Goal: Task Accomplishment & Management: Manage account settings

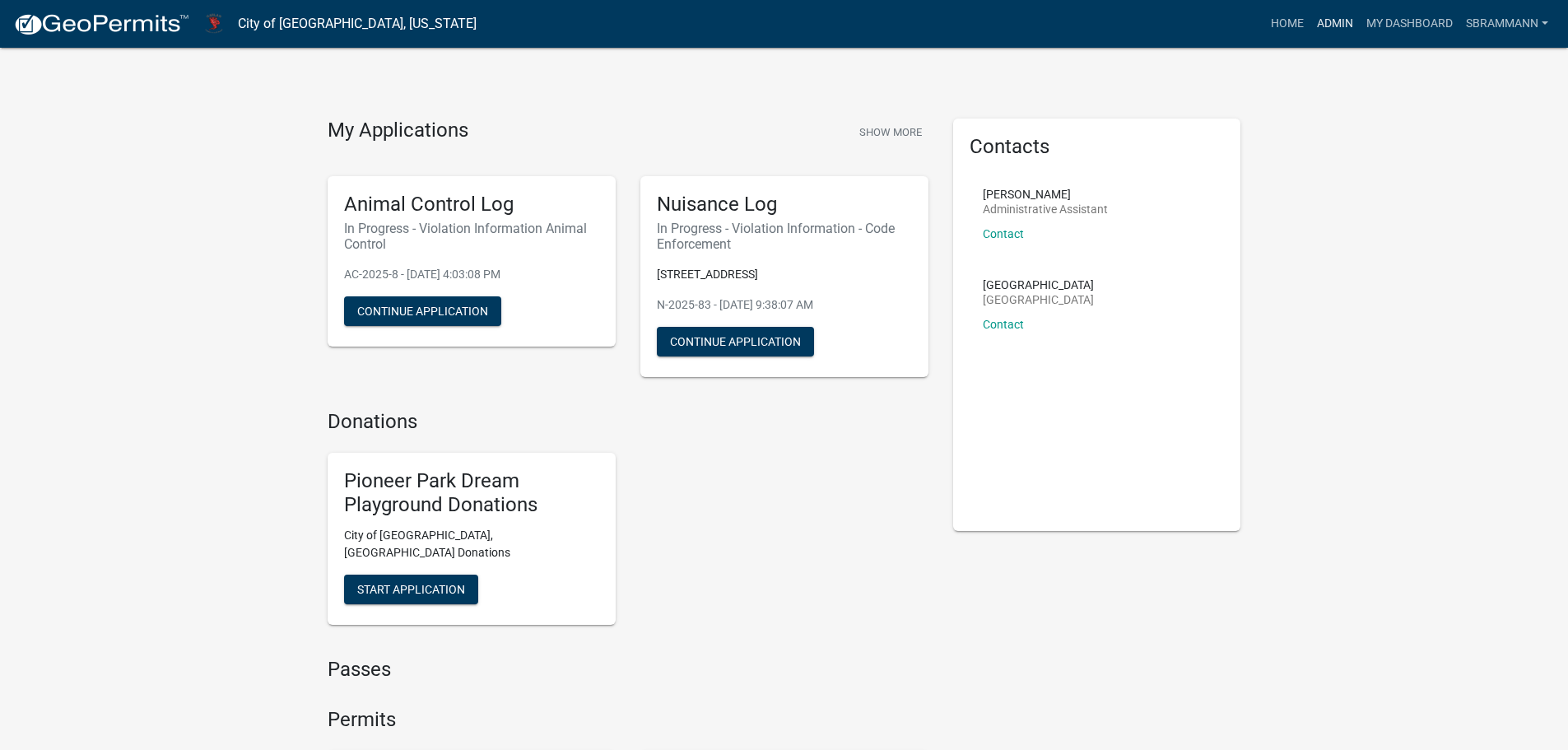
click at [1332, 22] on link "Admin" at bounding box center [1335, 24] width 50 height 31
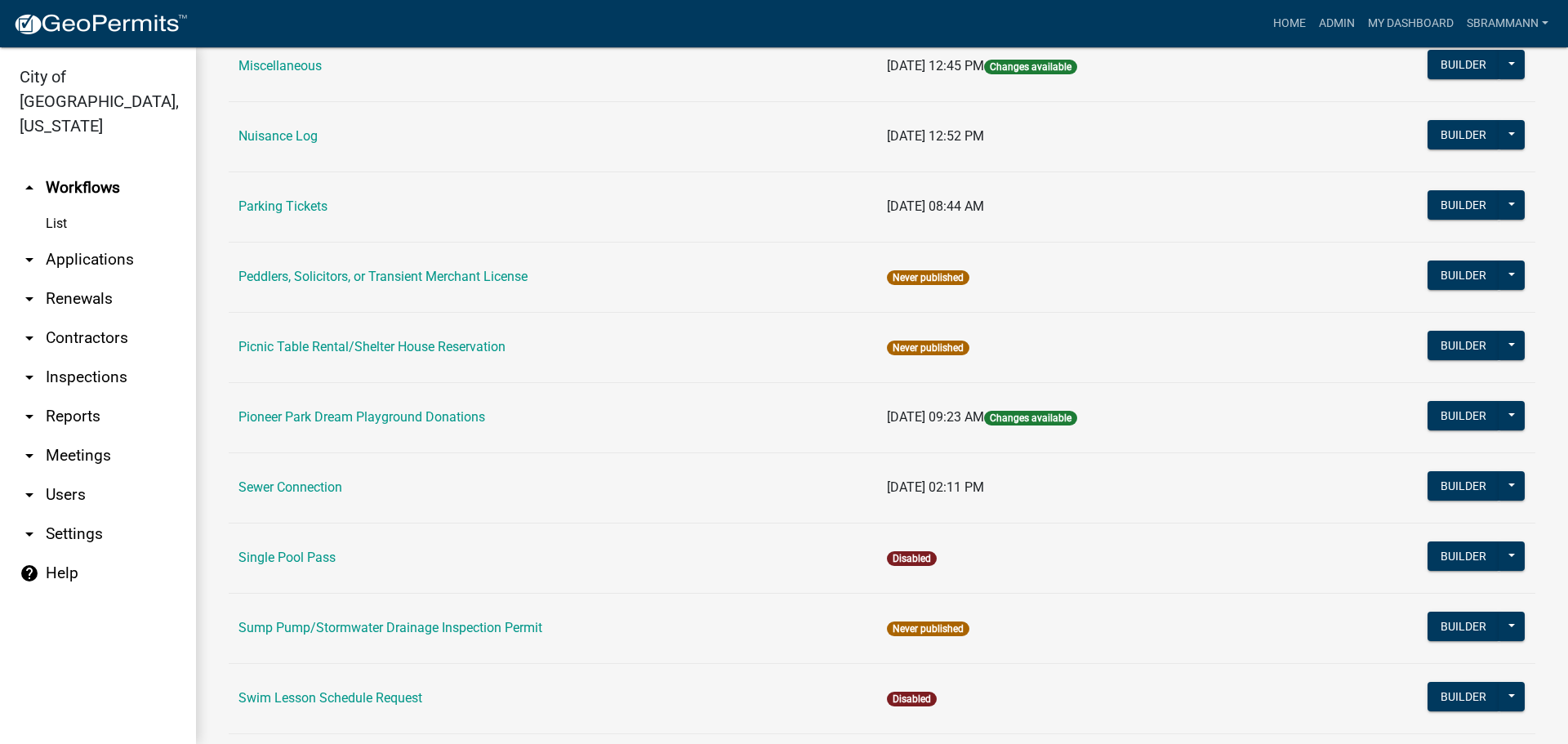
scroll to position [980, 0]
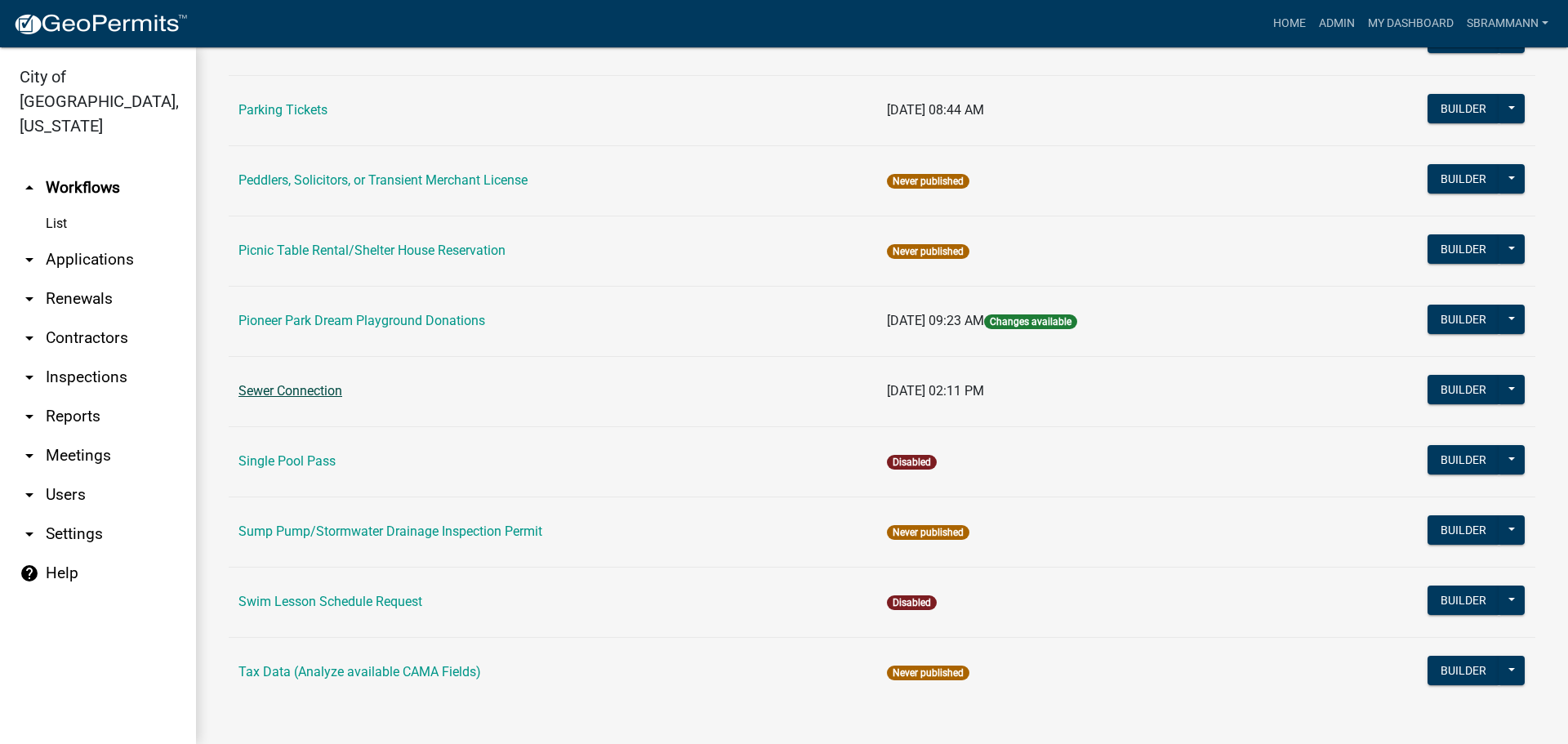
click at [309, 386] on link "Sewer Connection" at bounding box center [290, 390] width 103 height 16
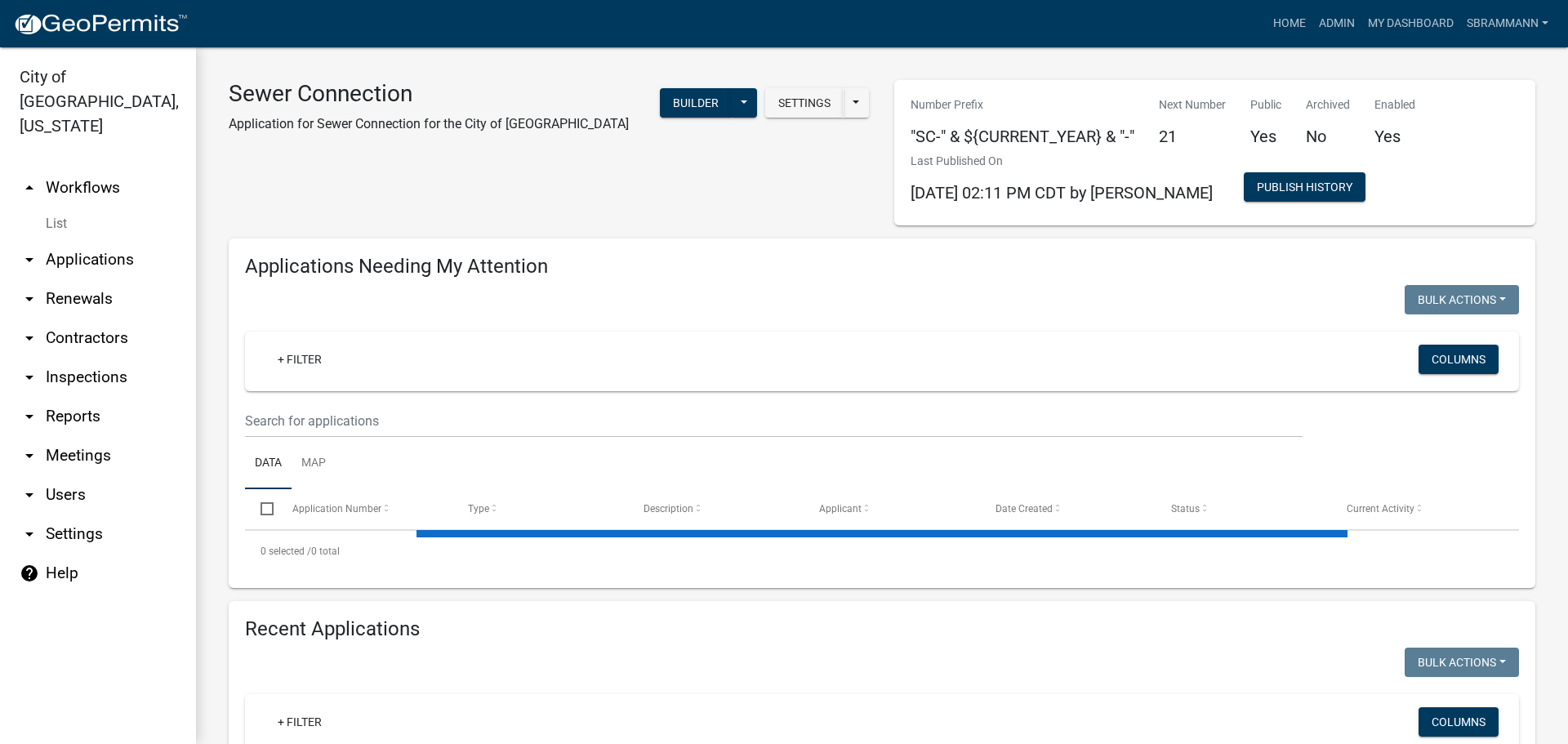
select select "3: 100"
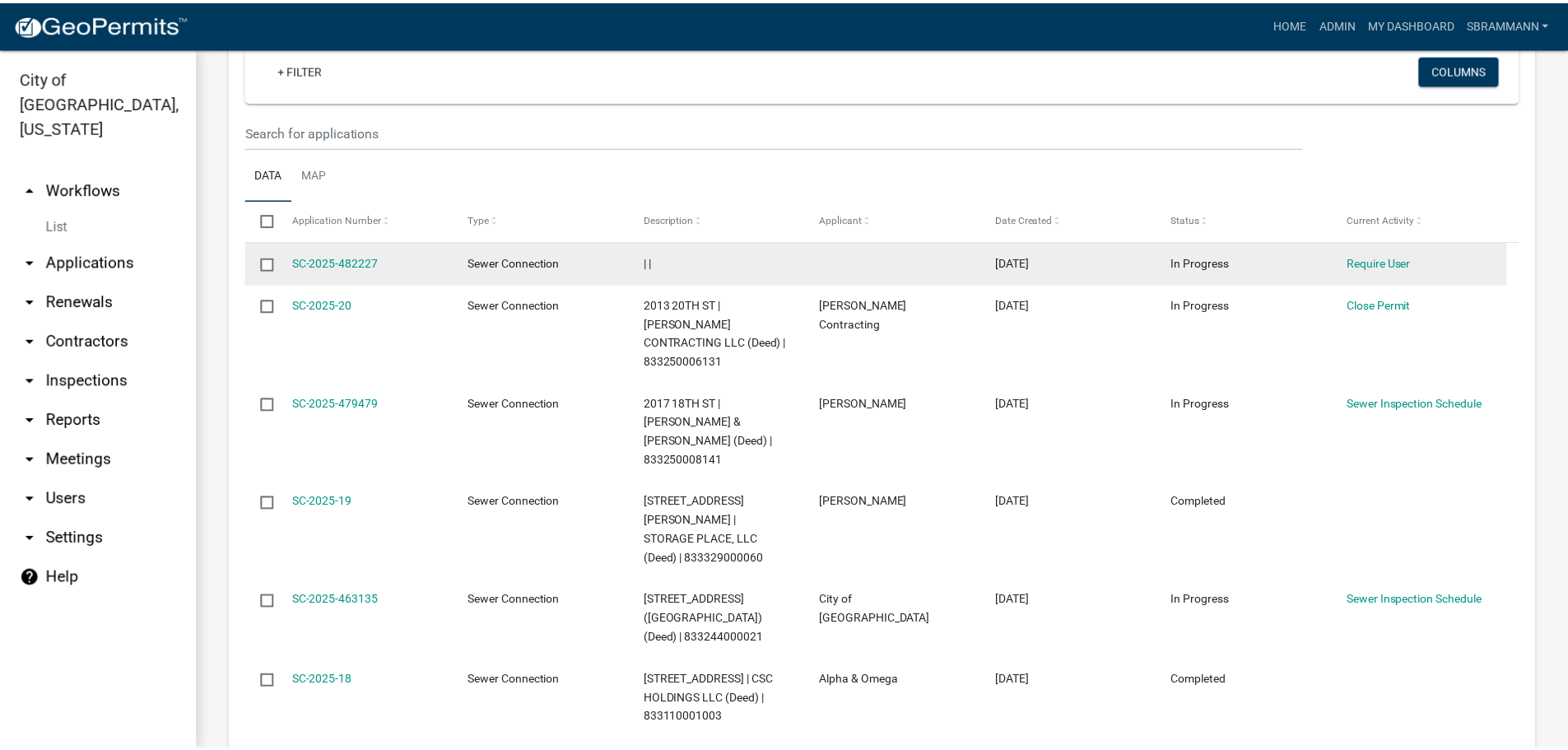
scroll to position [1180, 0]
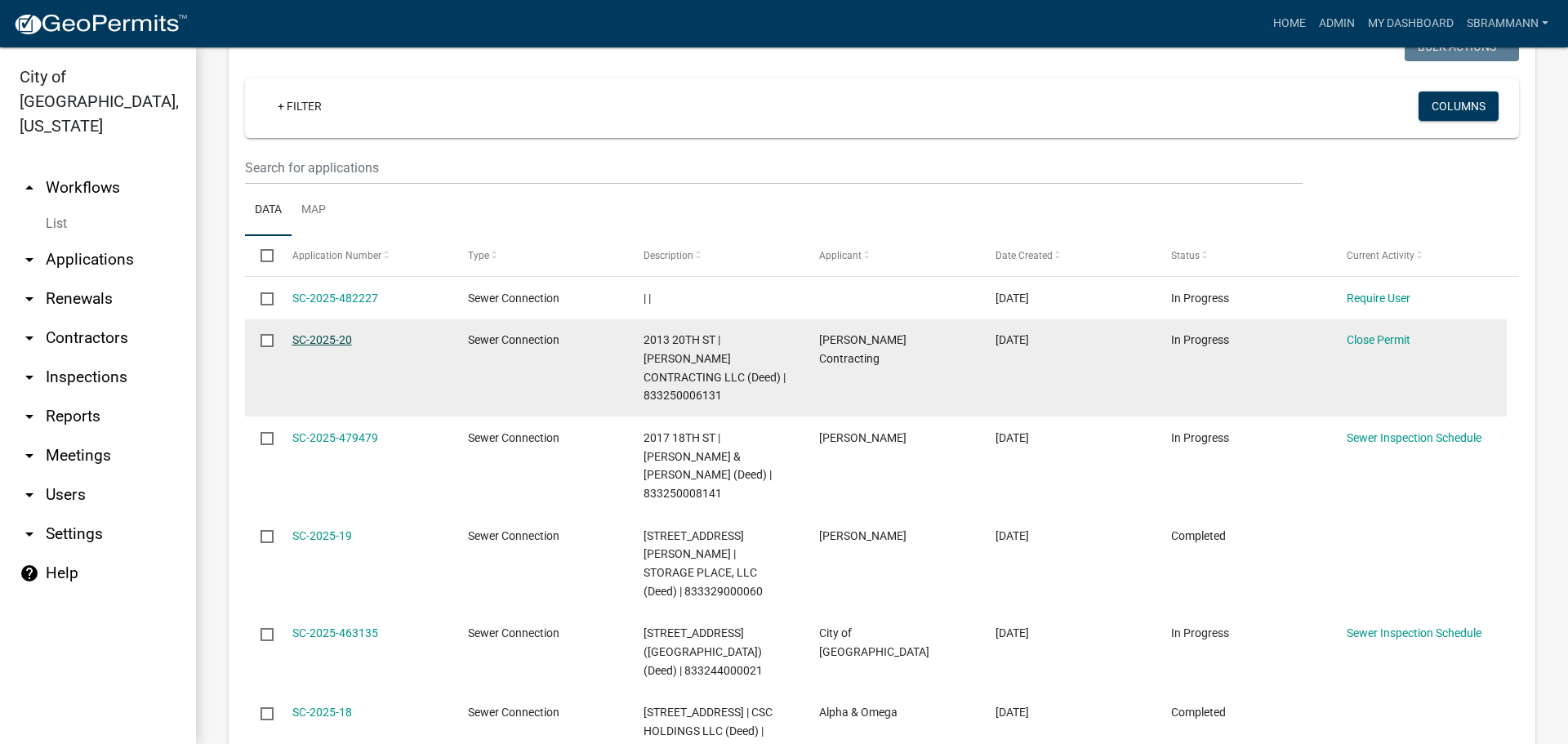
click at [308, 333] on link "SC-2025-20" at bounding box center [322, 340] width 60 height 13
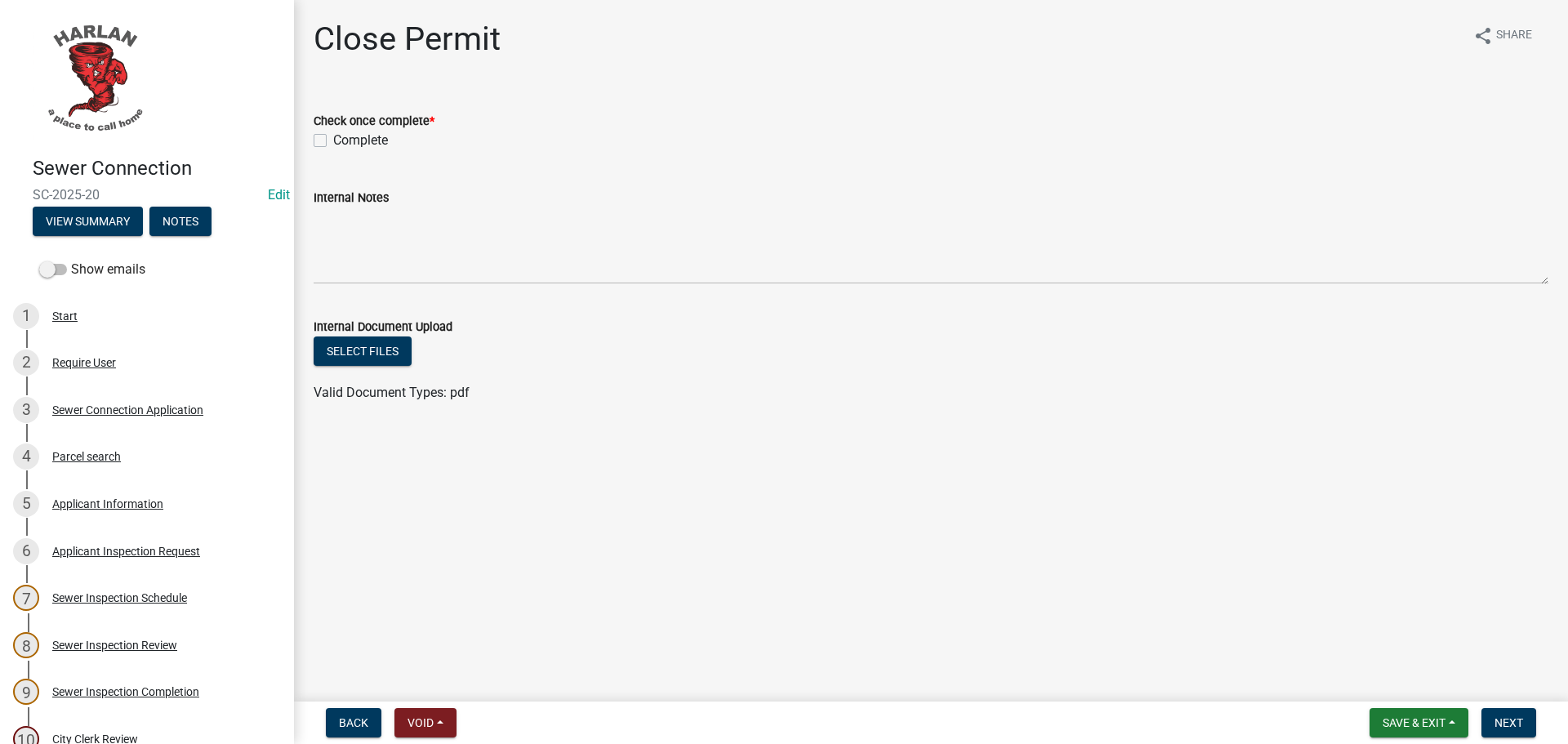
click at [333, 137] on label "Complete" at bounding box center [360, 140] width 55 height 20
click at [333, 137] on input "Complete" at bounding box center [338, 135] width 11 height 11
checkbox input "true"
click at [1516, 721] on span "Next" at bounding box center [1508, 723] width 29 height 13
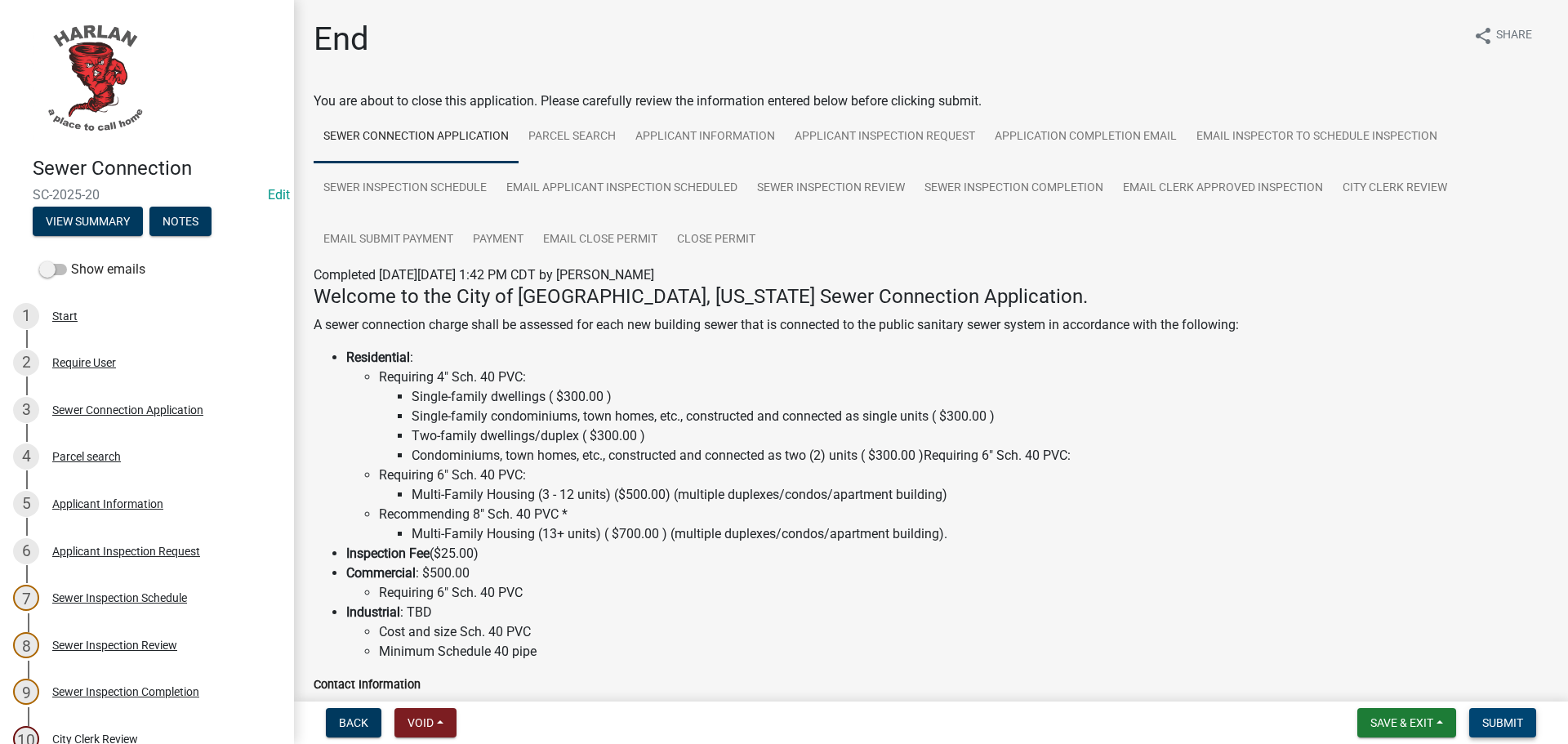
click at [1502, 721] on span "Submit" at bounding box center [1502, 723] width 41 height 13
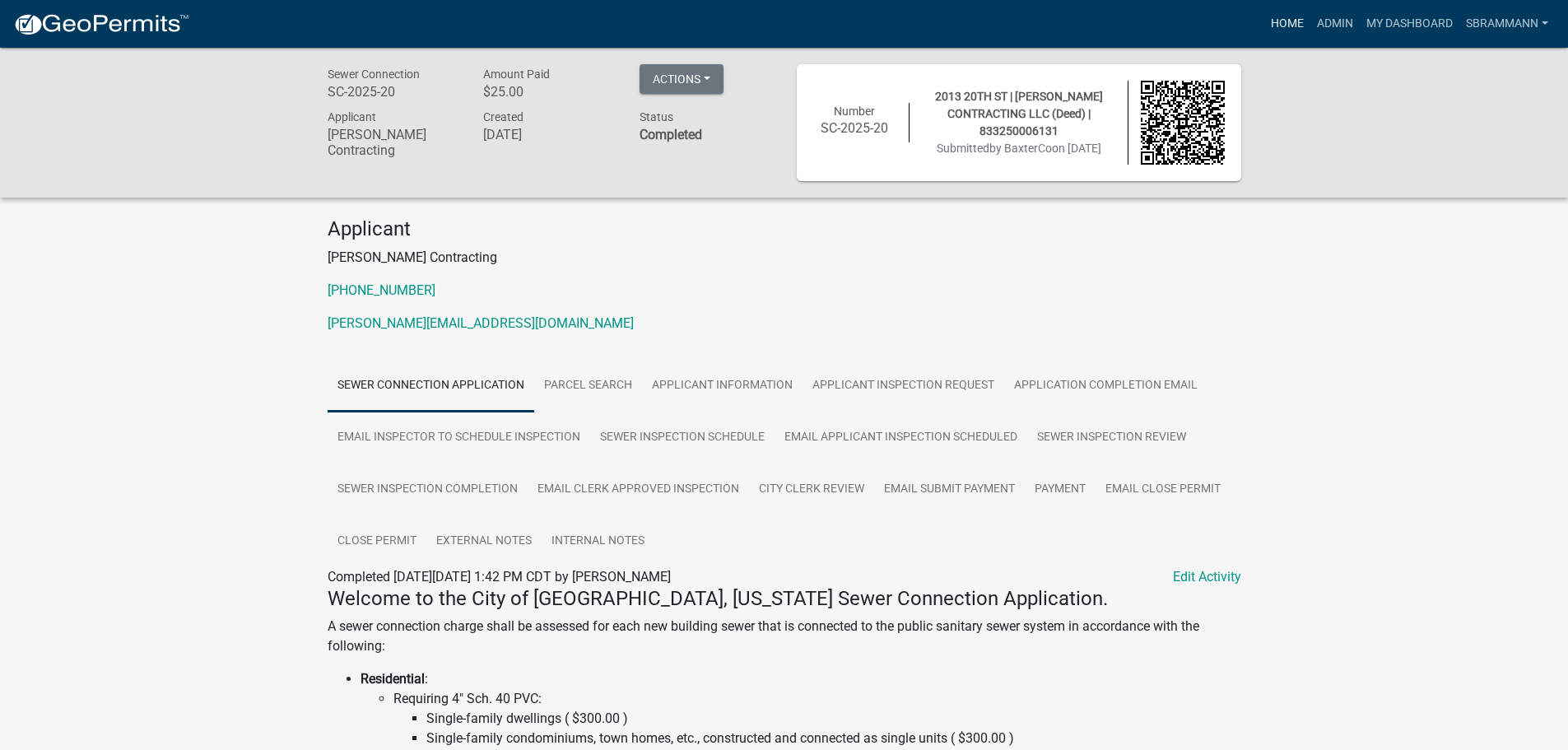
click at [1294, 23] on link "Home" at bounding box center [1288, 24] width 46 height 31
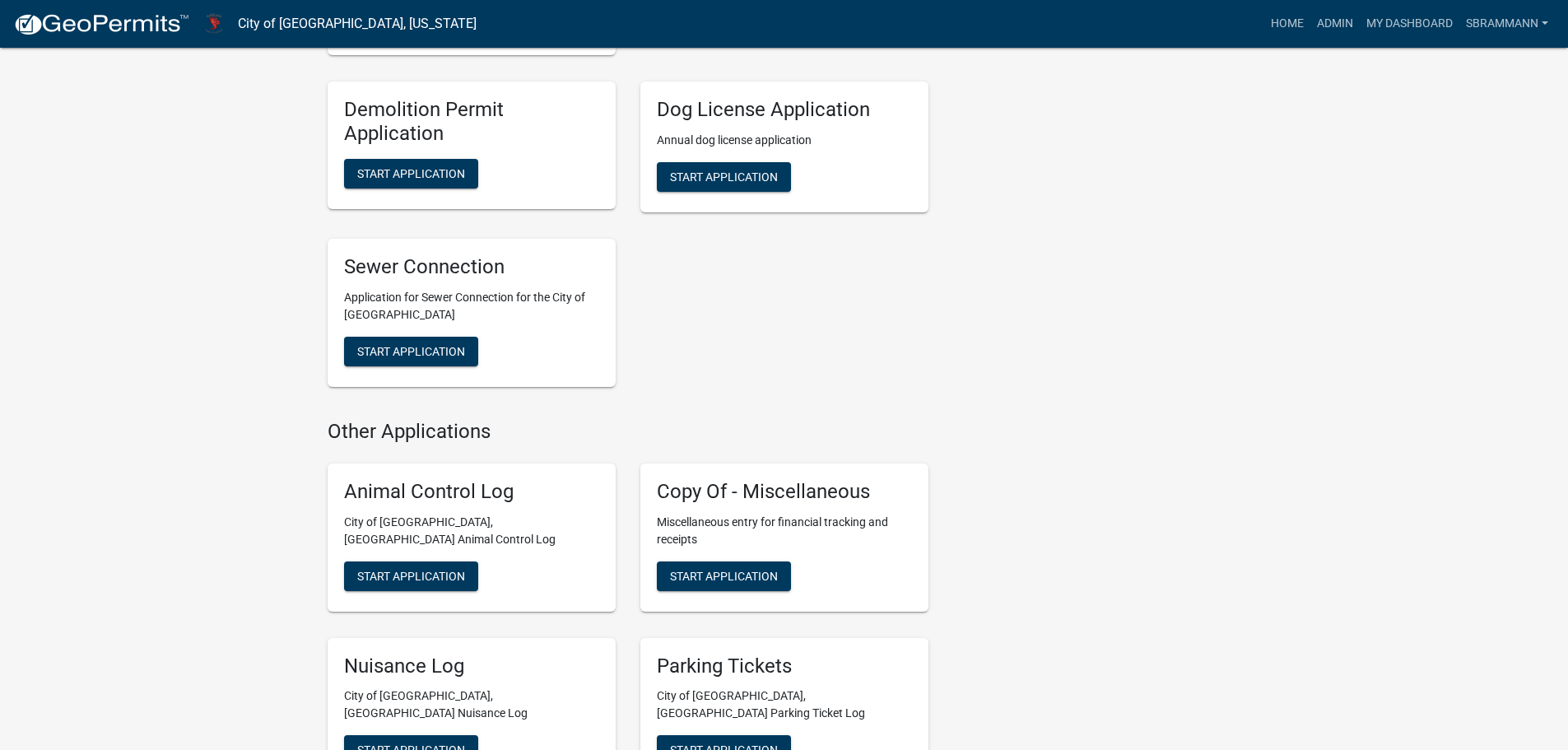
scroll to position [1104, 0]
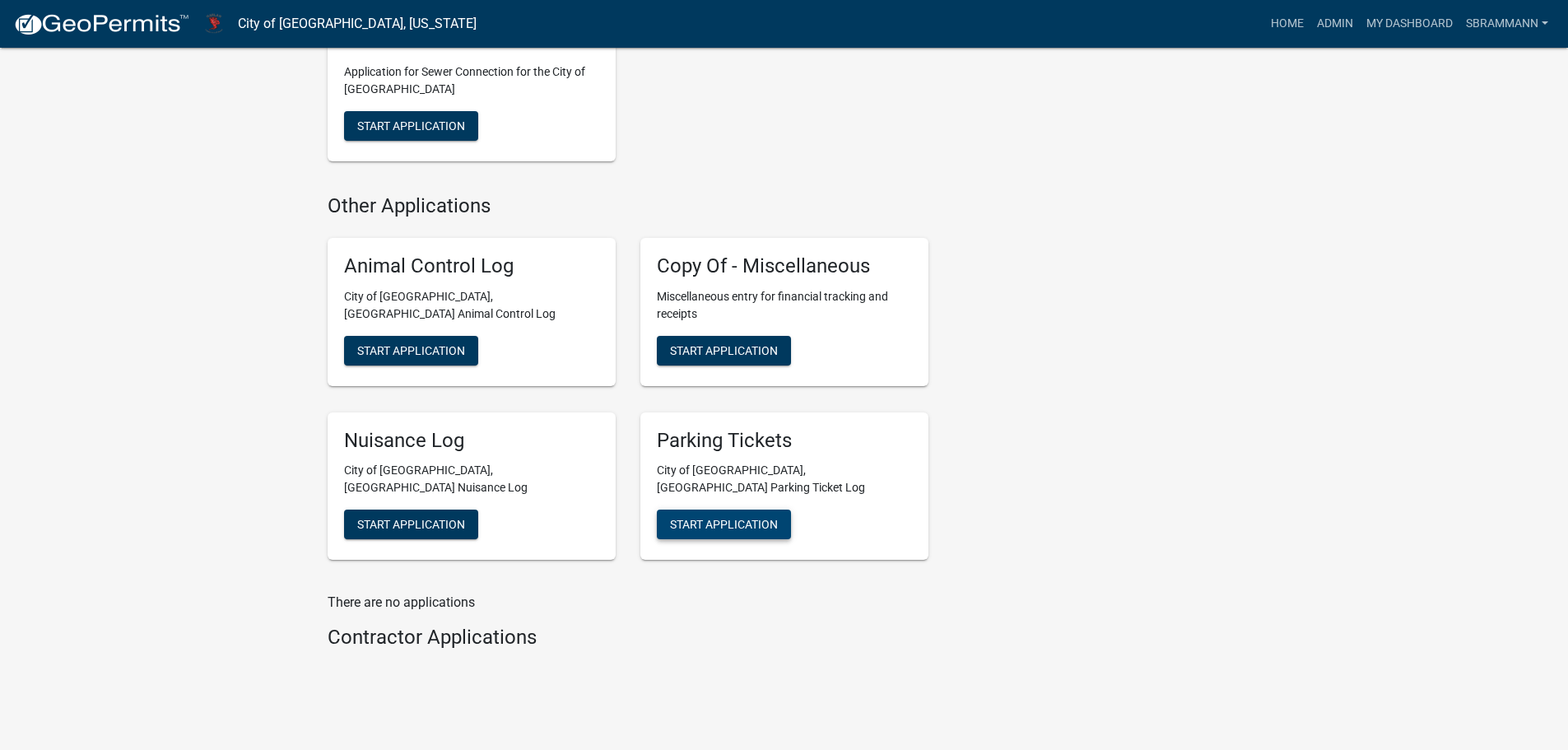
click at [736, 518] on span "Start Application" at bounding box center [724, 524] width 107 height 13
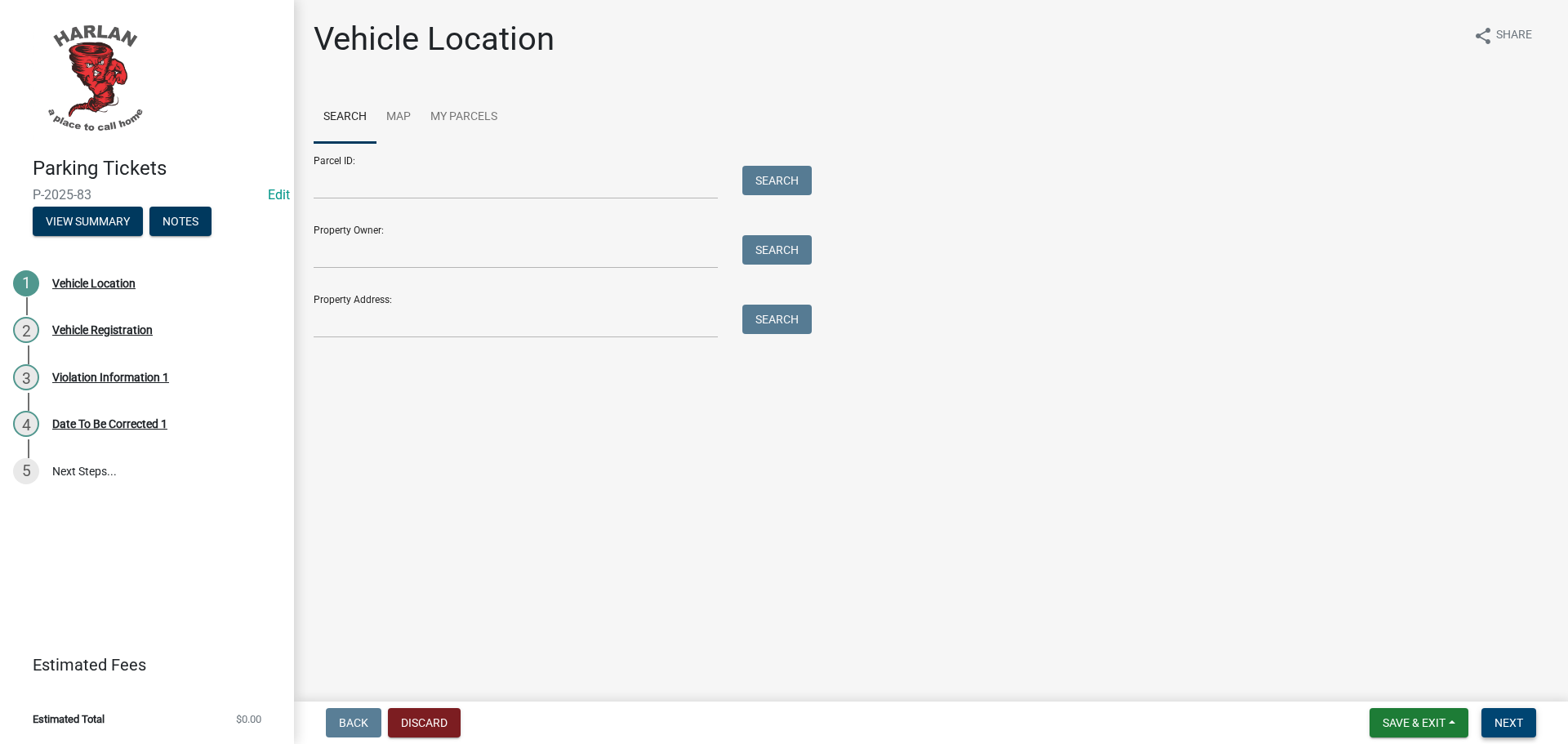
click at [1514, 717] on span "Next" at bounding box center [1508, 723] width 29 height 13
click at [338, 324] on input "Property Address:" at bounding box center [515, 321] width 404 height 34
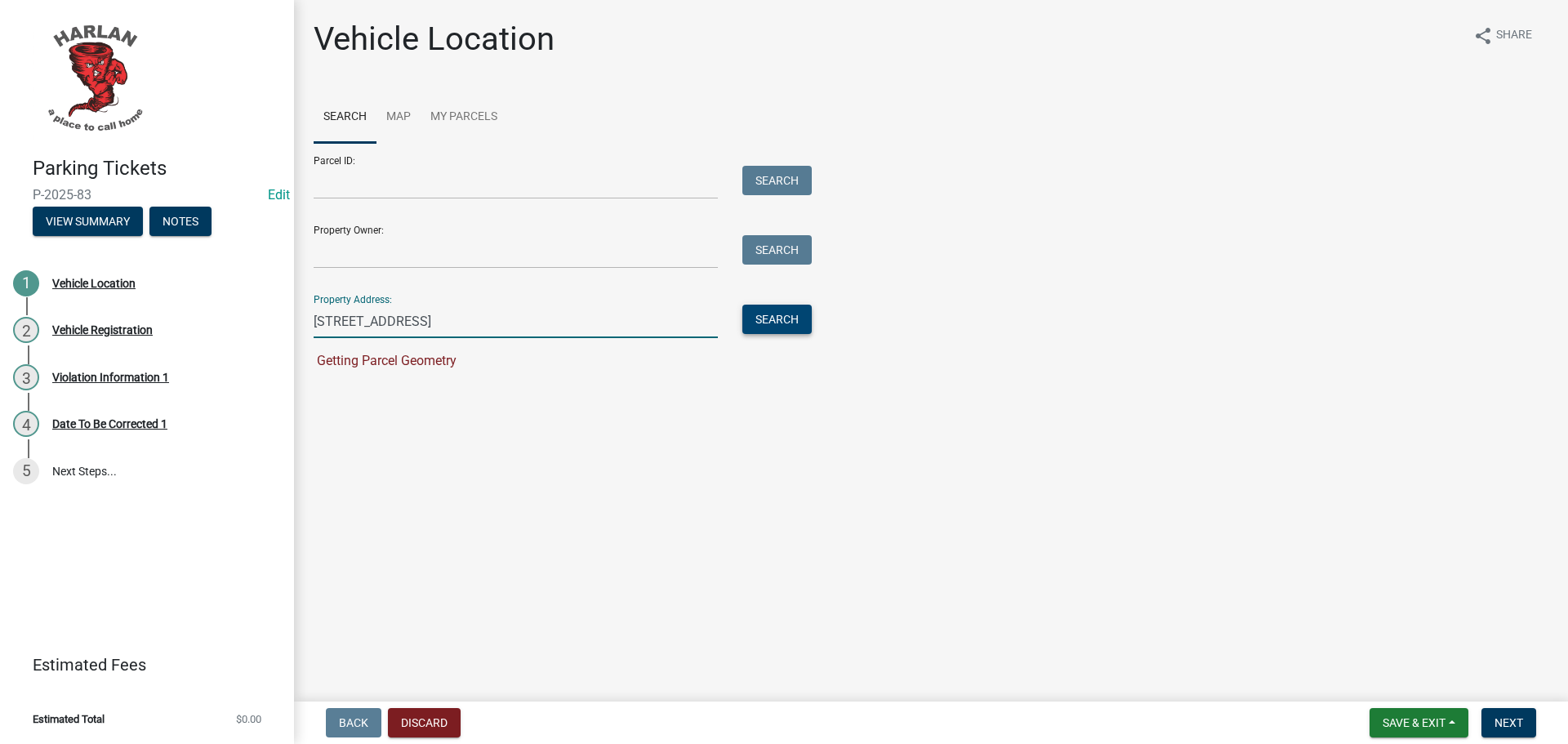
type input "[STREET_ADDRESS]"
click at [773, 315] on button "Search" at bounding box center [777, 319] width 70 height 30
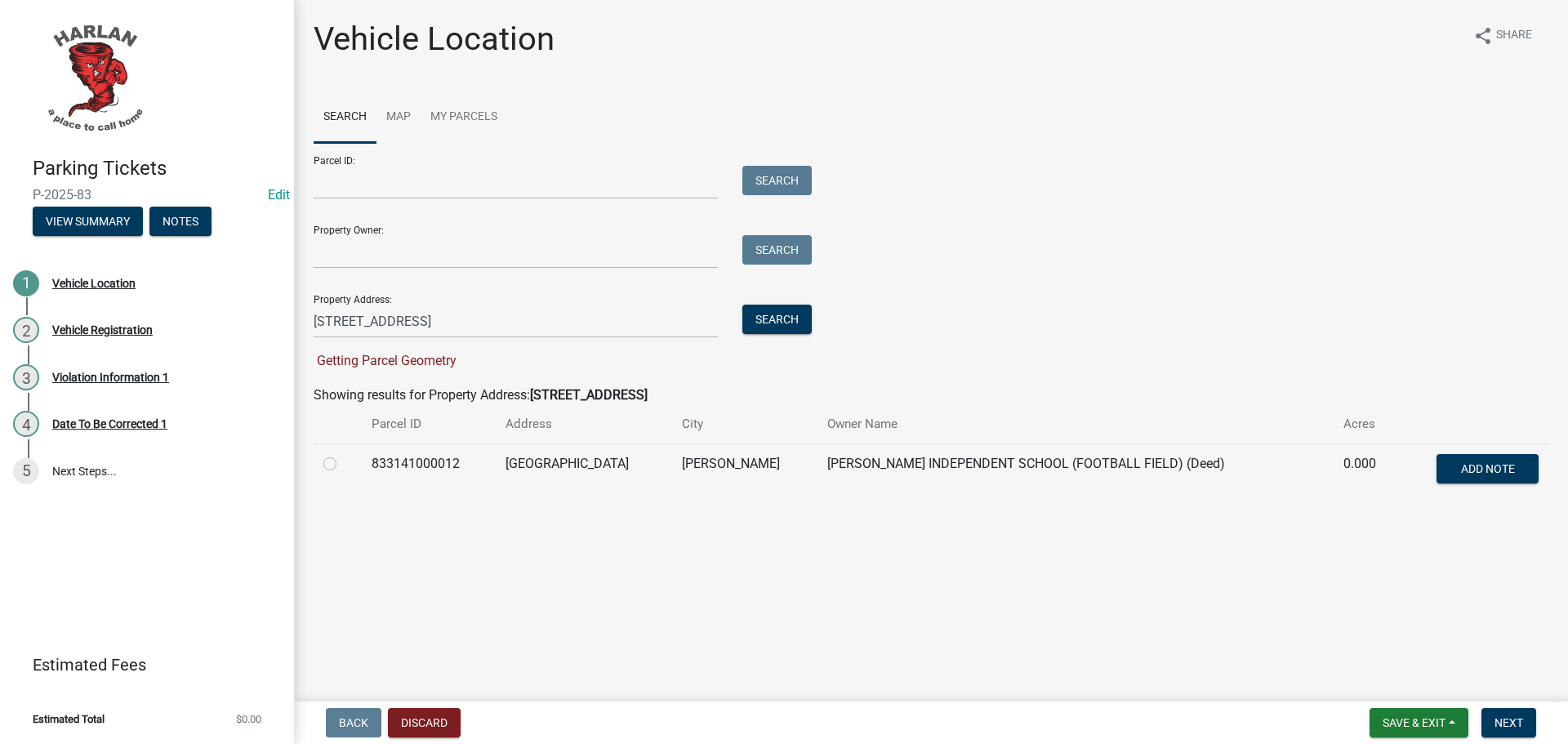
click at [343, 454] on label at bounding box center [343, 454] width 0 height 0
click at [343, 464] on input "radio" at bounding box center [348, 459] width 11 height 11
radio input "true"
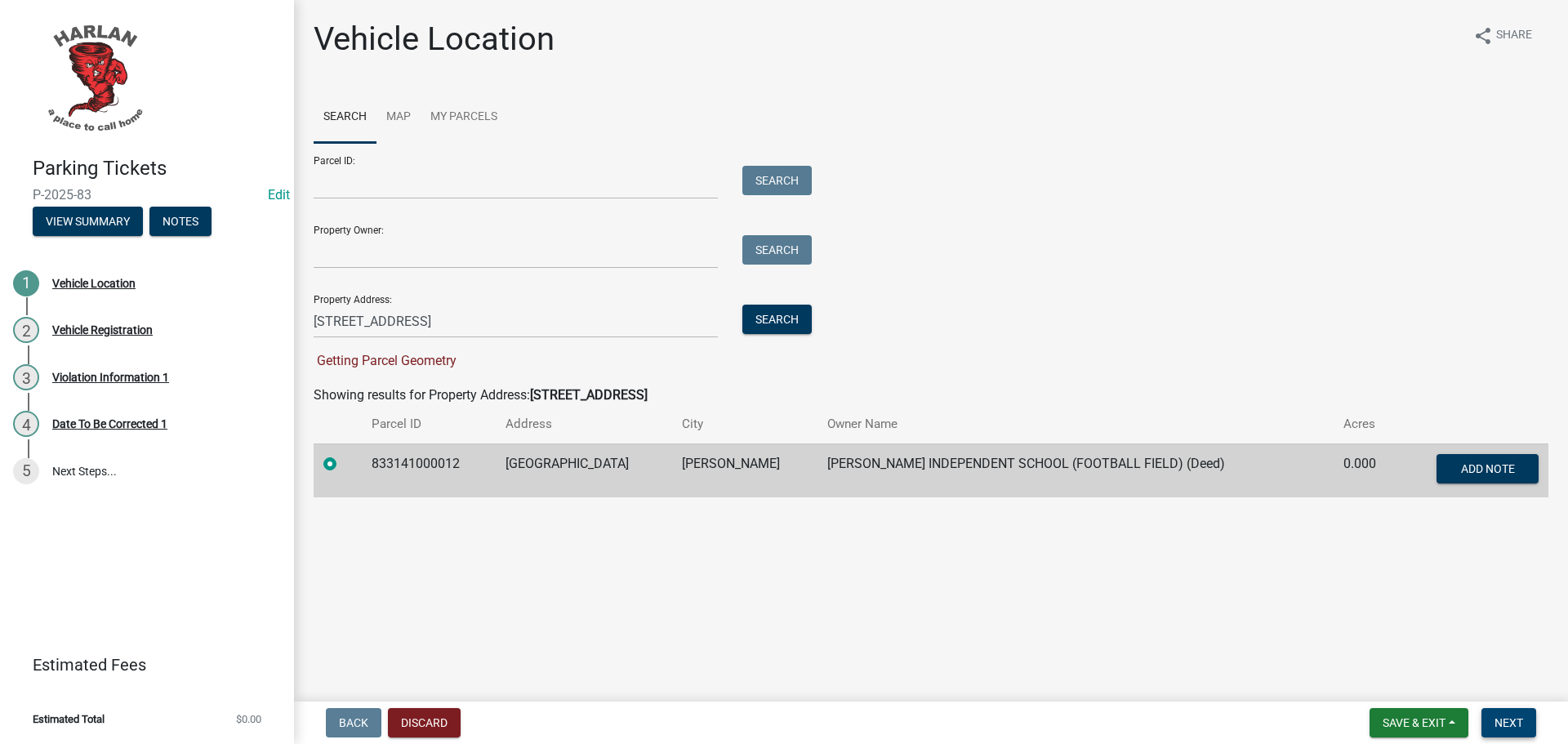
click at [1502, 723] on span "Next" at bounding box center [1508, 723] width 29 height 13
click at [1507, 722] on span "Next" at bounding box center [1508, 723] width 29 height 13
click at [444, 733] on button "Discard" at bounding box center [424, 723] width 73 height 30
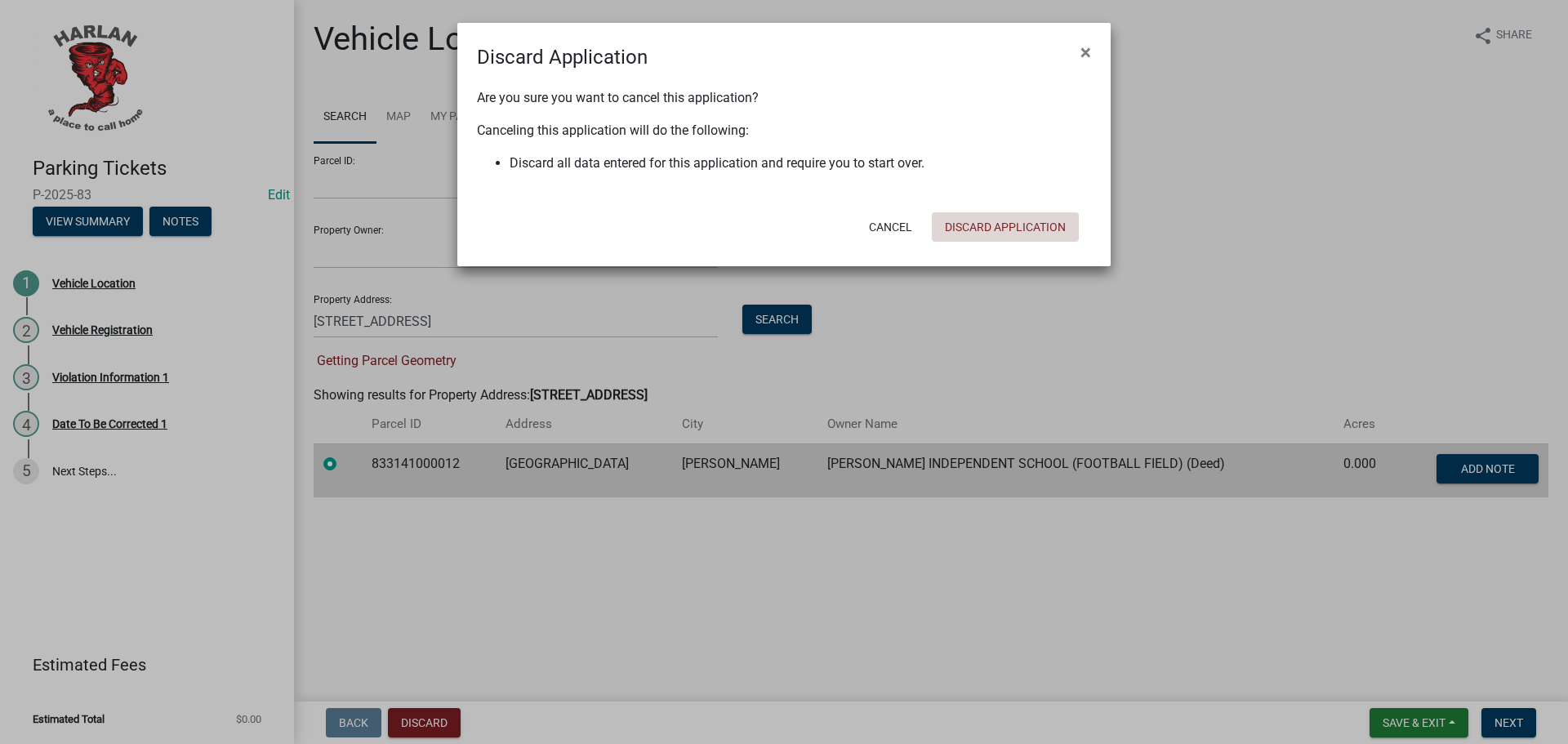
click at [982, 232] on button "Discard Application" at bounding box center [1005, 227] width 147 height 30
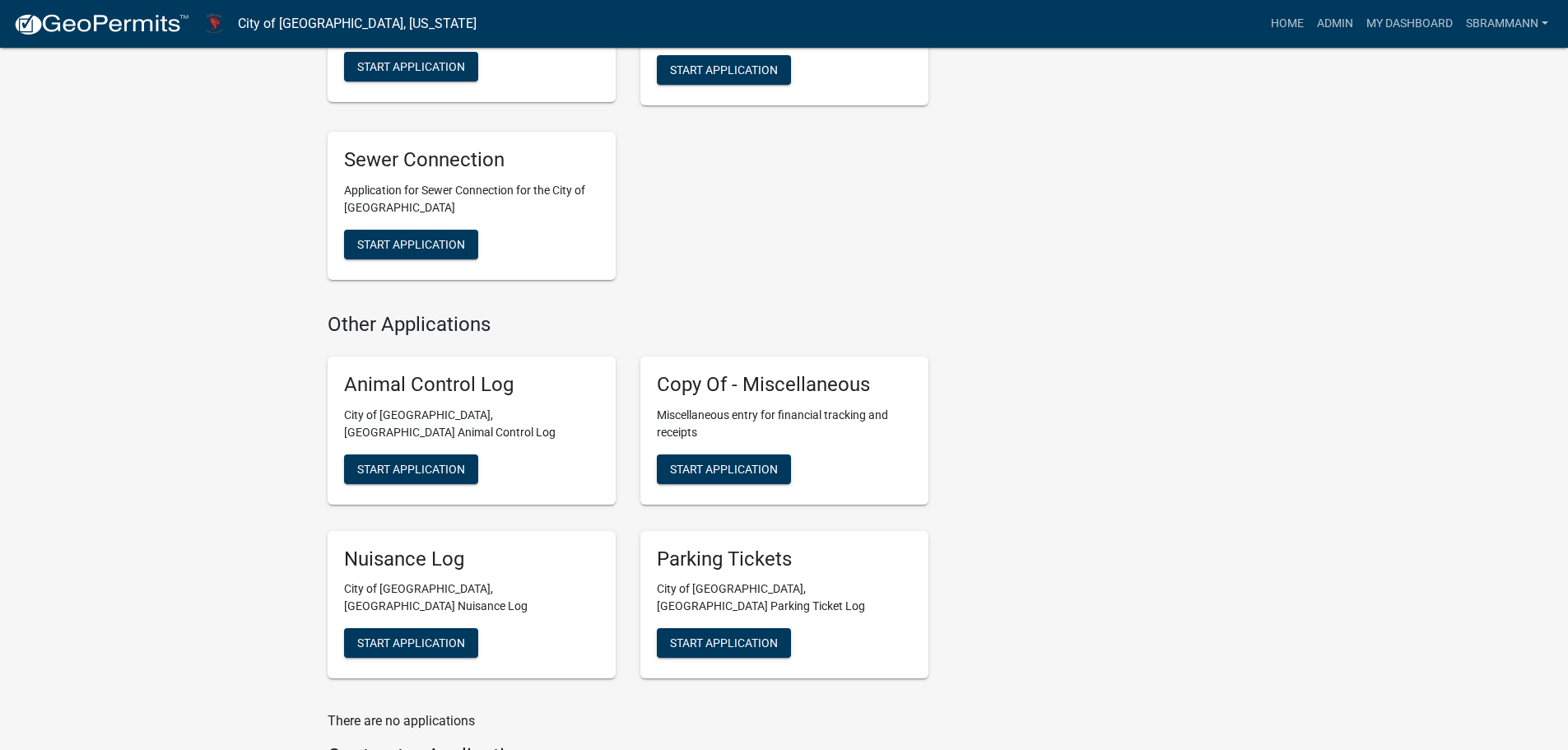
scroll to position [988, 0]
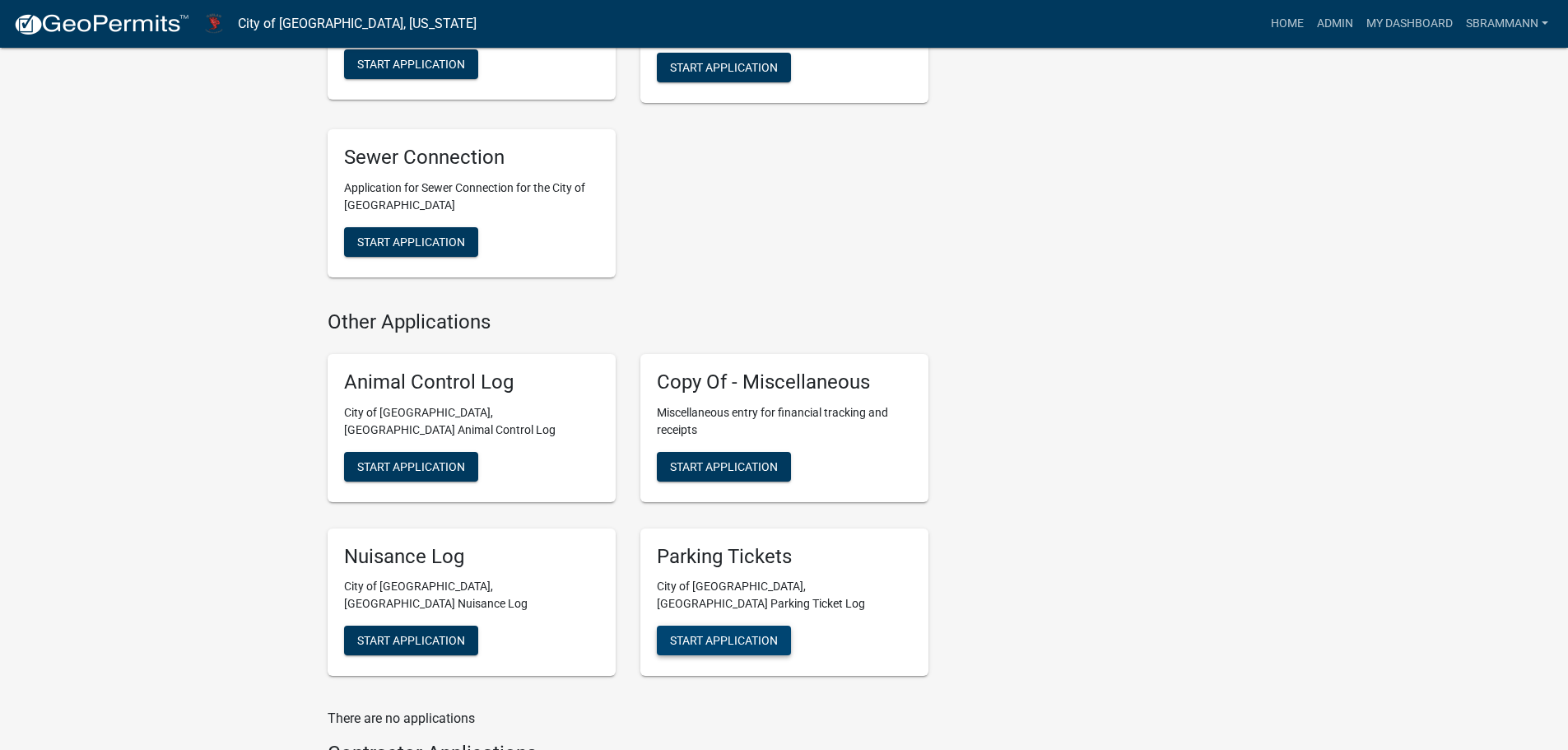
click at [756, 634] on span "Start Application" at bounding box center [724, 641] width 107 height 13
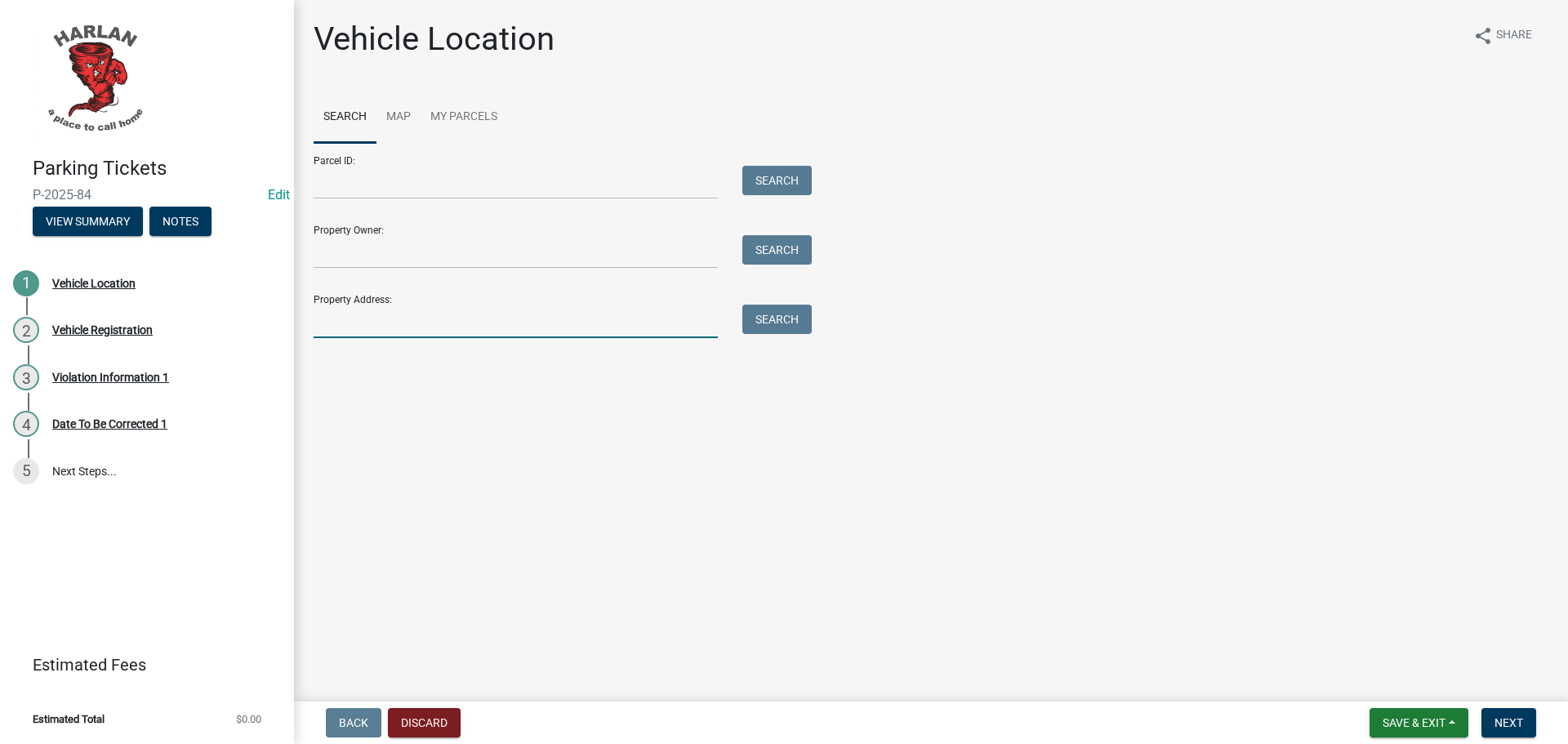
click at [363, 317] on input "Property Address:" at bounding box center [515, 321] width 404 height 34
type input "[STREET_ADDRESS]"
click at [795, 324] on button "Search" at bounding box center [777, 319] width 70 height 30
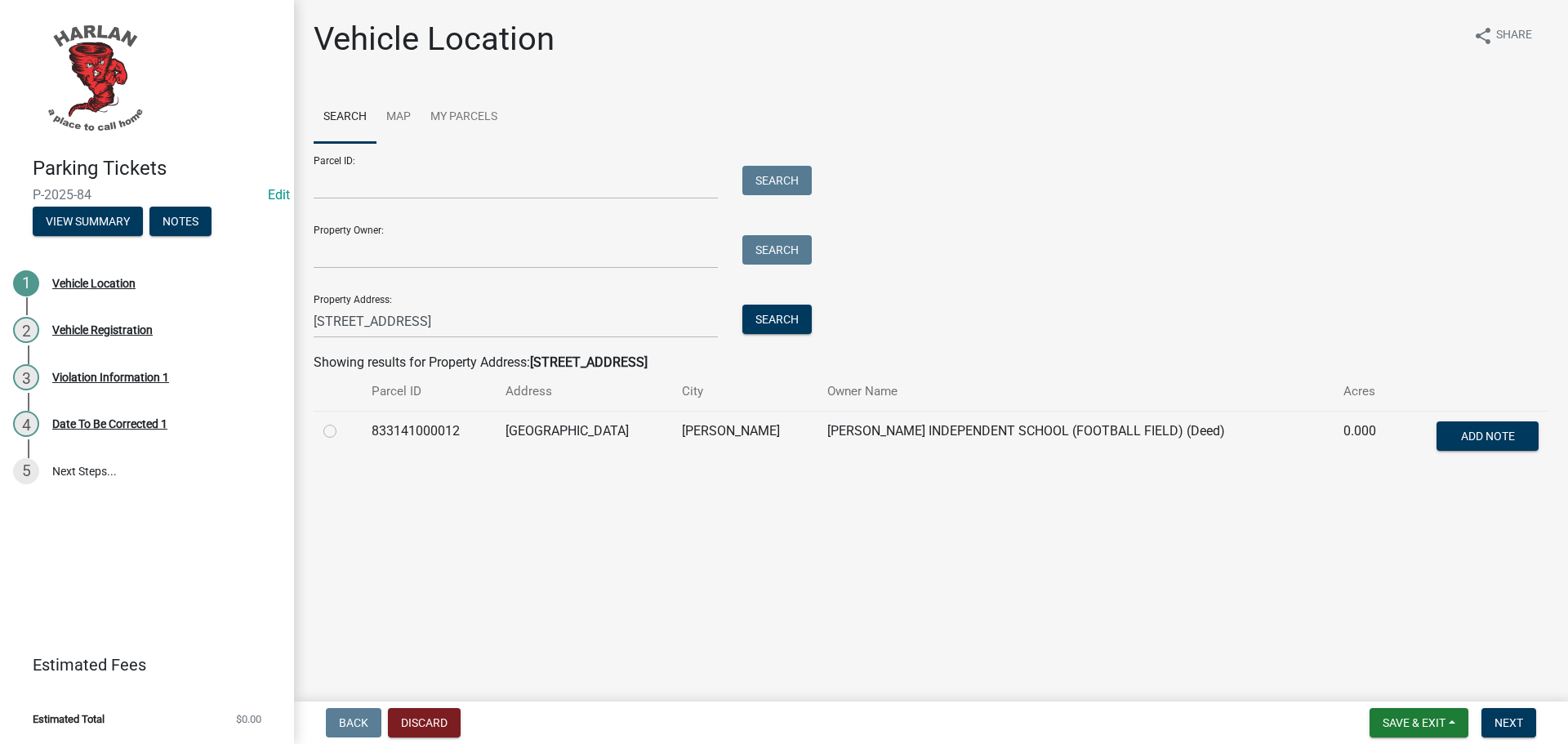
click at [343, 422] on label at bounding box center [343, 422] width 0 height 0
click at [343, 429] on input "radio" at bounding box center [348, 427] width 11 height 11
radio input "true"
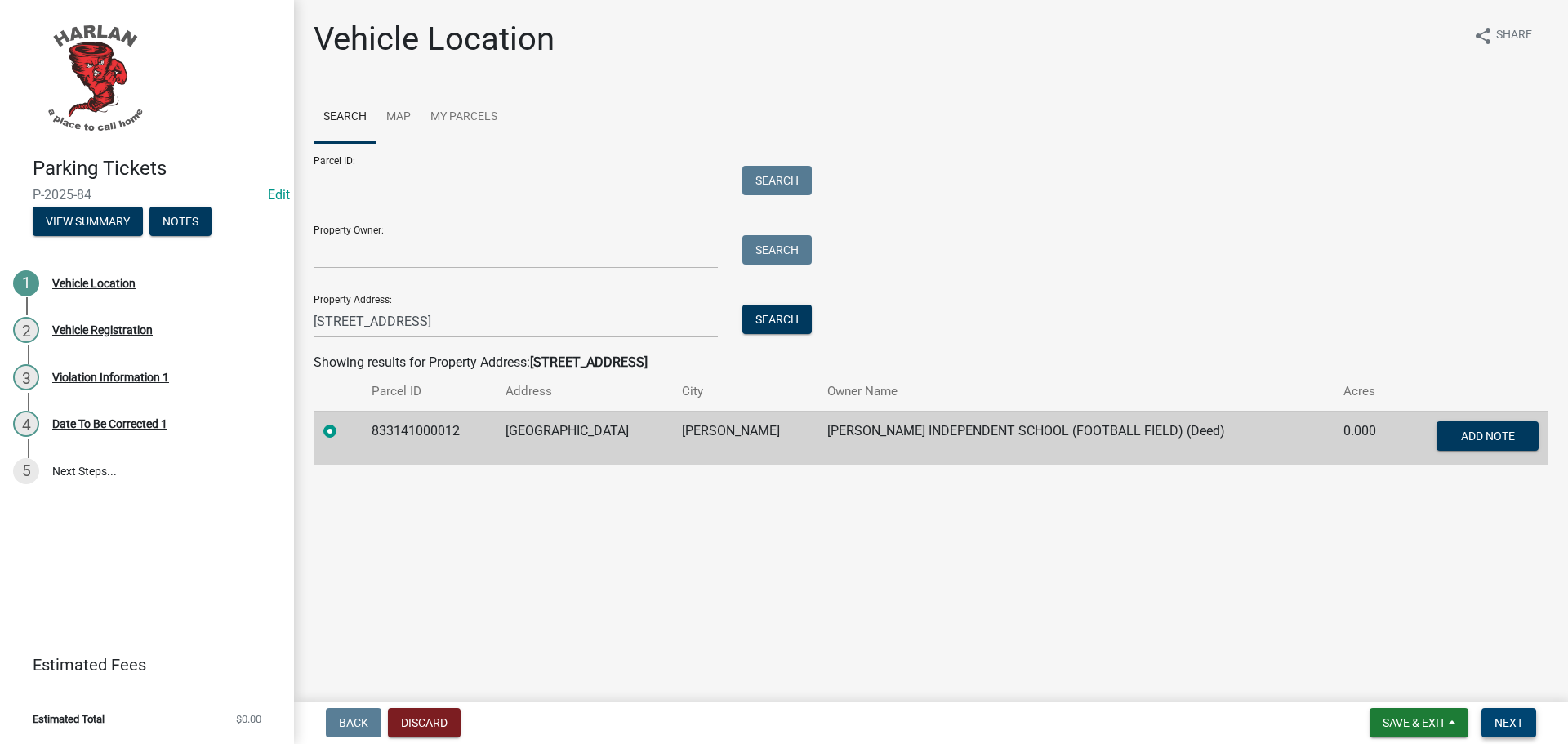
click at [1510, 716] on span "Next" at bounding box center [1508, 723] width 29 height 13
click at [1519, 720] on span "Next" at bounding box center [1508, 723] width 29 height 13
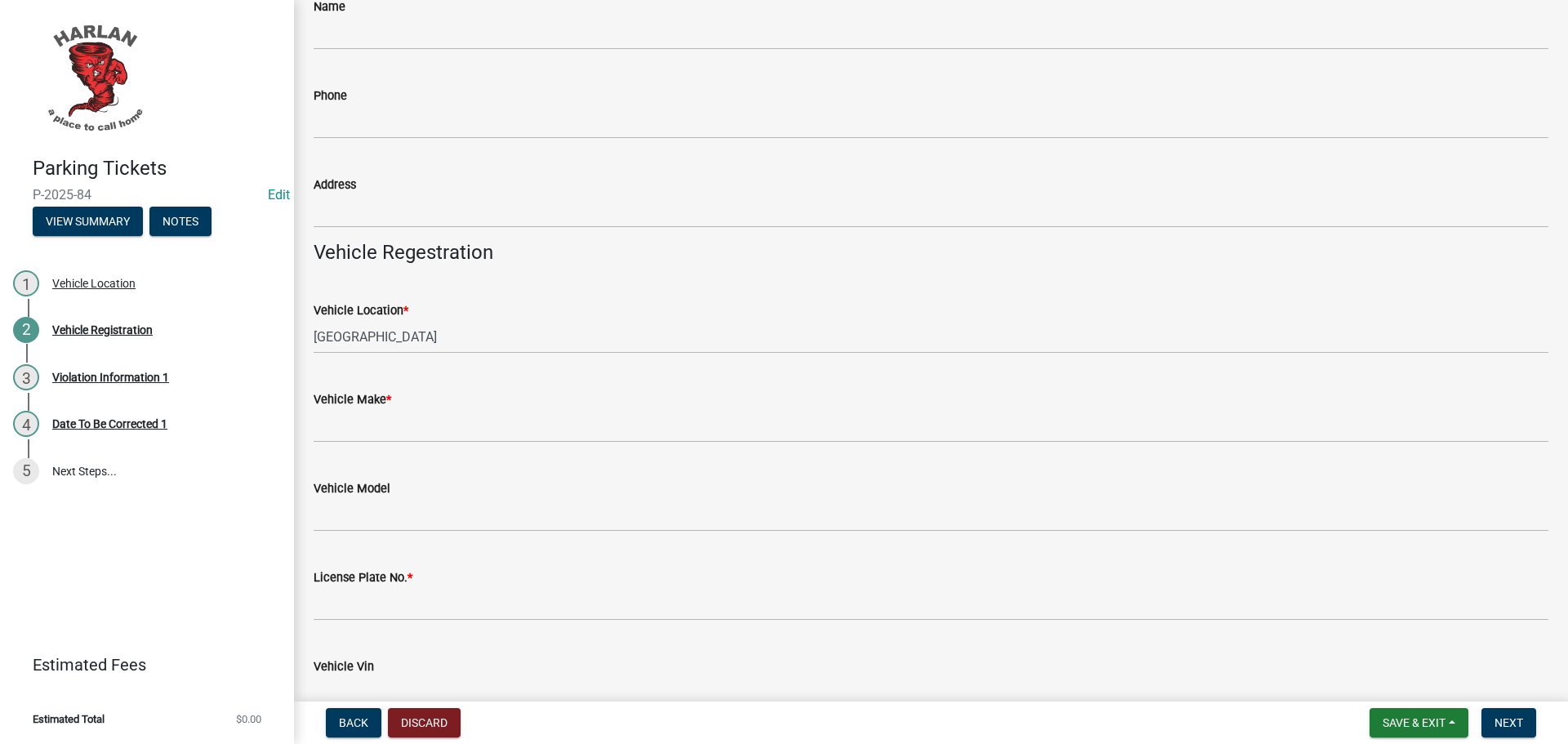
scroll to position [163, 0]
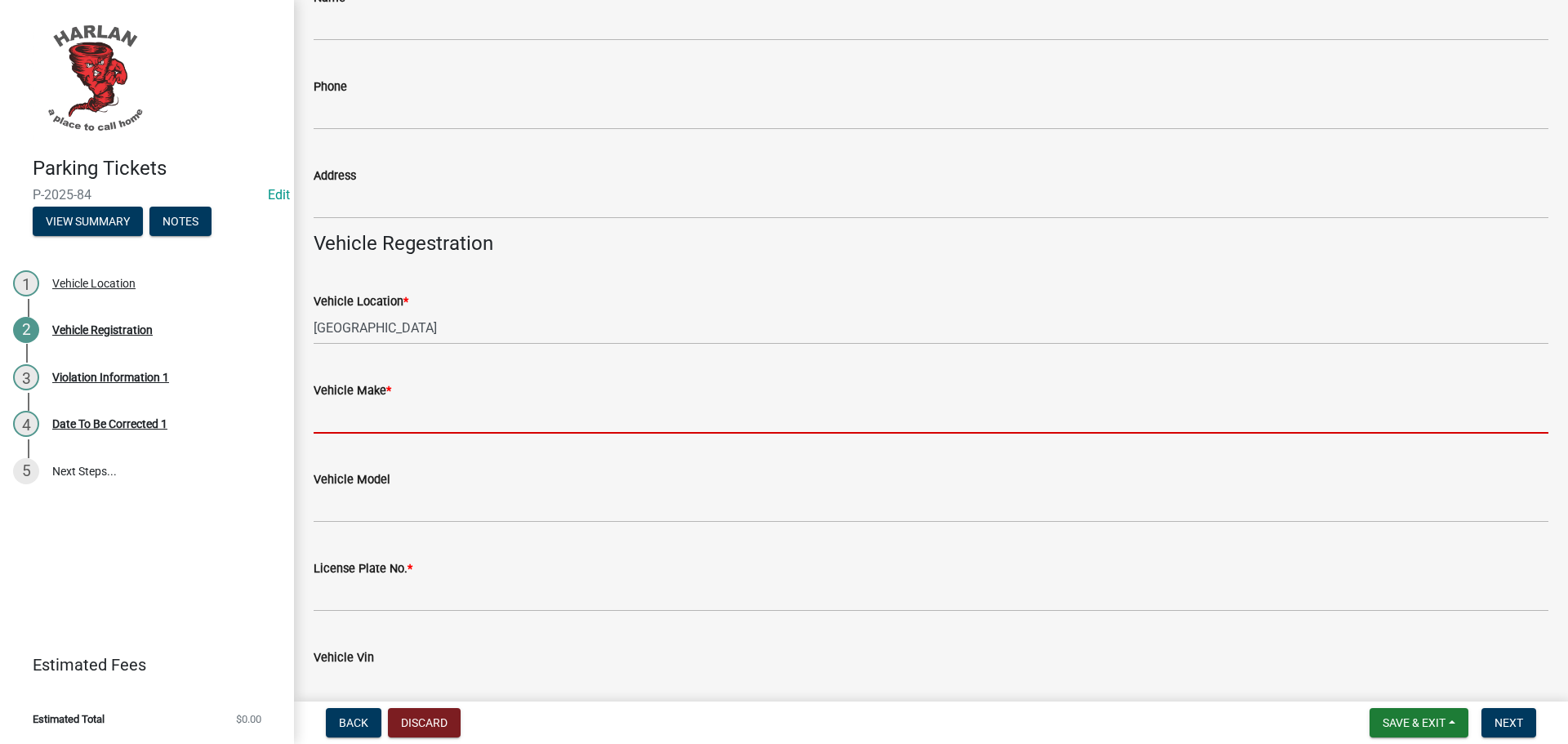
click at [371, 420] on input "Vehicle Make *" at bounding box center [931, 417] width 1235 height 34
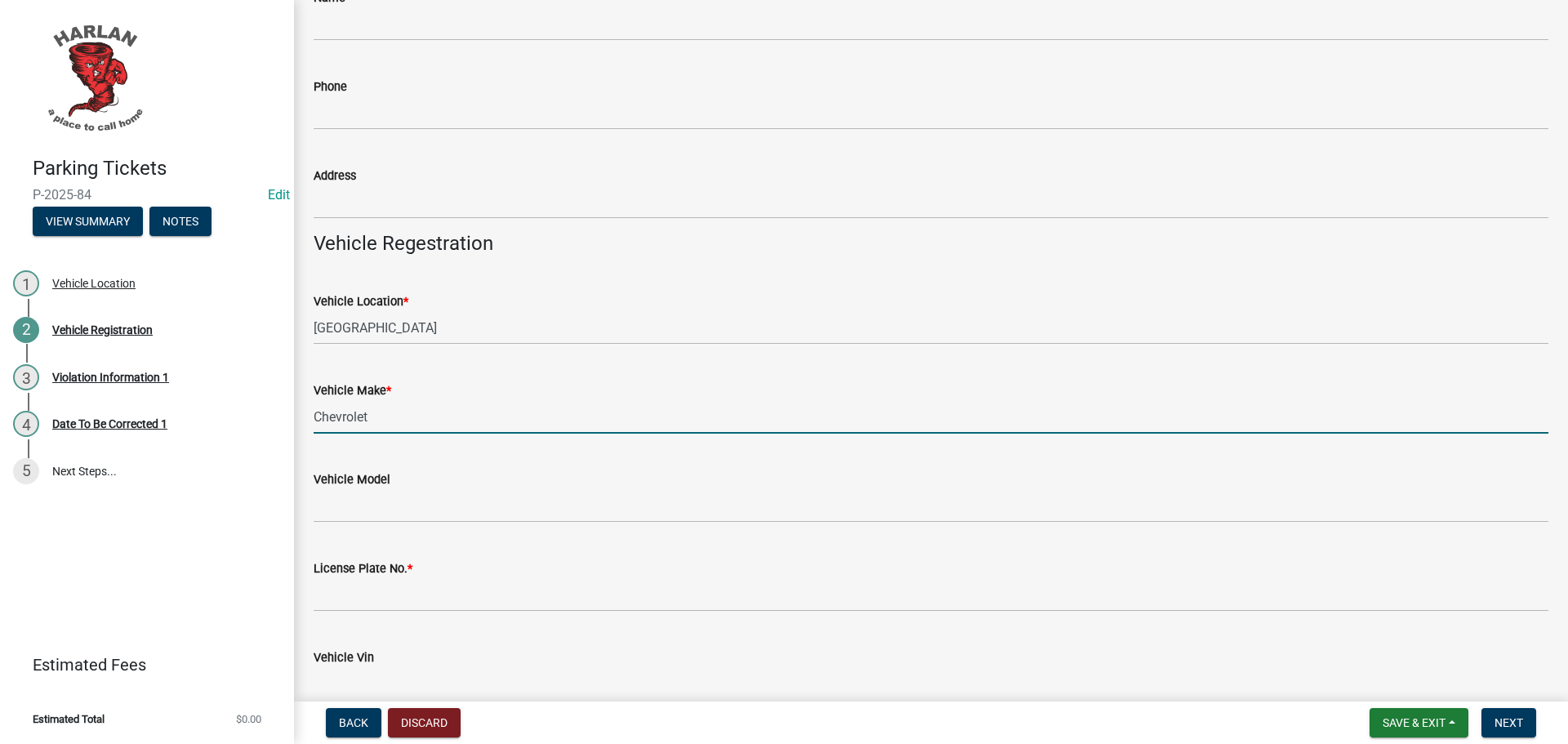
type input "Chevrolet"
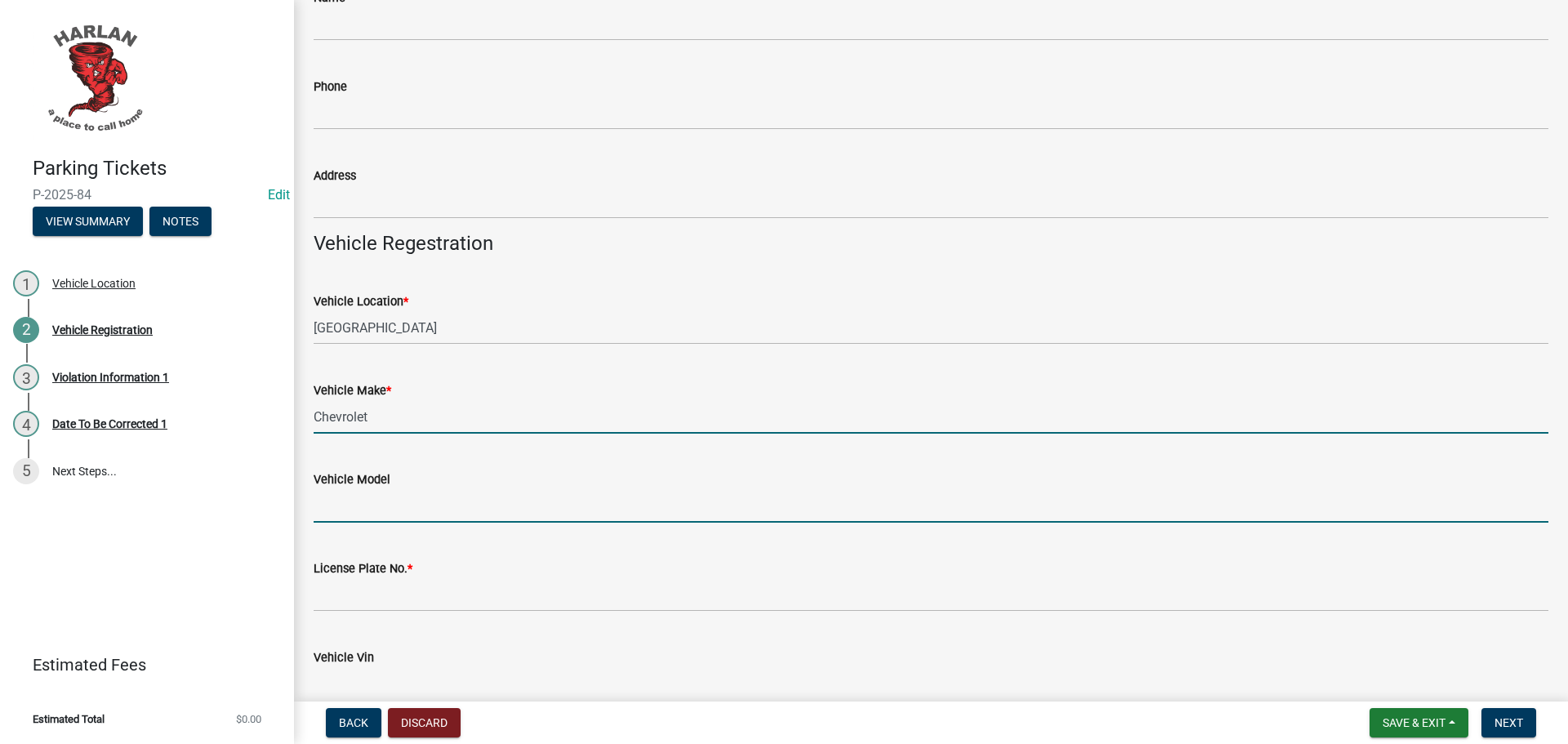
click at [346, 503] on input "Vehicle Model" at bounding box center [931, 506] width 1235 height 34
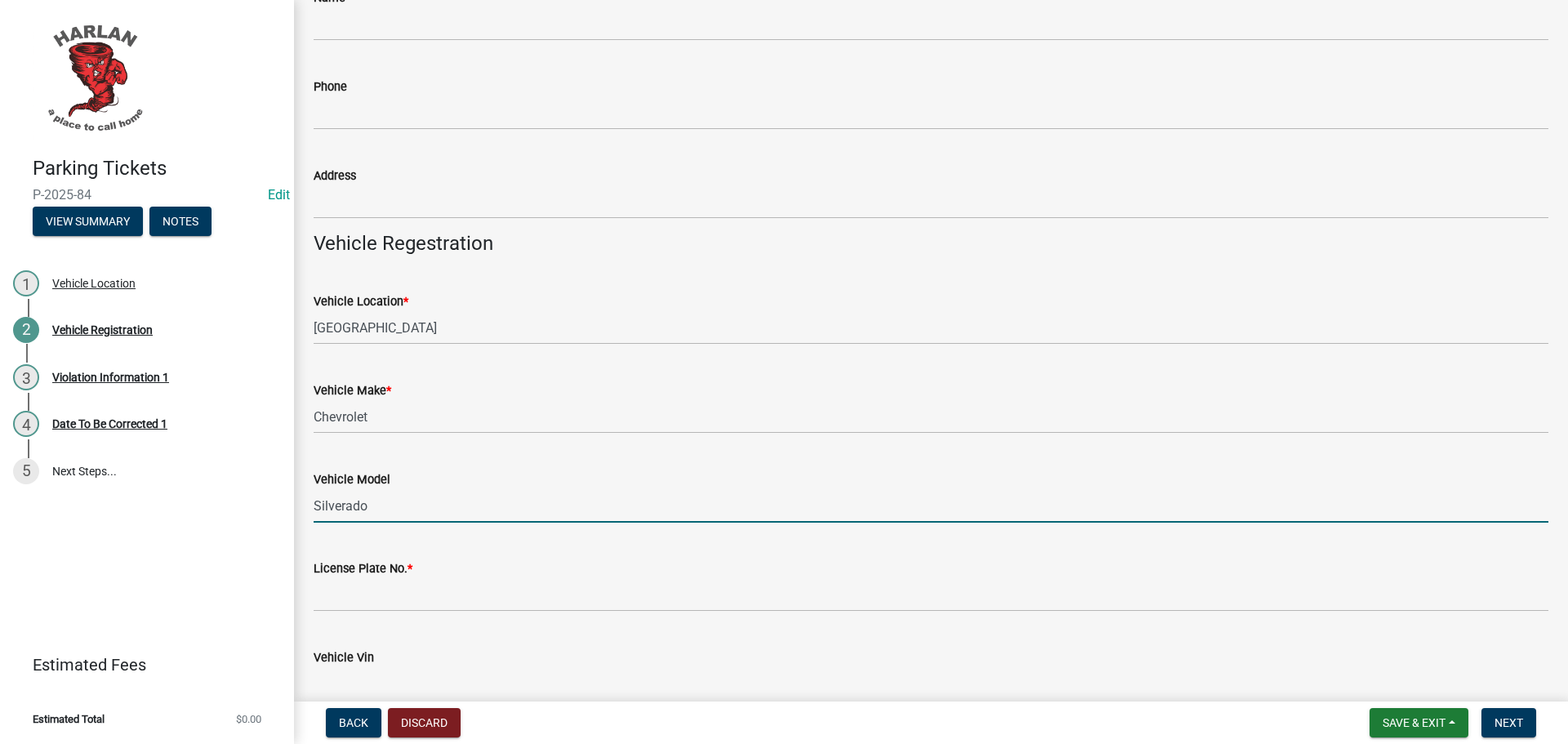
type input "Silverado"
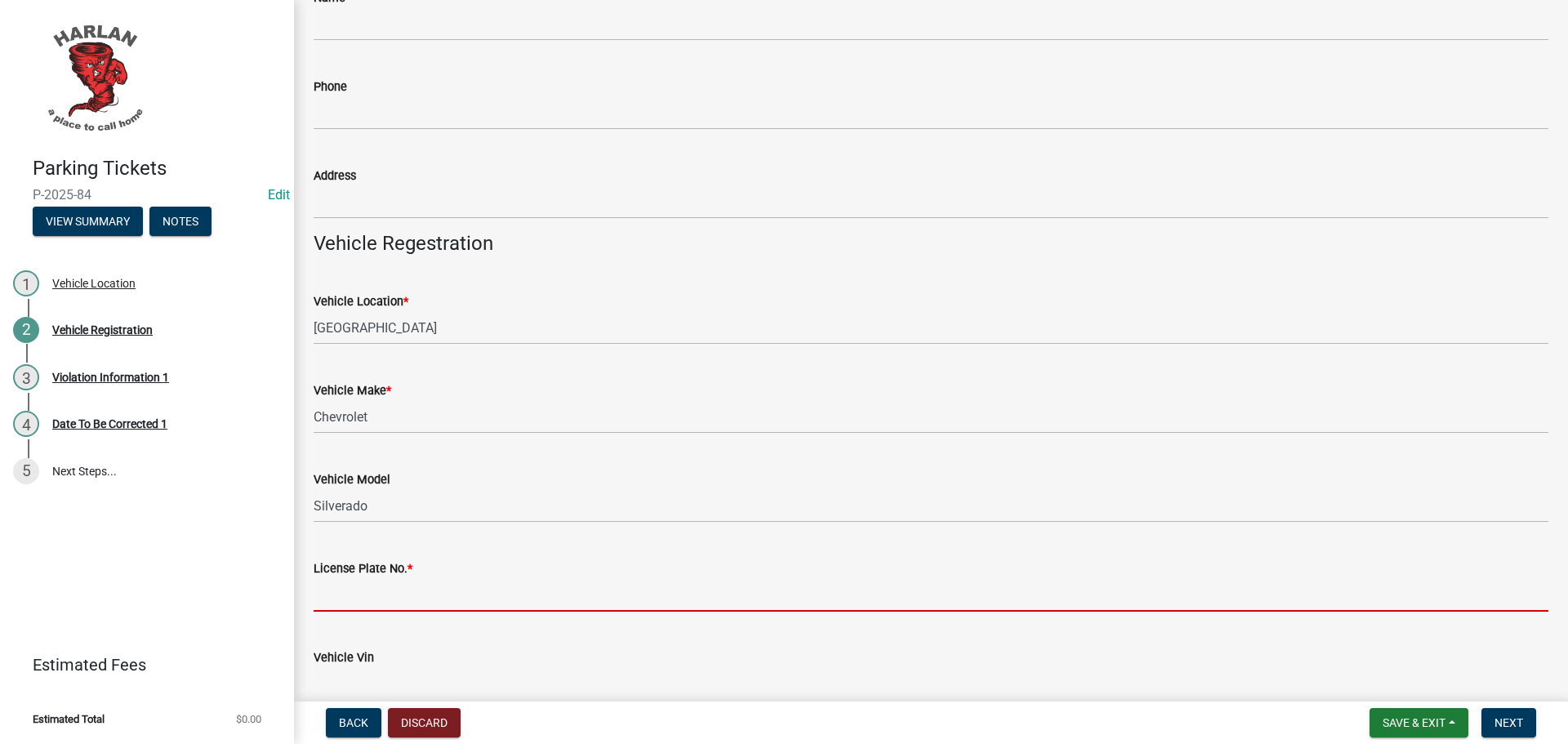
click at [381, 596] on input "License Plate No. *" at bounding box center [931, 595] width 1235 height 34
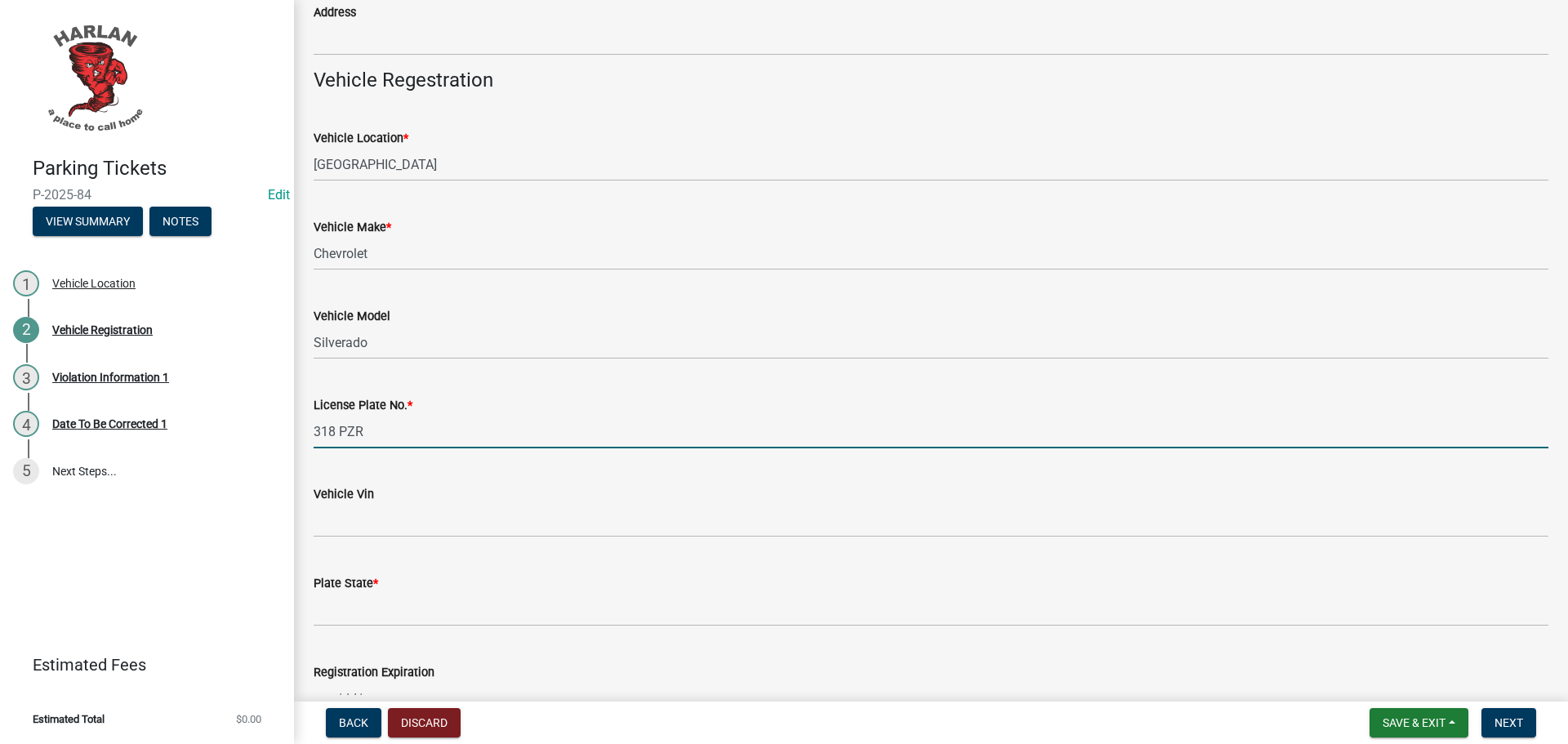
scroll to position [409, 0]
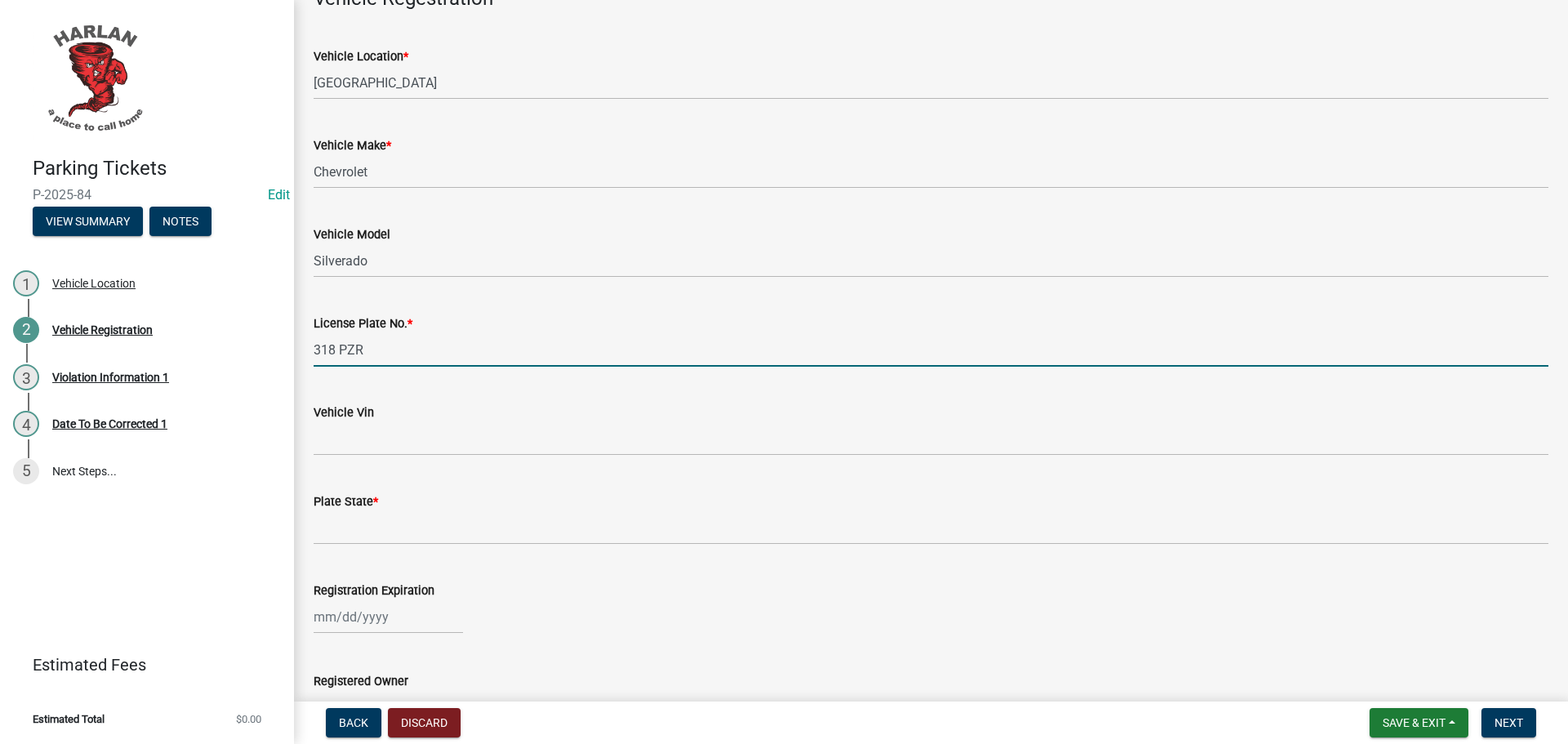
type input "318 PZR"
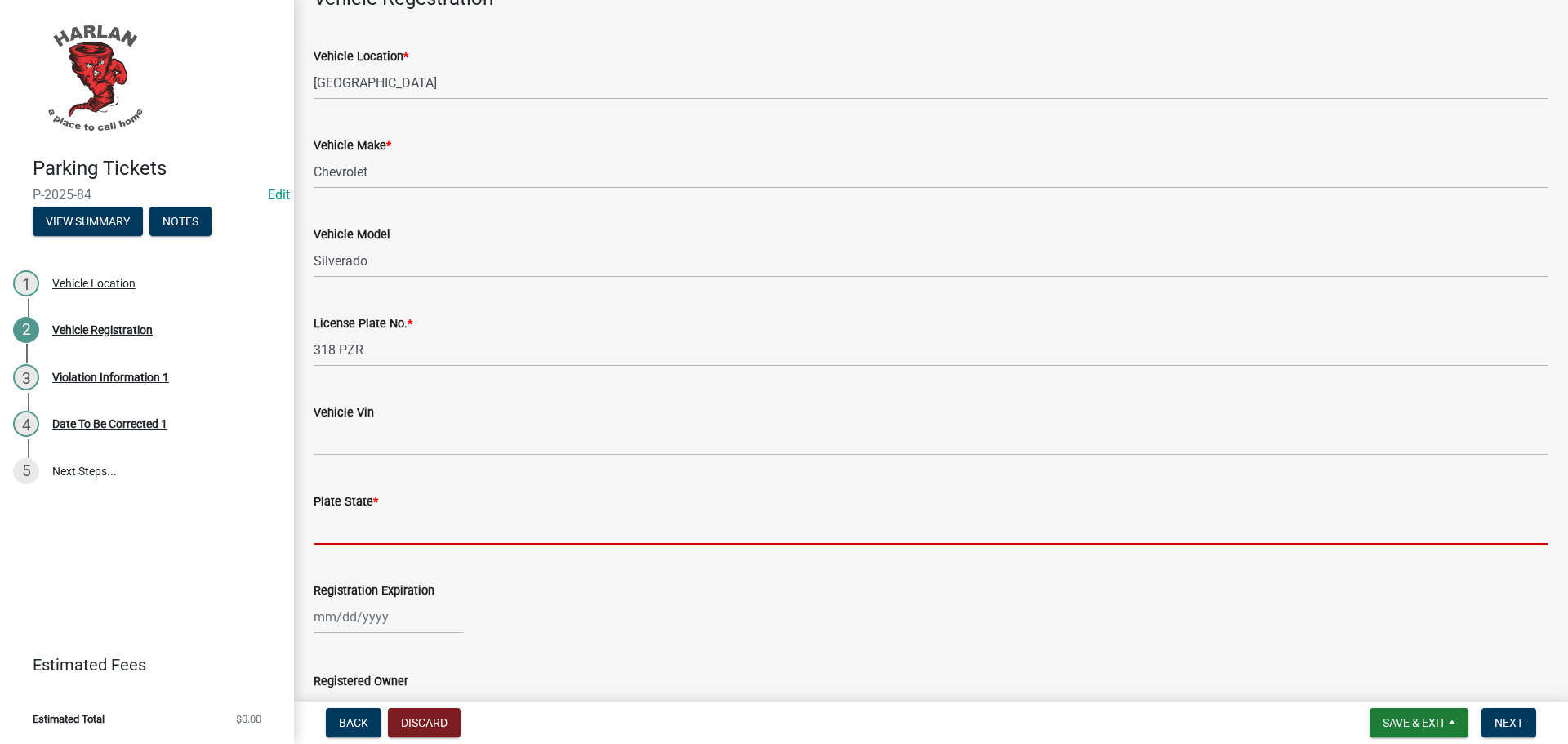
click at [361, 521] on input "Plate State *" at bounding box center [931, 527] width 1235 height 34
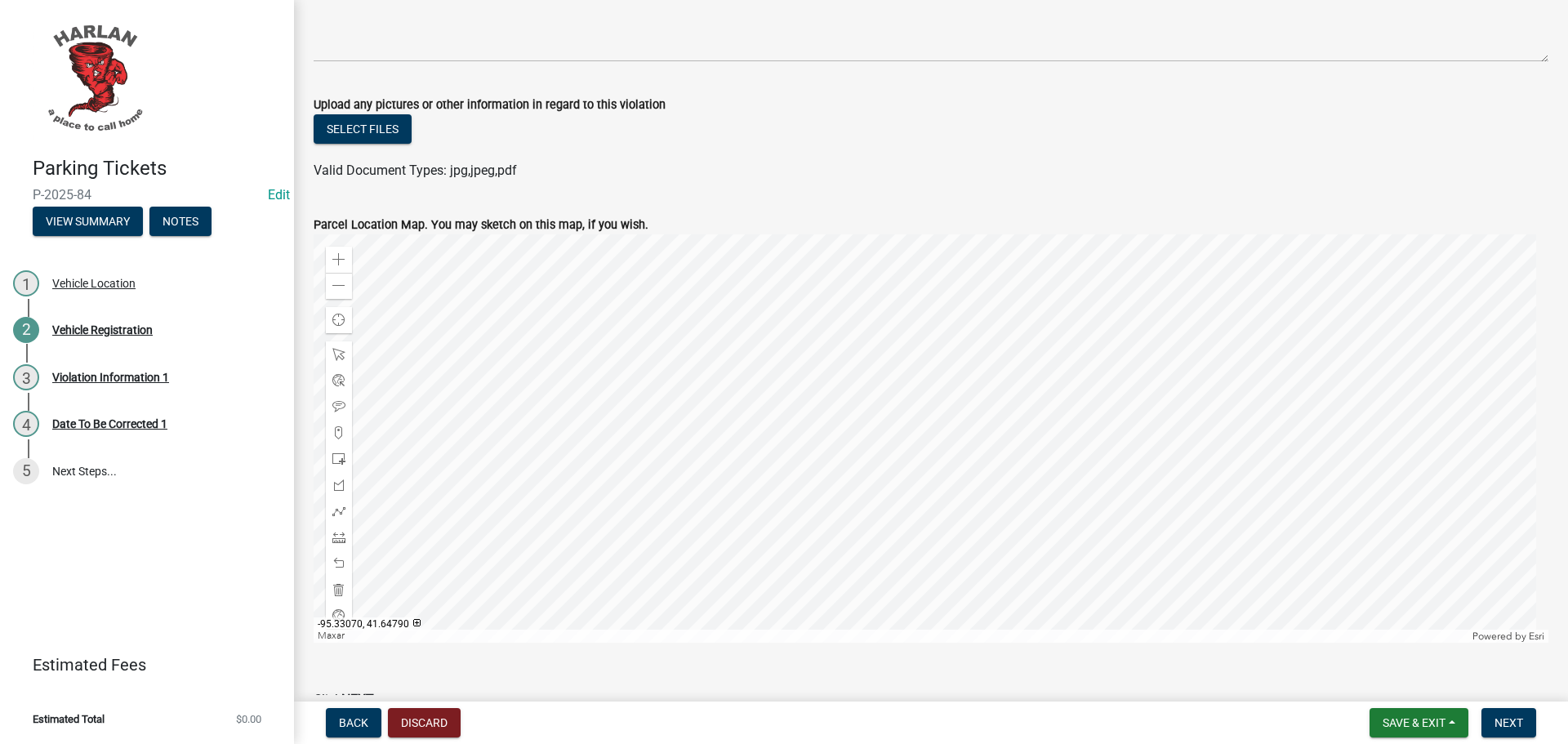
scroll to position [1562, 0]
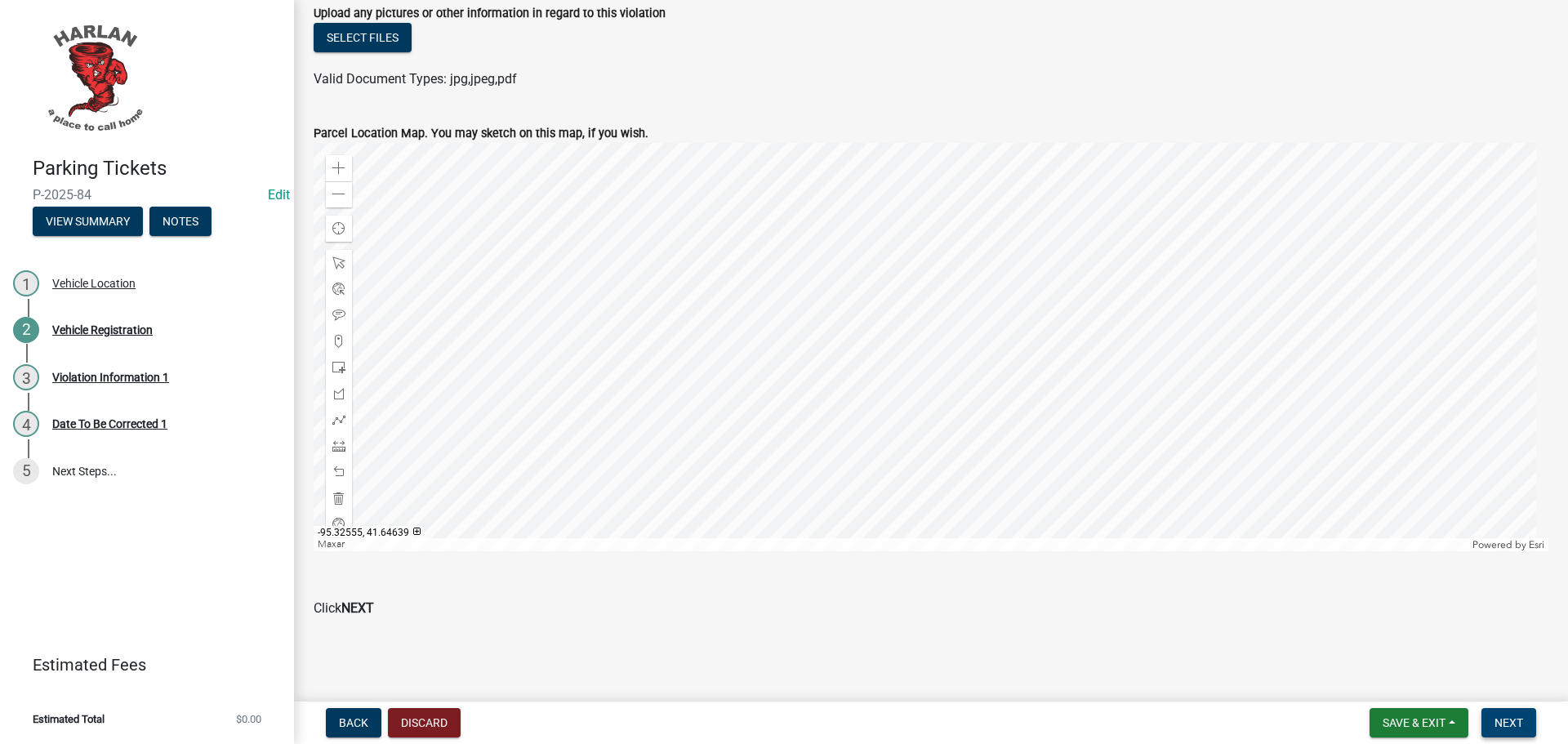
type input "[US_STATE]"
click at [1513, 719] on span "Next" at bounding box center [1508, 723] width 29 height 13
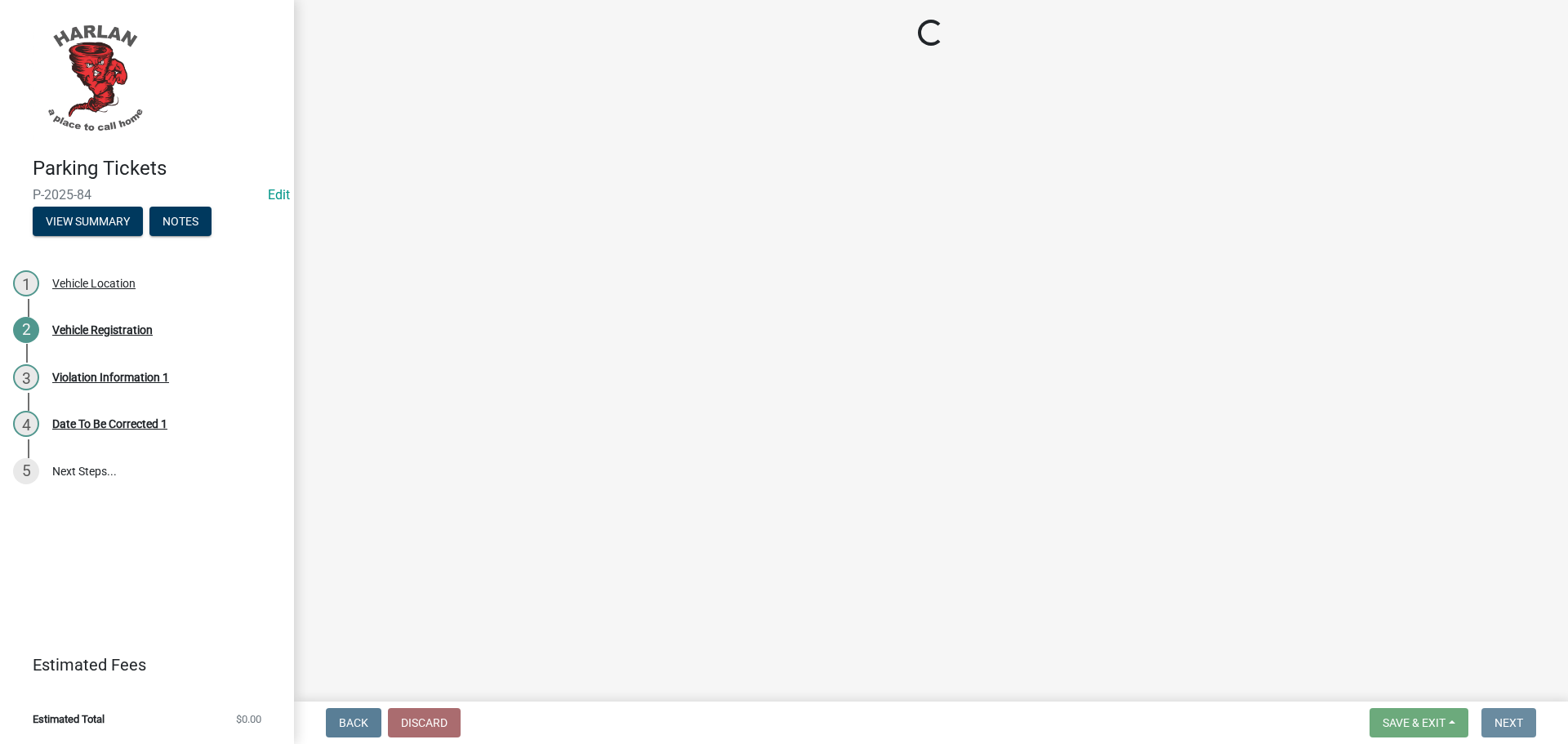
scroll to position [0, 0]
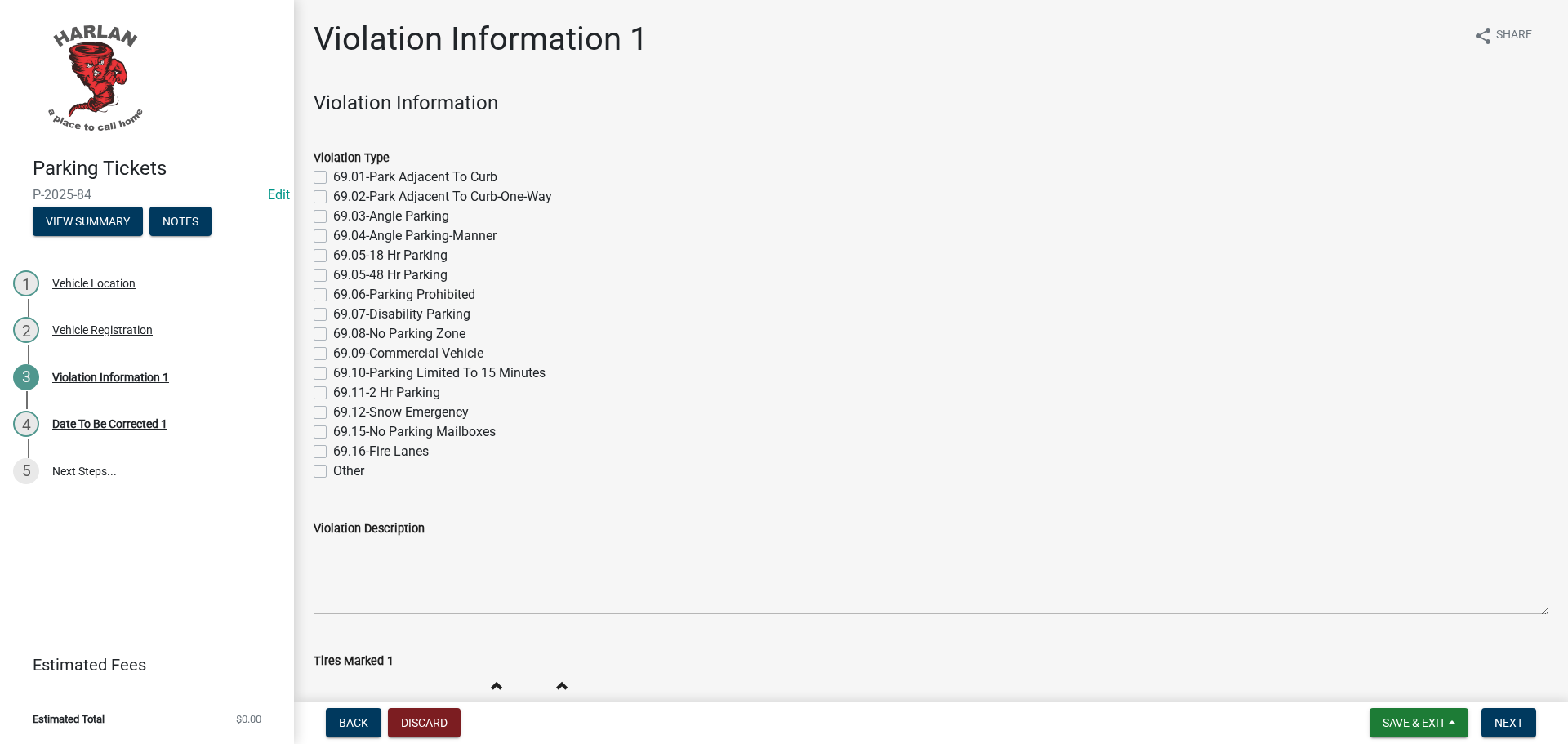
click at [333, 335] on label "69.08-No Parking Zone" at bounding box center [399, 334] width 132 height 20
click at [333, 335] on input "69.08-No Parking Zone" at bounding box center [338, 329] width 11 height 11
checkbox input "true"
checkbox input "false"
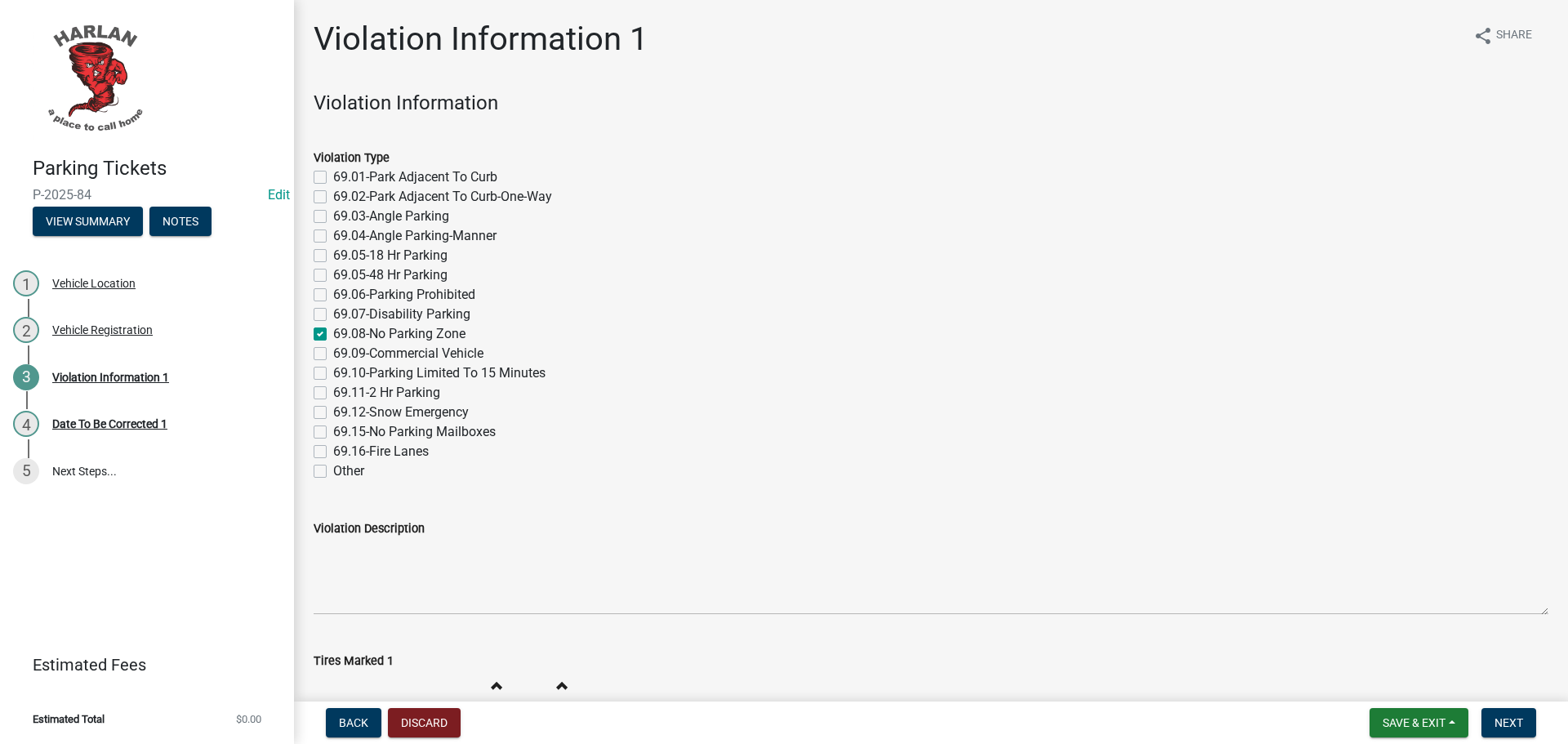
checkbox input "false"
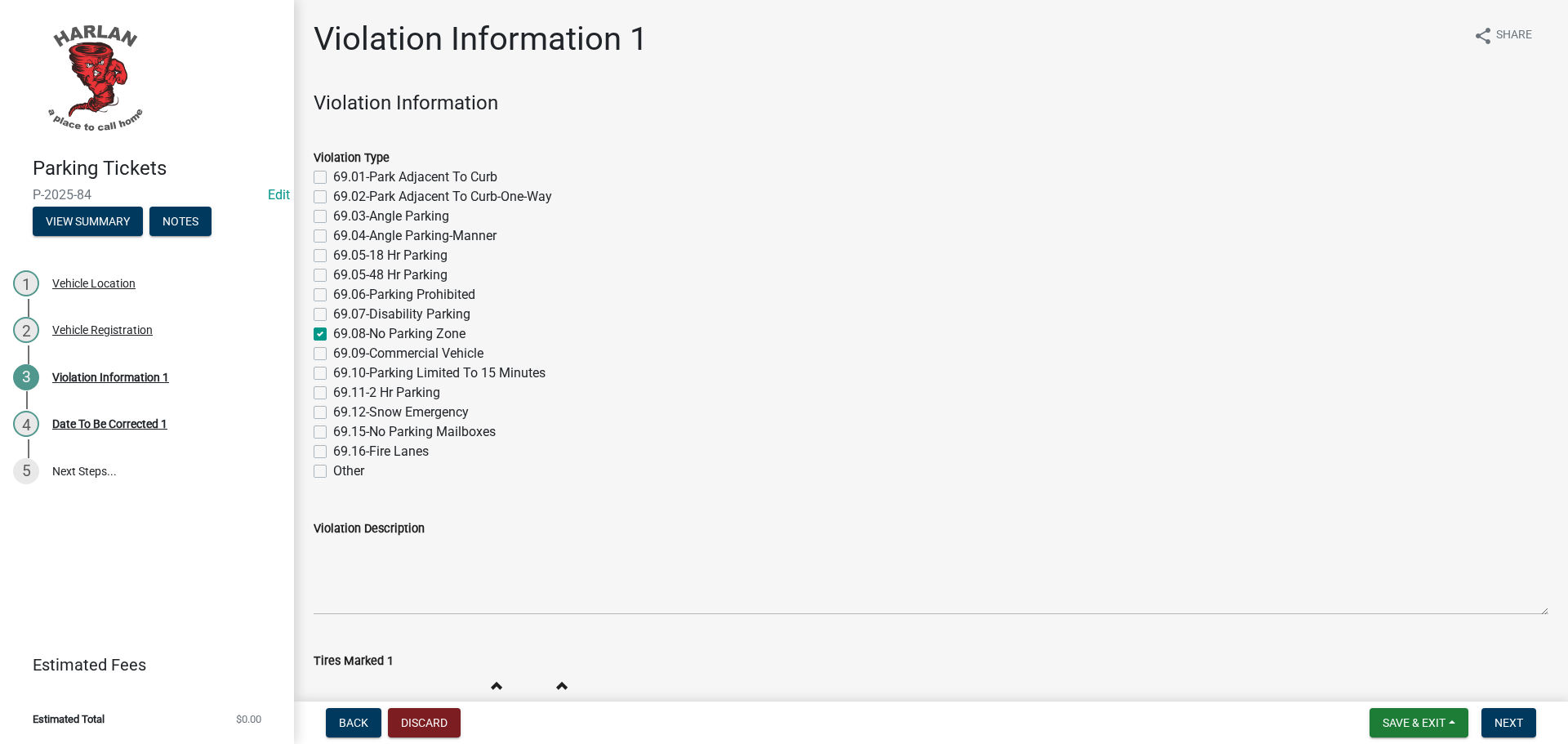
checkbox input "false"
checkbox input "true"
checkbox input "false"
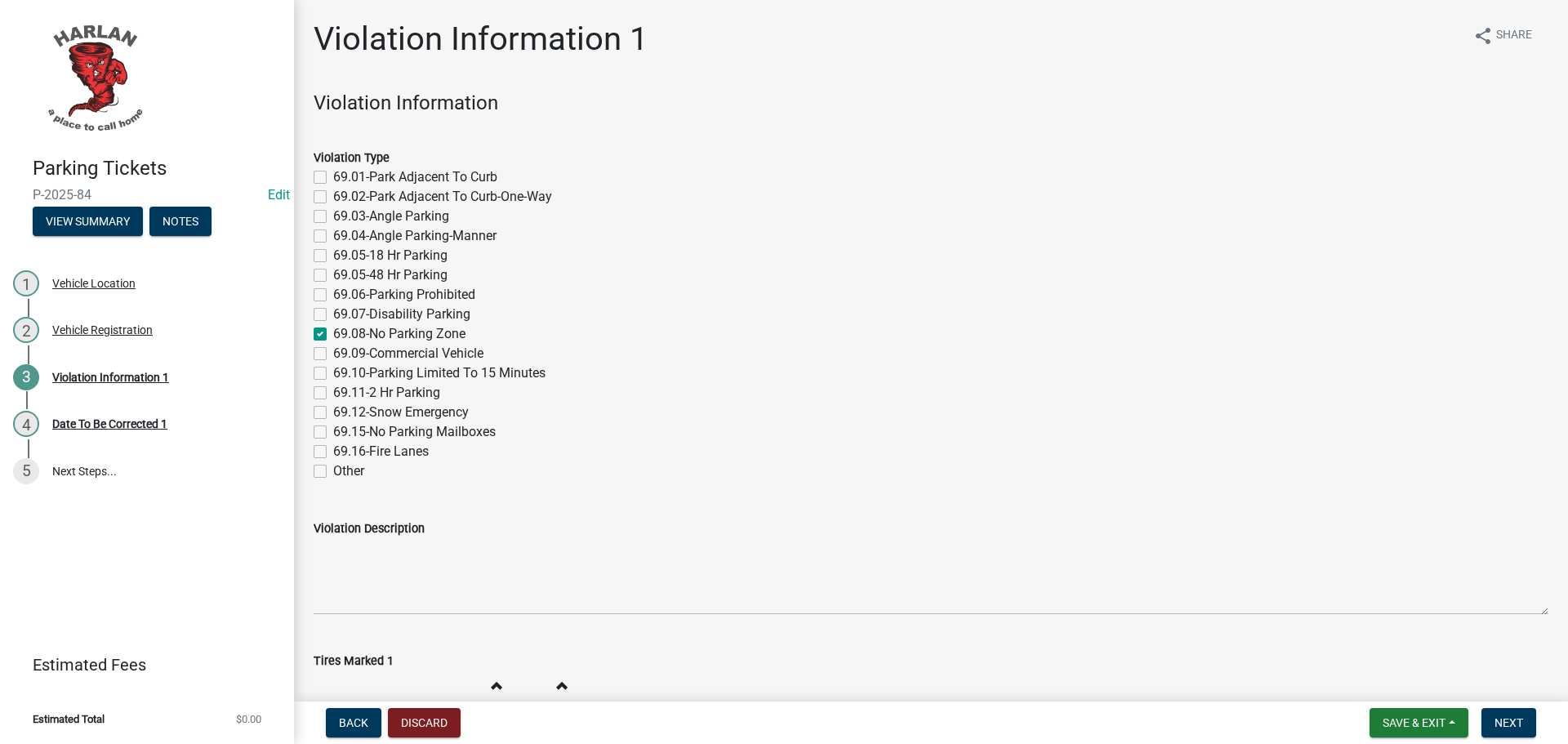
checkbox input "false"
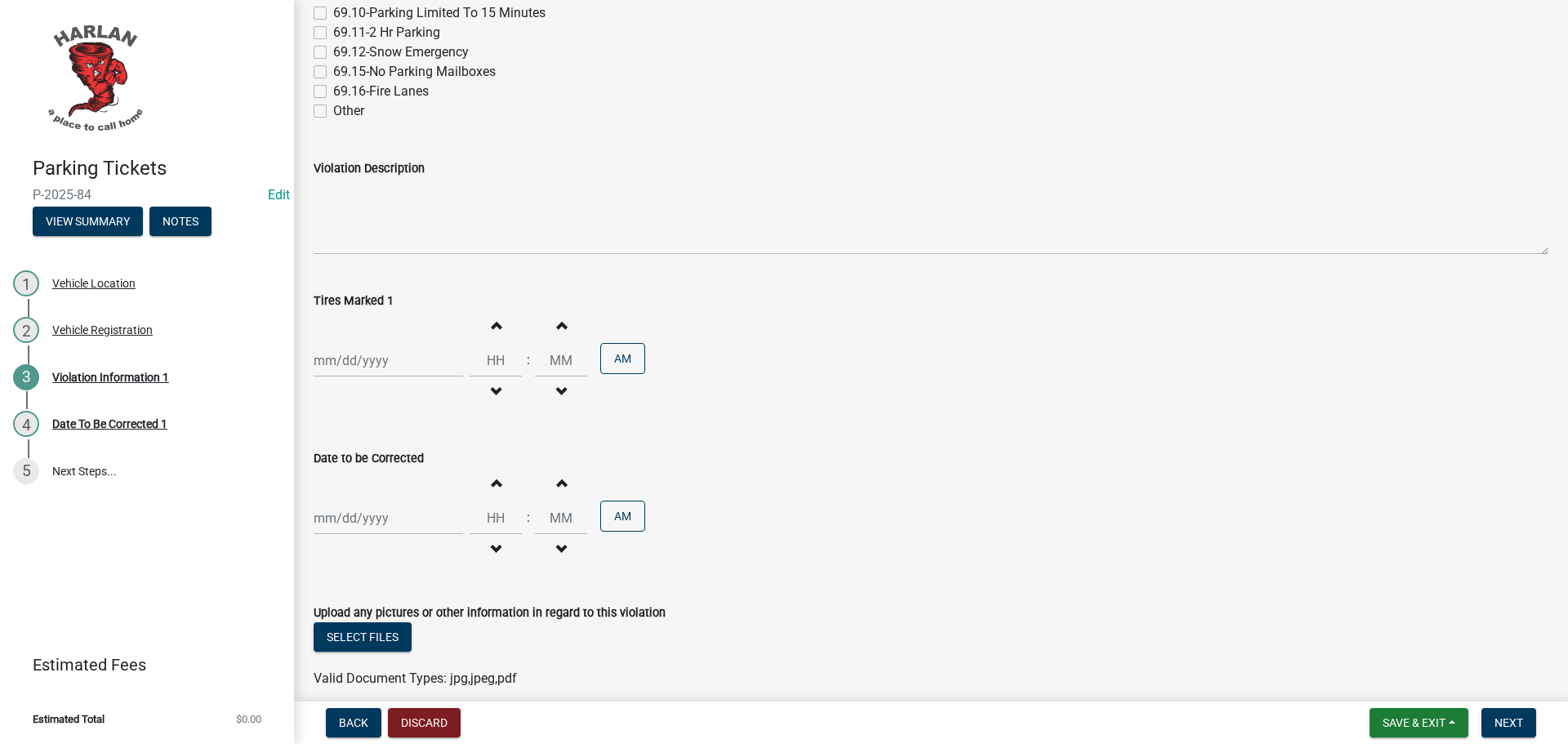
scroll to position [432, 0]
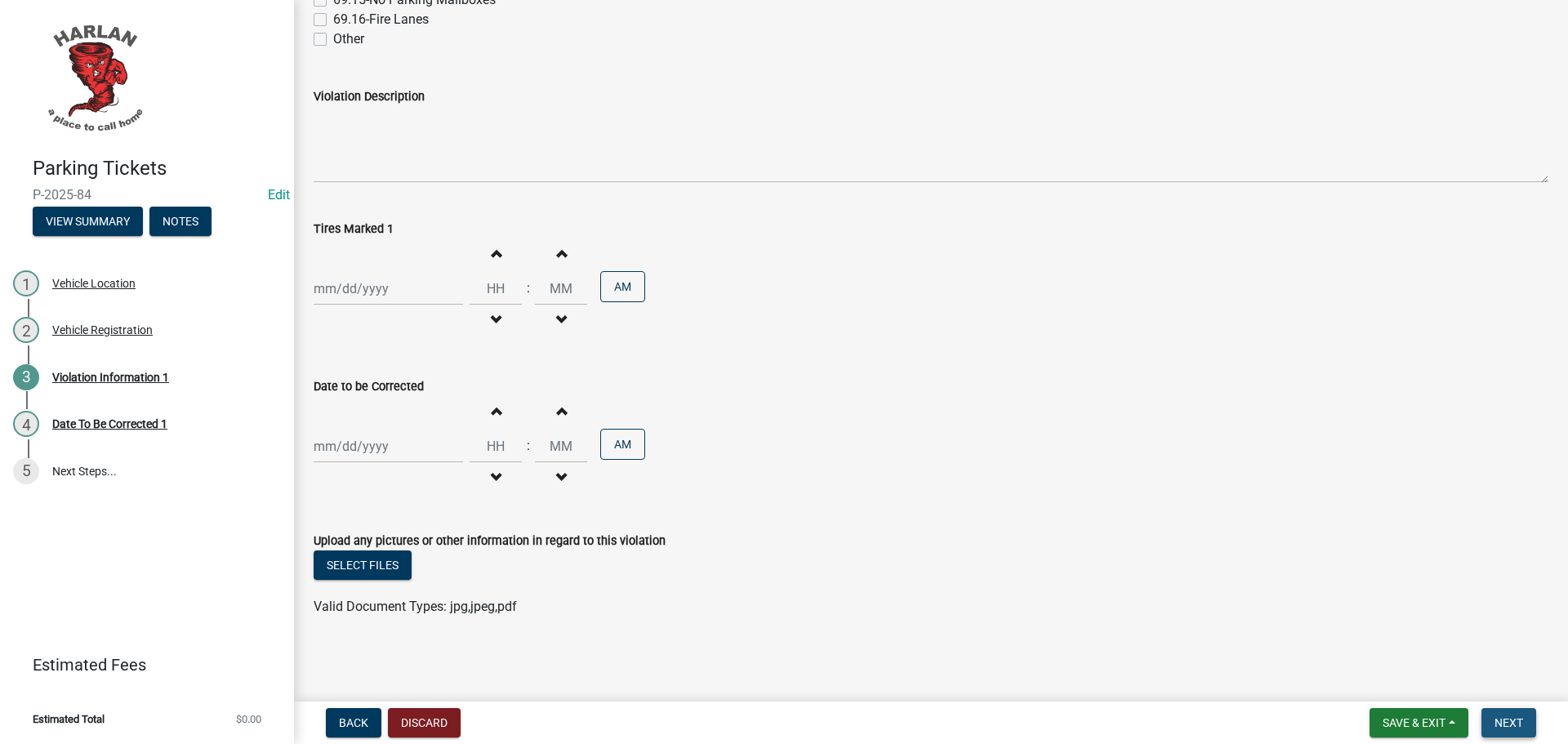
click at [1497, 723] on span "Next" at bounding box center [1508, 723] width 29 height 13
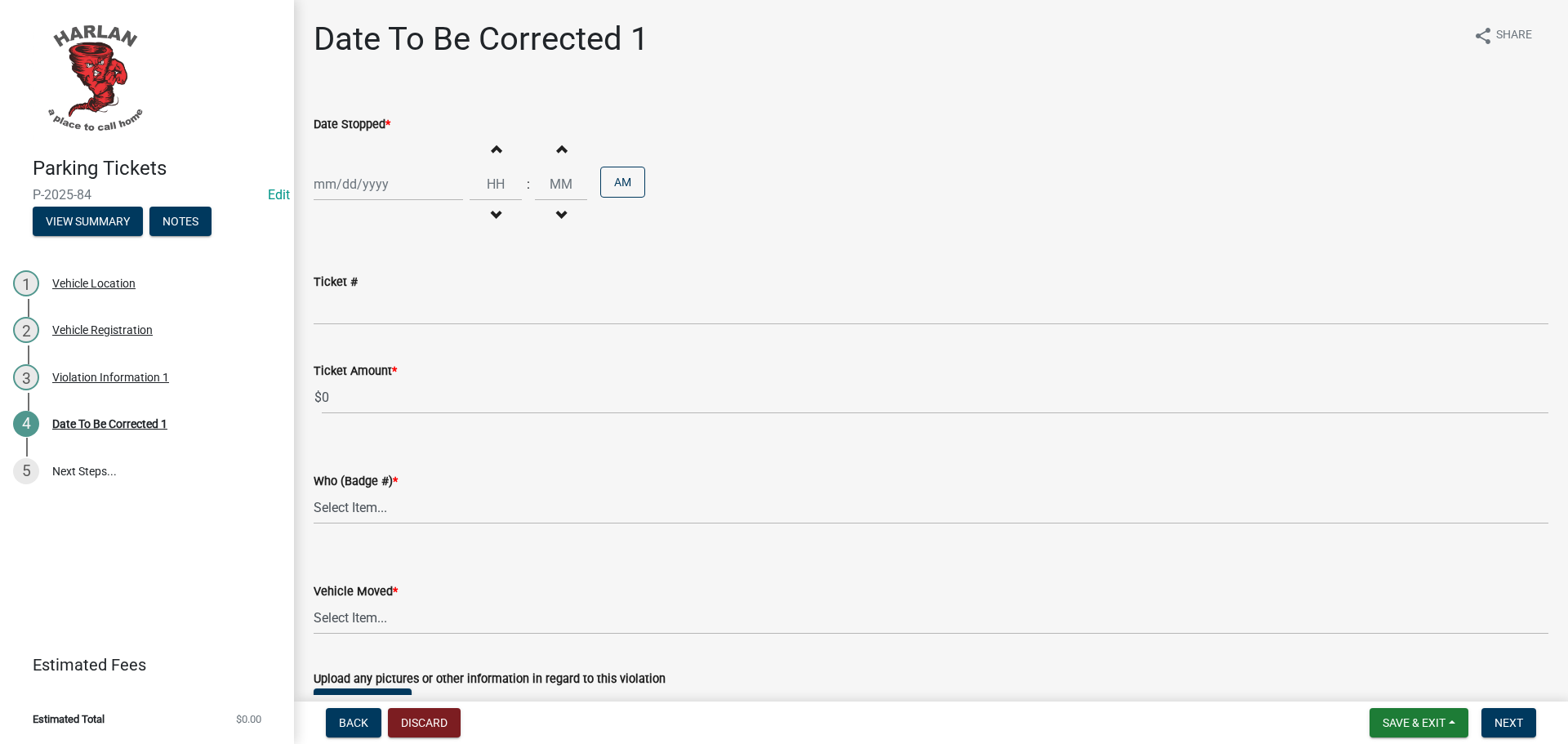
select select "9"
select select "2025"
click at [321, 189] on div "[PERSON_NAME] Feb Mar Apr [PERSON_NAME][DATE] Oct Nov [DATE] 1526 1527 1528 152…" at bounding box center [388, 184] width 149 height 34
click at [432, 297] on div "12" at bounding box center [435, 298] width 26 height 26
type input "[DATE]"
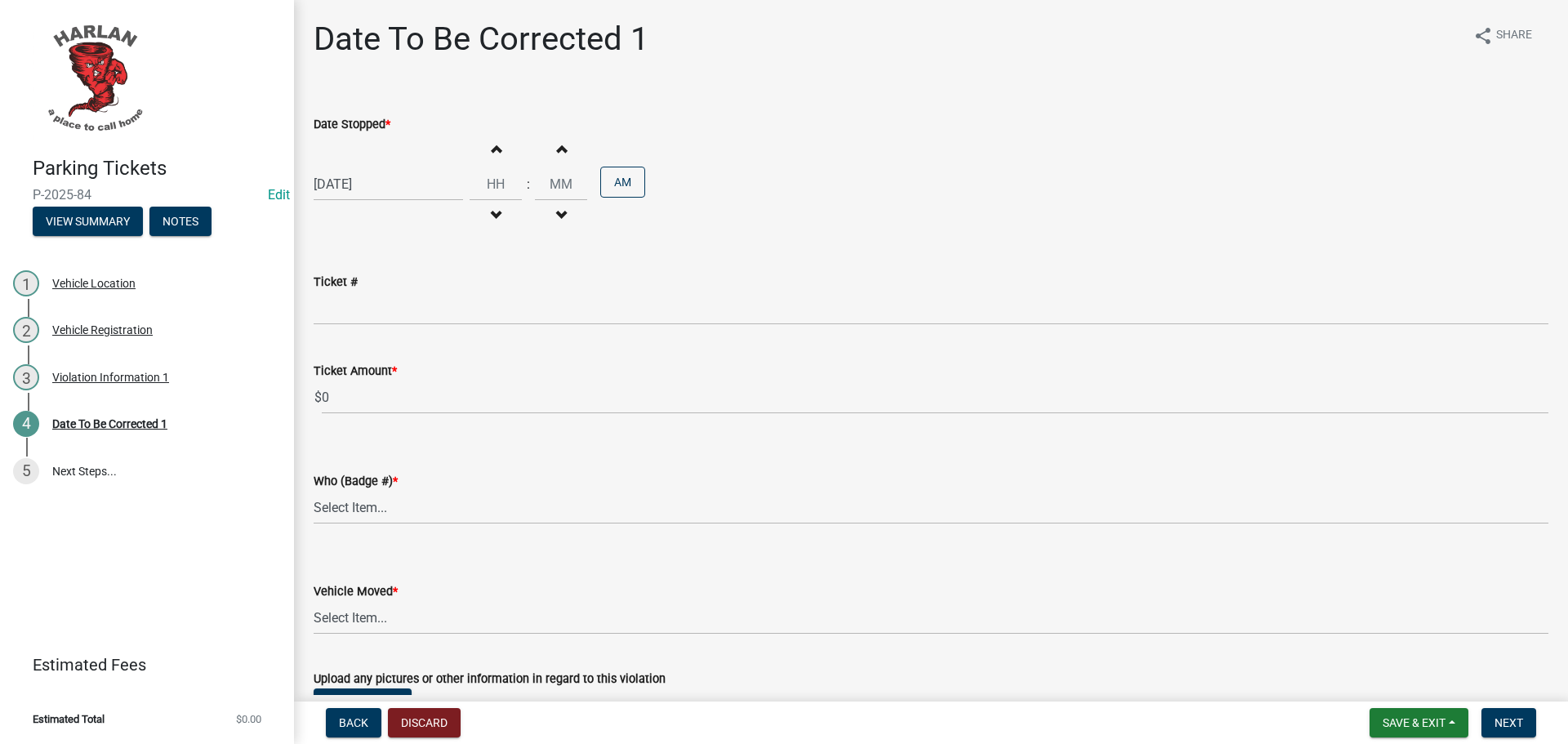
click at [493, 145] on span "button" at bounding box center [496, 148] width 8 height 13
type input "01"
type input "00"
click at [495, 145] on button "Increment hours" at bounding box center [496, 148] width 34 height 30
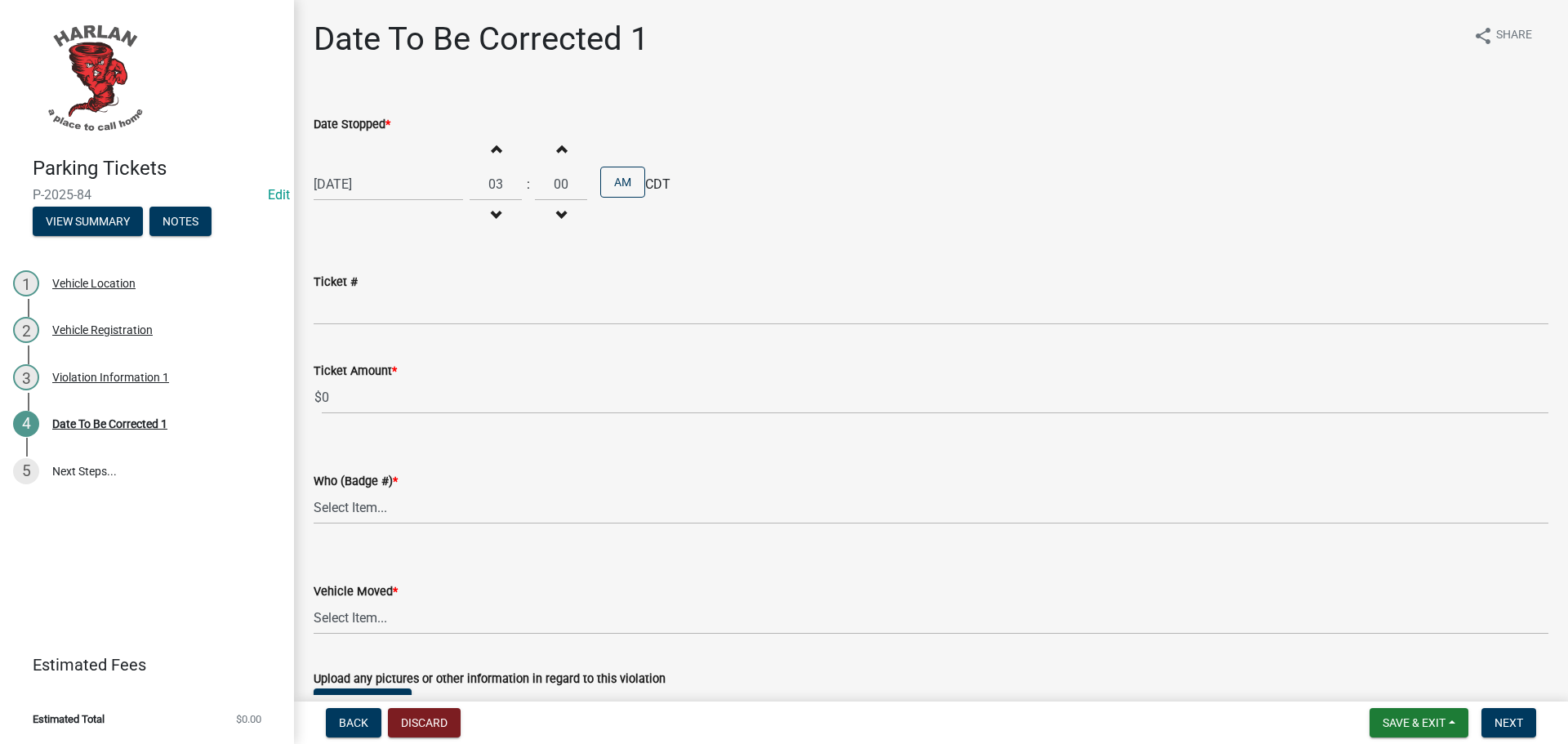
click at [495, 145] on button "Increment hours" at bounding box center [496, 148] width 34 height 30
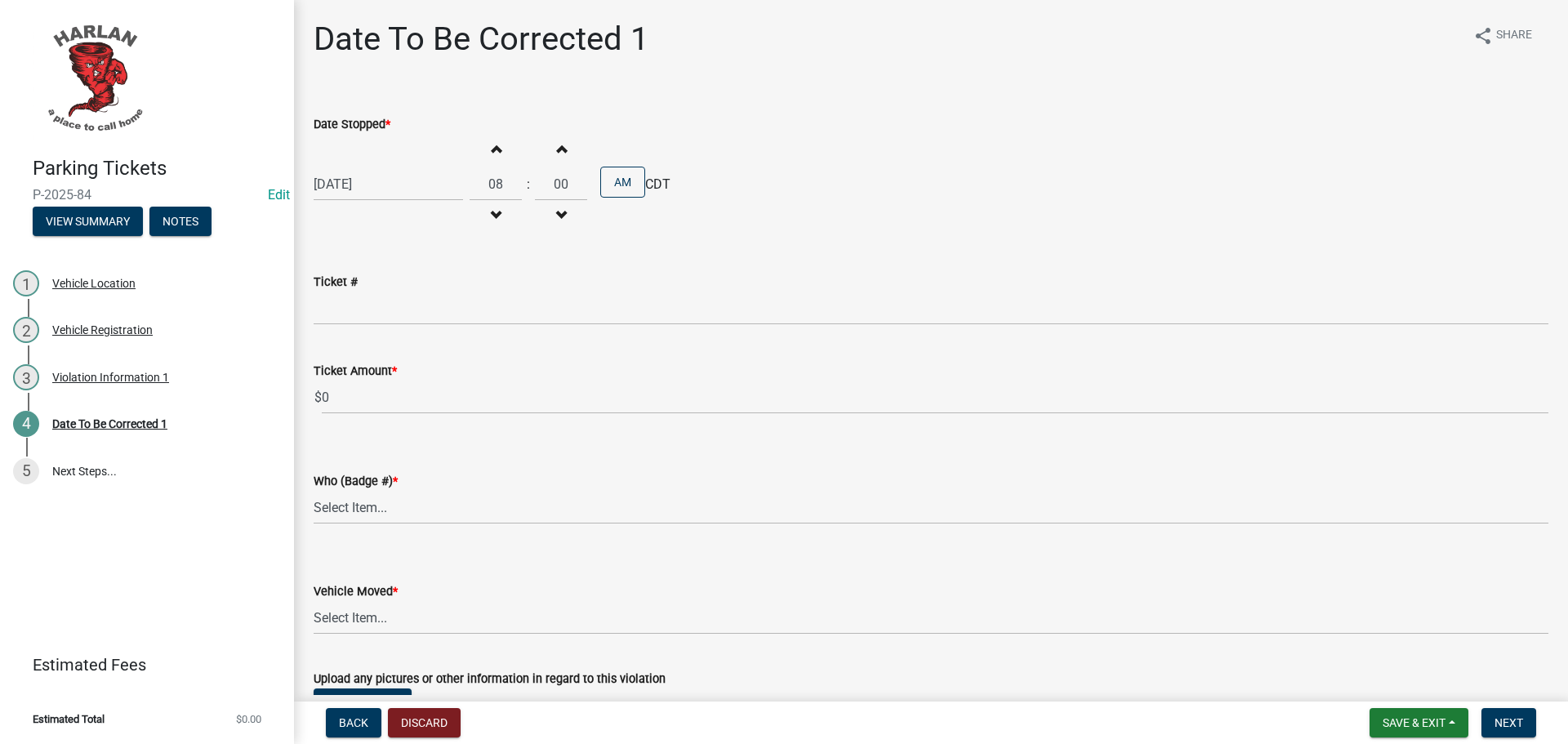
click at [495, 145] on button "Increment hours" at bounding box center [496, 148] width 34 height 30
type input "09"
click at [557, 151] on span "button" at bounding box center [561, 148] width 8 height 13
click at [558, 151] on span "button" at bounding box center [561, 148] width 8 height 13
click at [558, 148] on span "button" at bounding box center [561, 148] width 8 height 13
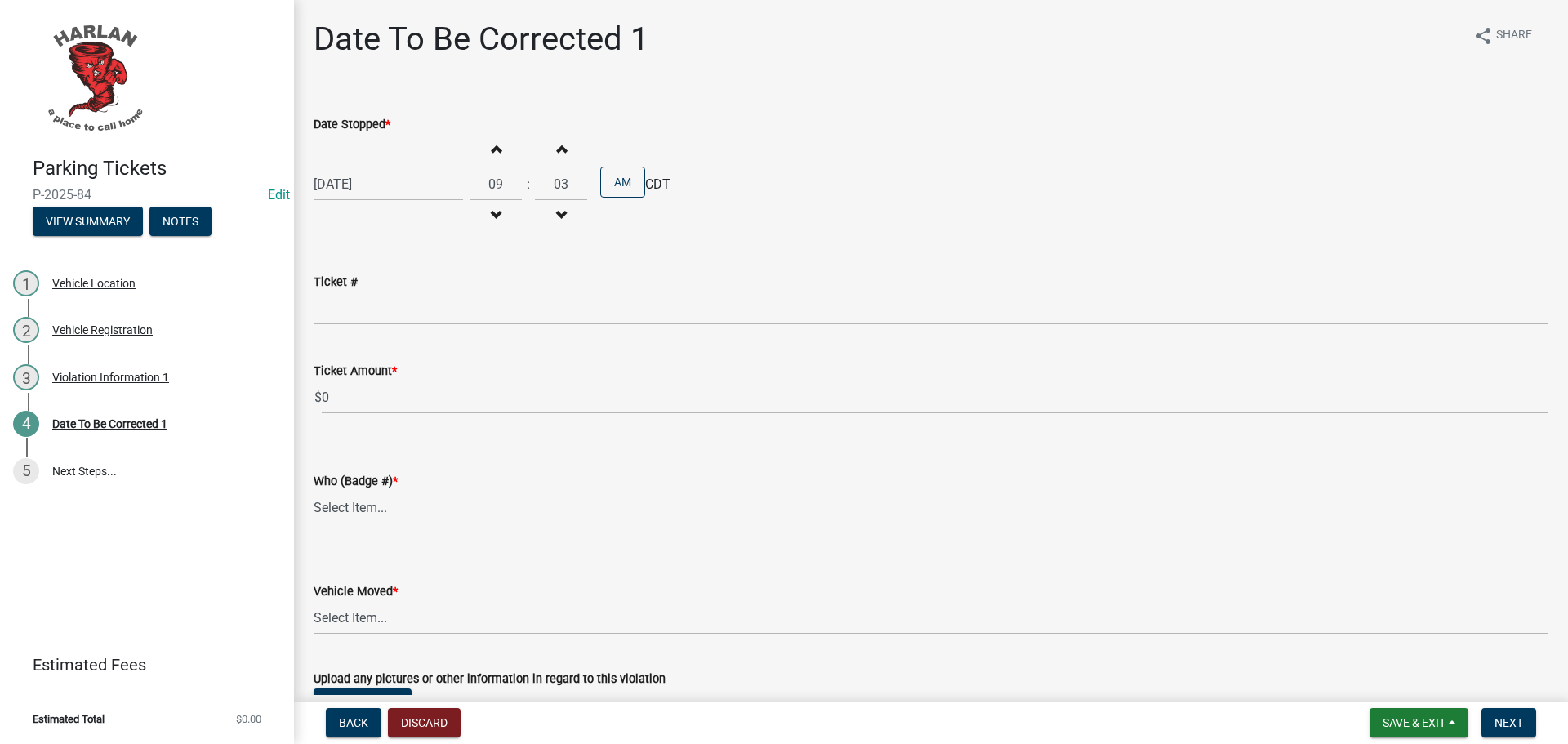
click at [558, 148] on span "button" at bounding box center [561, 148] width 8 height 13
click at [559, 147] on button "Increment minutes" at bounding box center [561, 148] width 34 height 30
click at [559, 146] on button "Increment minutes" at bounding box center [561, 148] width 34 height 30
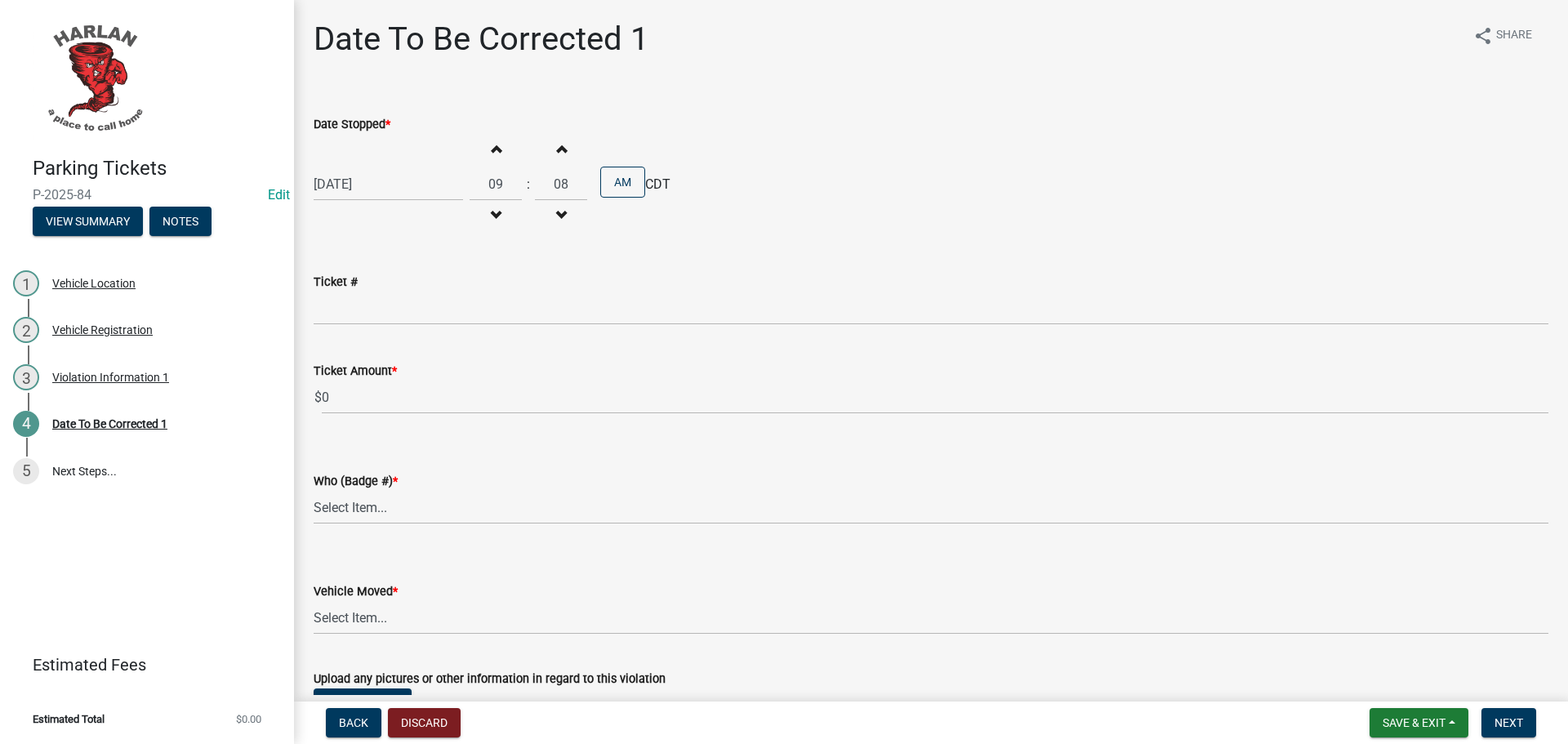
click at [559, 146] on button "Increment minutes" at bounding box center [561, 148] width 34 height 30
click at [561, 146] on button "Increment minutes" at bounding box center [561, 148] width 34 height 30
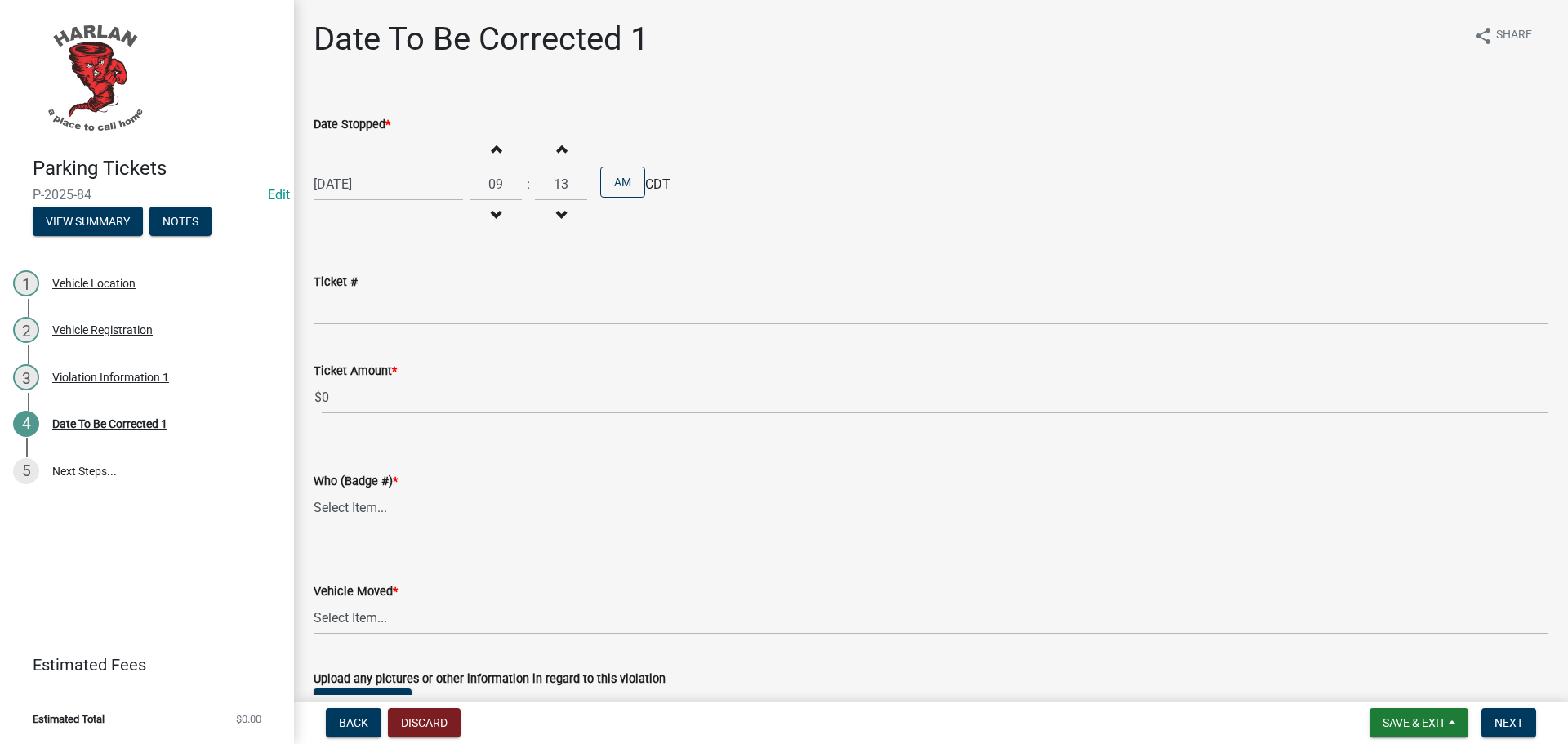
click at [561, 145] on button "Increment minutes" at bounding box center [561, 148] width 34 height 30
click at [562, 145] on button "Increment minutes" at bounding box center [561, 148] width 34 height 30
click at [562, 144] on button "Increment minutes" at bounding box center [561, 148] width 34 height 30
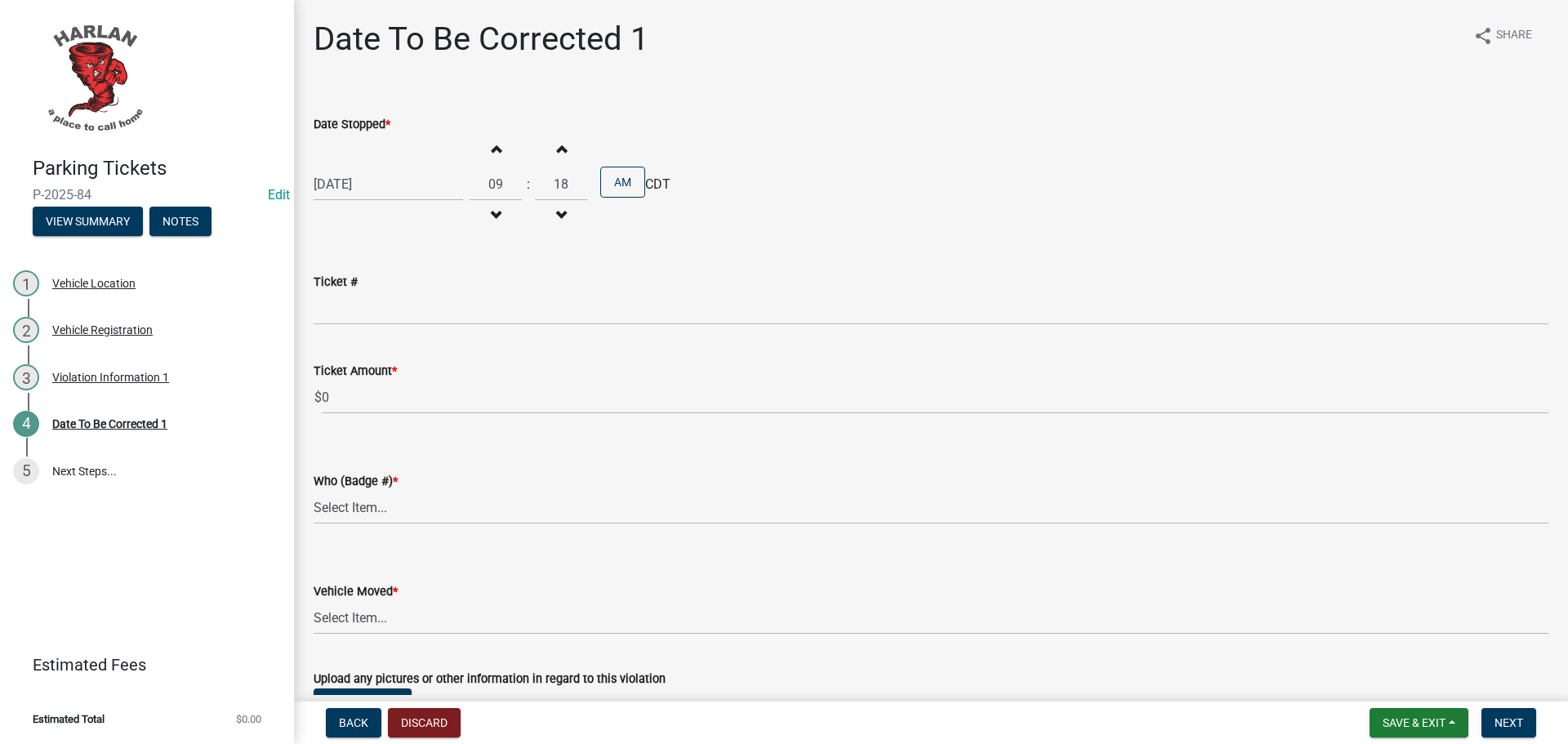
click at [562, 144] on button "Increment minutes" at bounding box center [561, 148] width 34 height 30
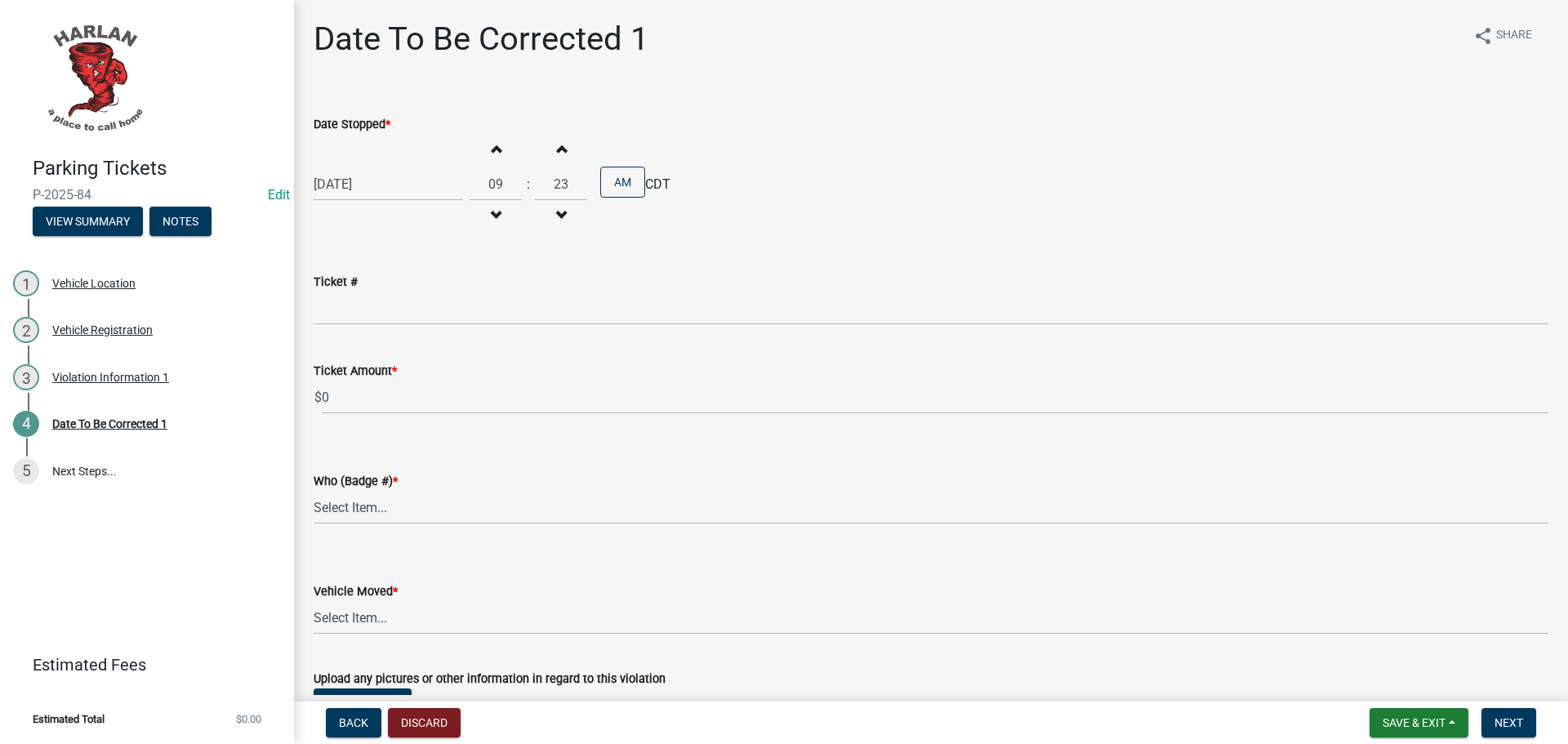
click at [562, 144] on button "Increment minutes" at bounding box center [561, 148] width 34 height 30
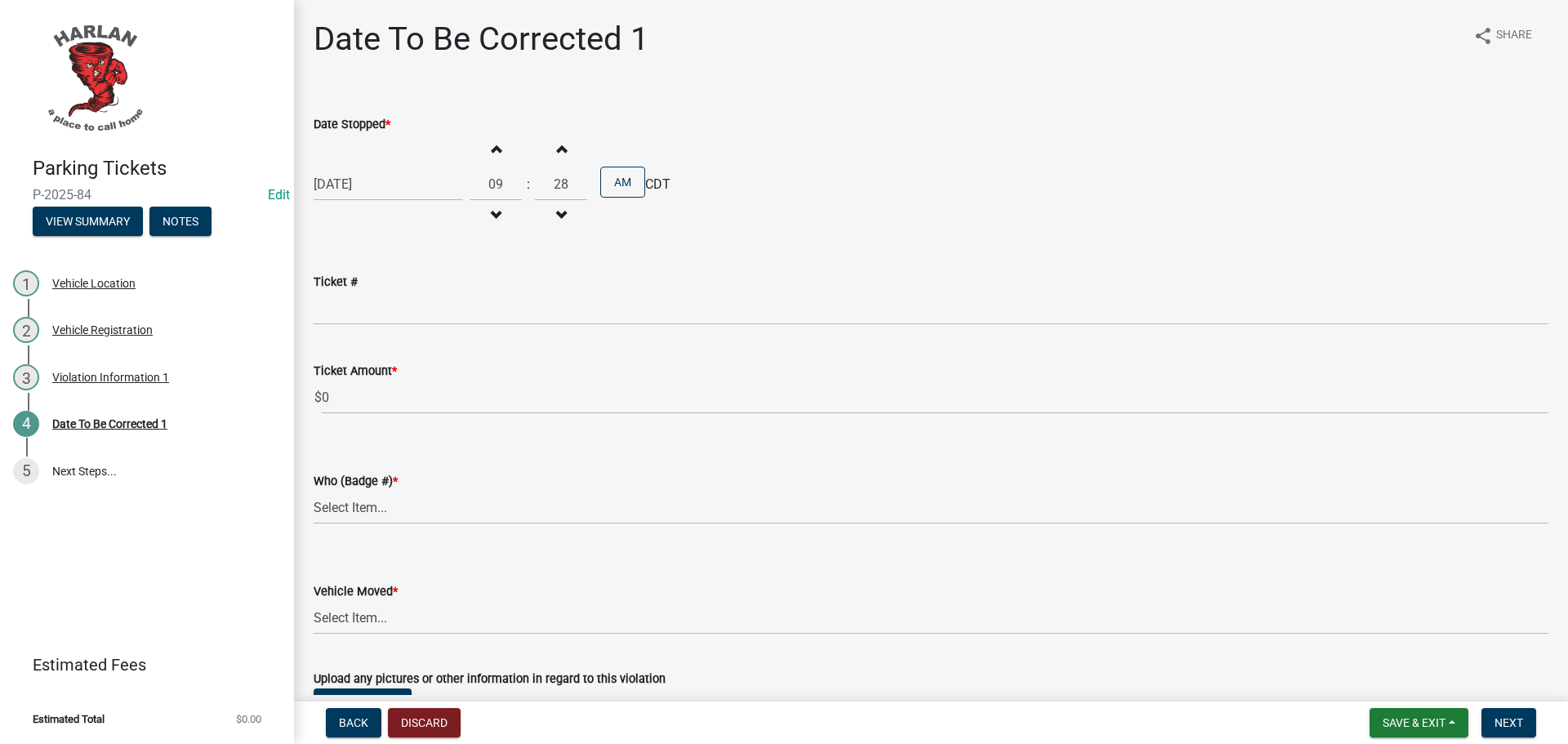
click at [562, 144] on button "Increment minutes" at bounding box center [561, 148] width 34 height 30
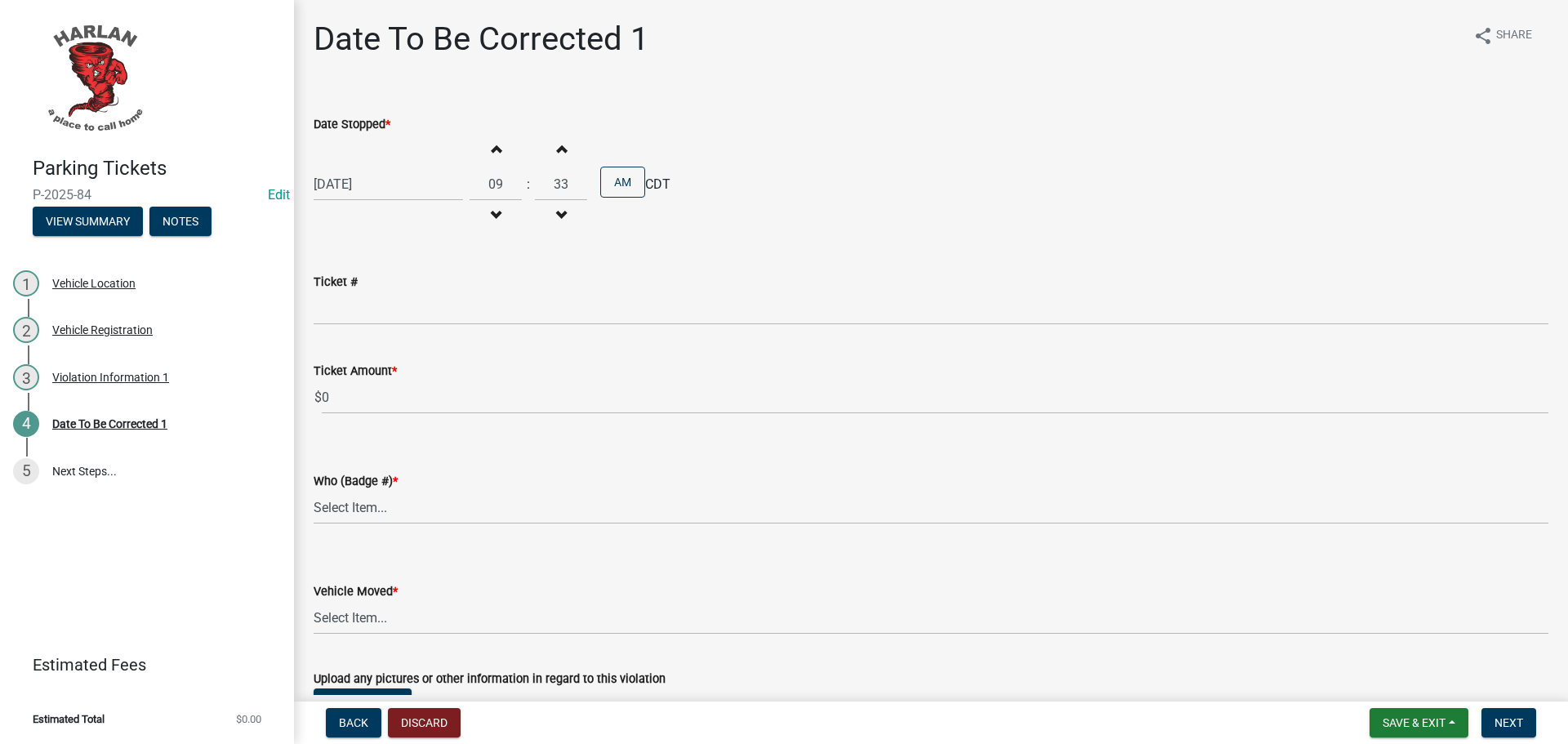
click at [562, 144] on button "Increment minutes" at bounding box center [561, 148] width 34 height 30
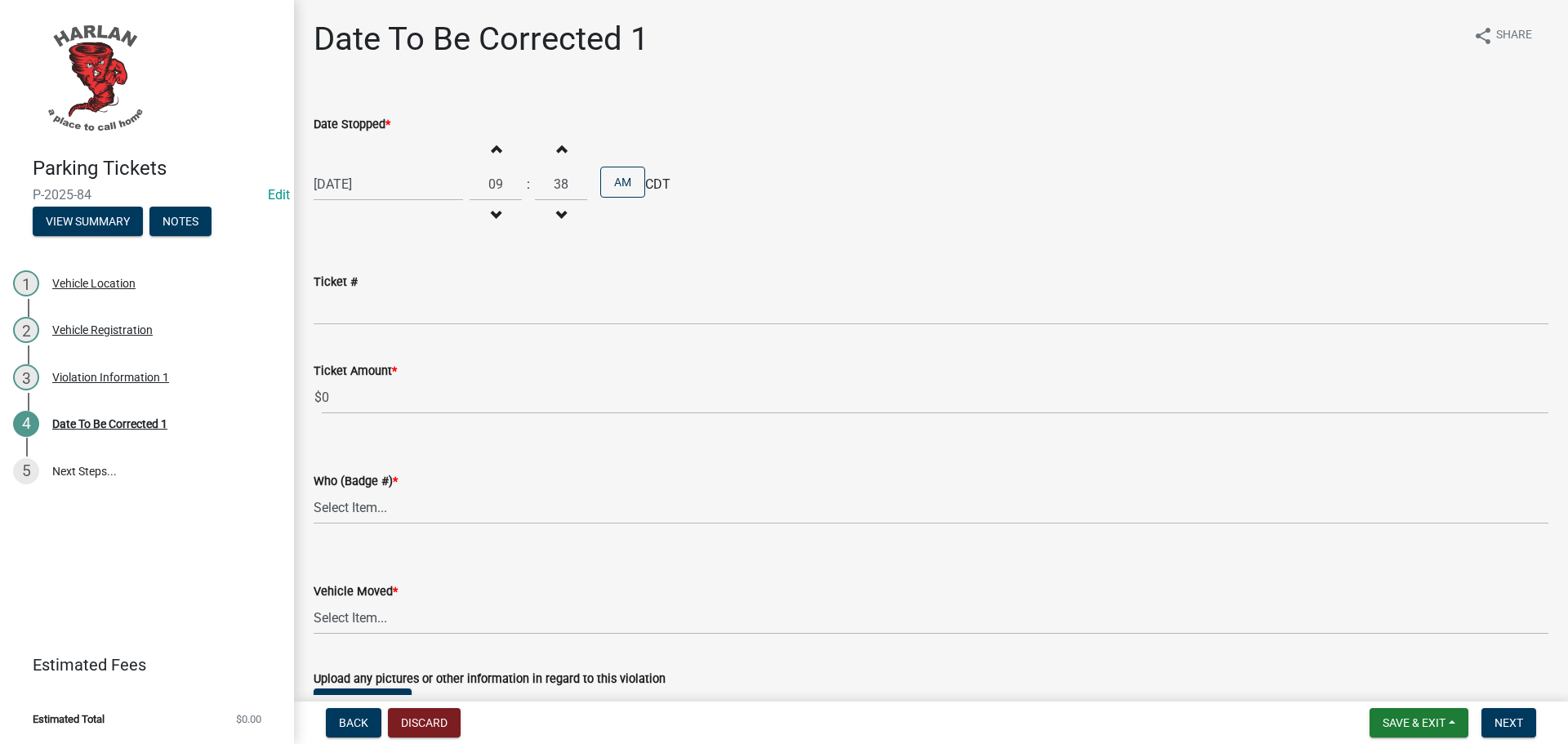
click at [562, 144] on button "Increment minutes" at bounding box center [561, 148] width 34 height 30
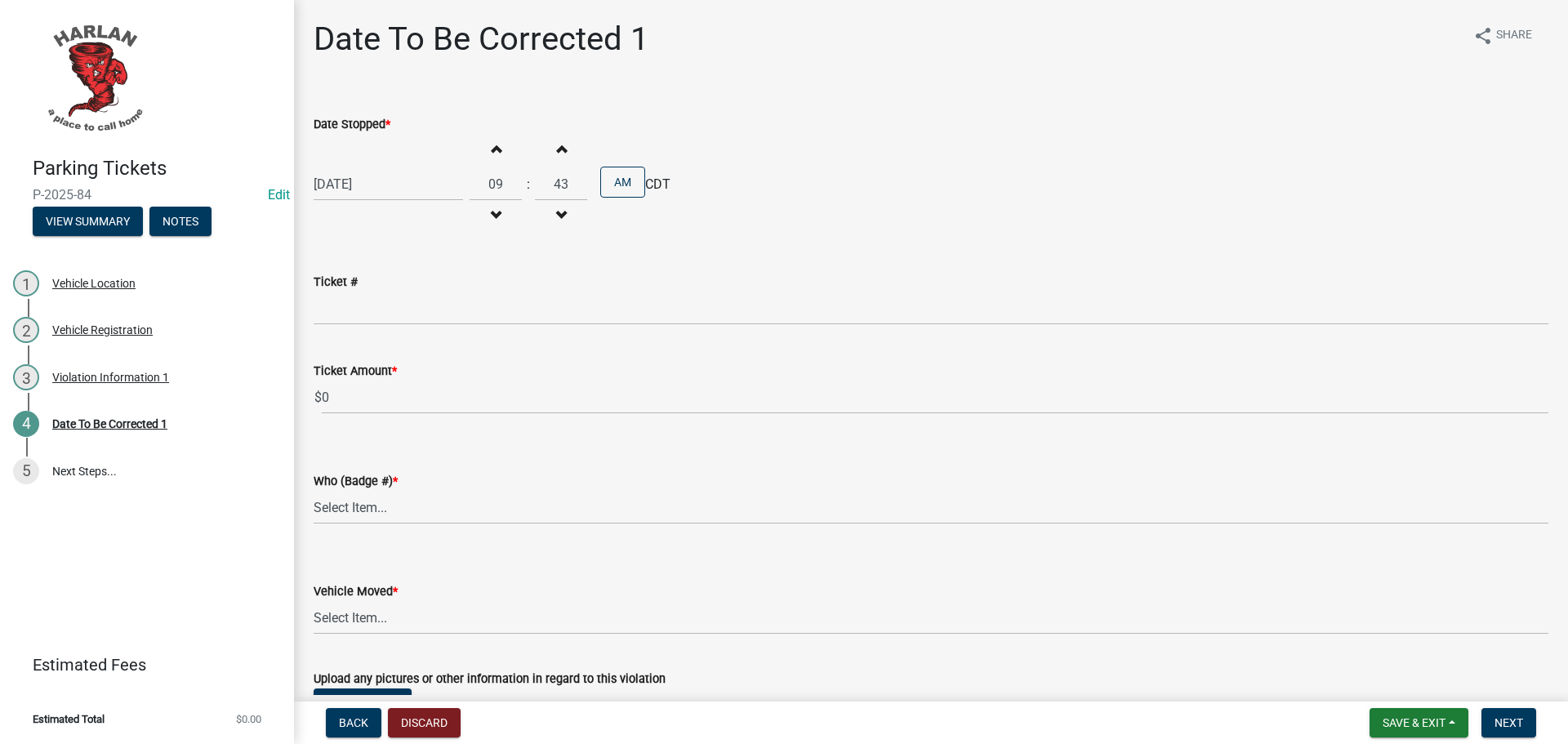
click at [562, 144] on button "Increment minutes" at bounding box center [561, 148] width 34 height 30
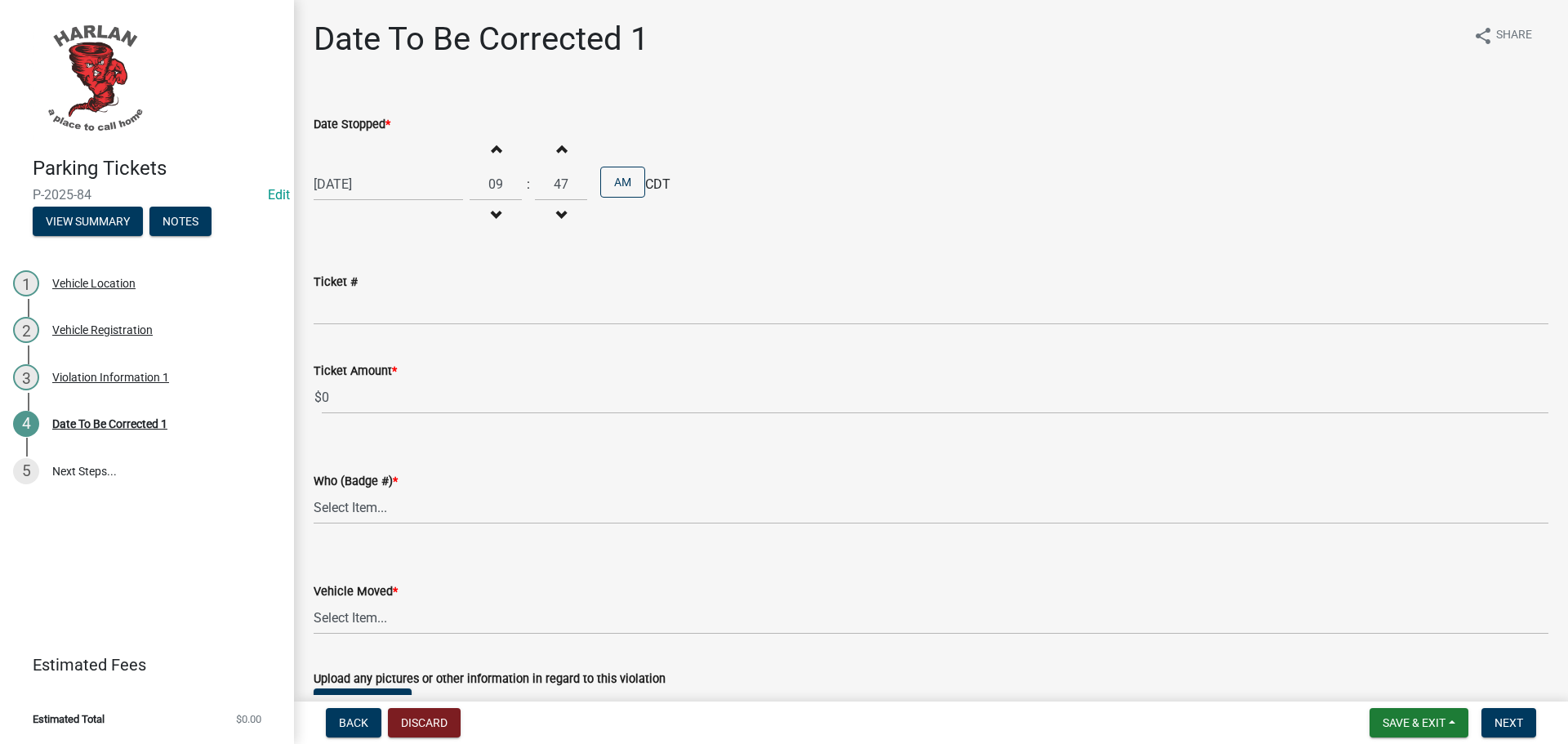
type input "48"
click at [632, 180] on button "AM" at bounding box center [622, 182] width 45 height 31
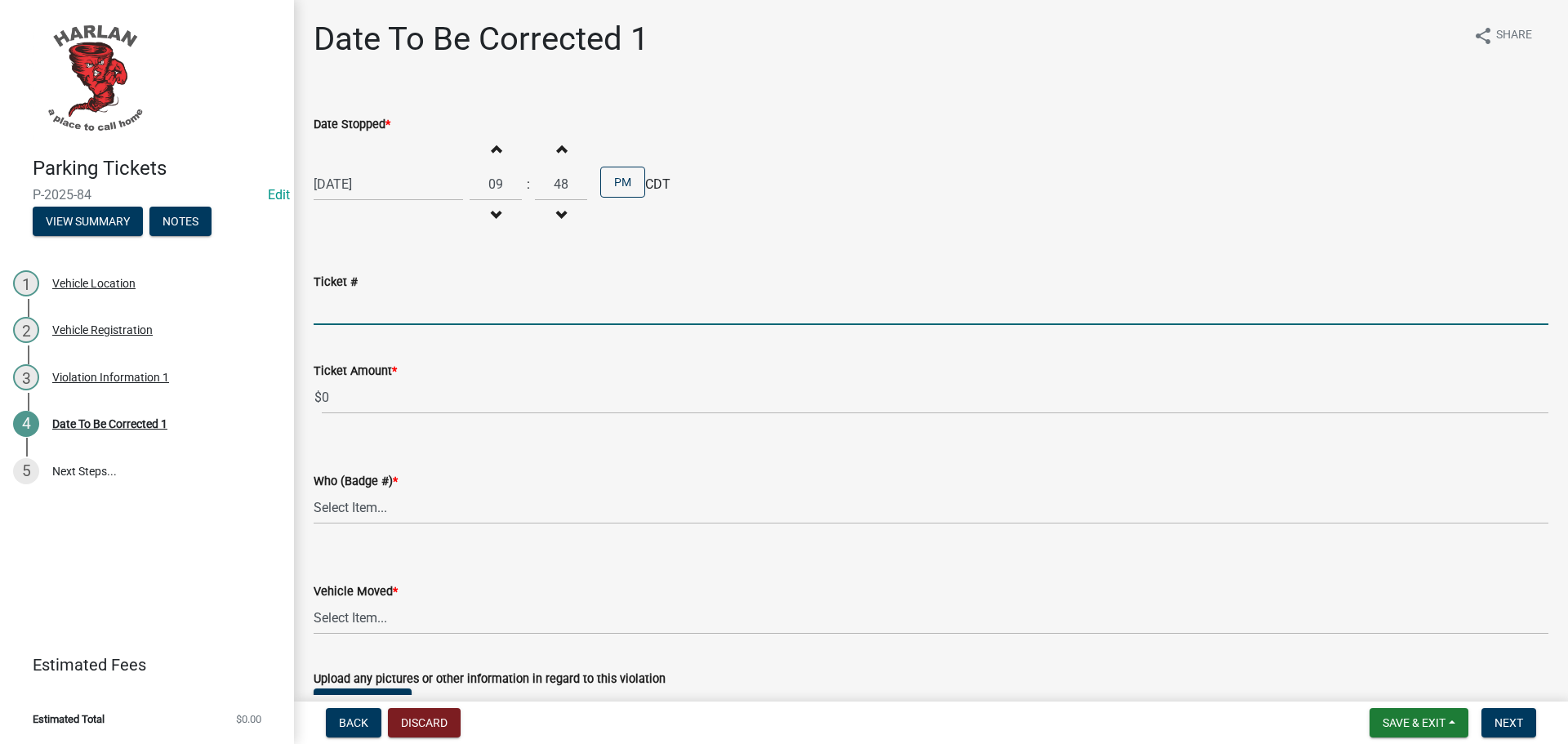
click at [342, 313] on input "Ticket #" at bounding box center [931, 308] width 1235 height 34
type input "0034"
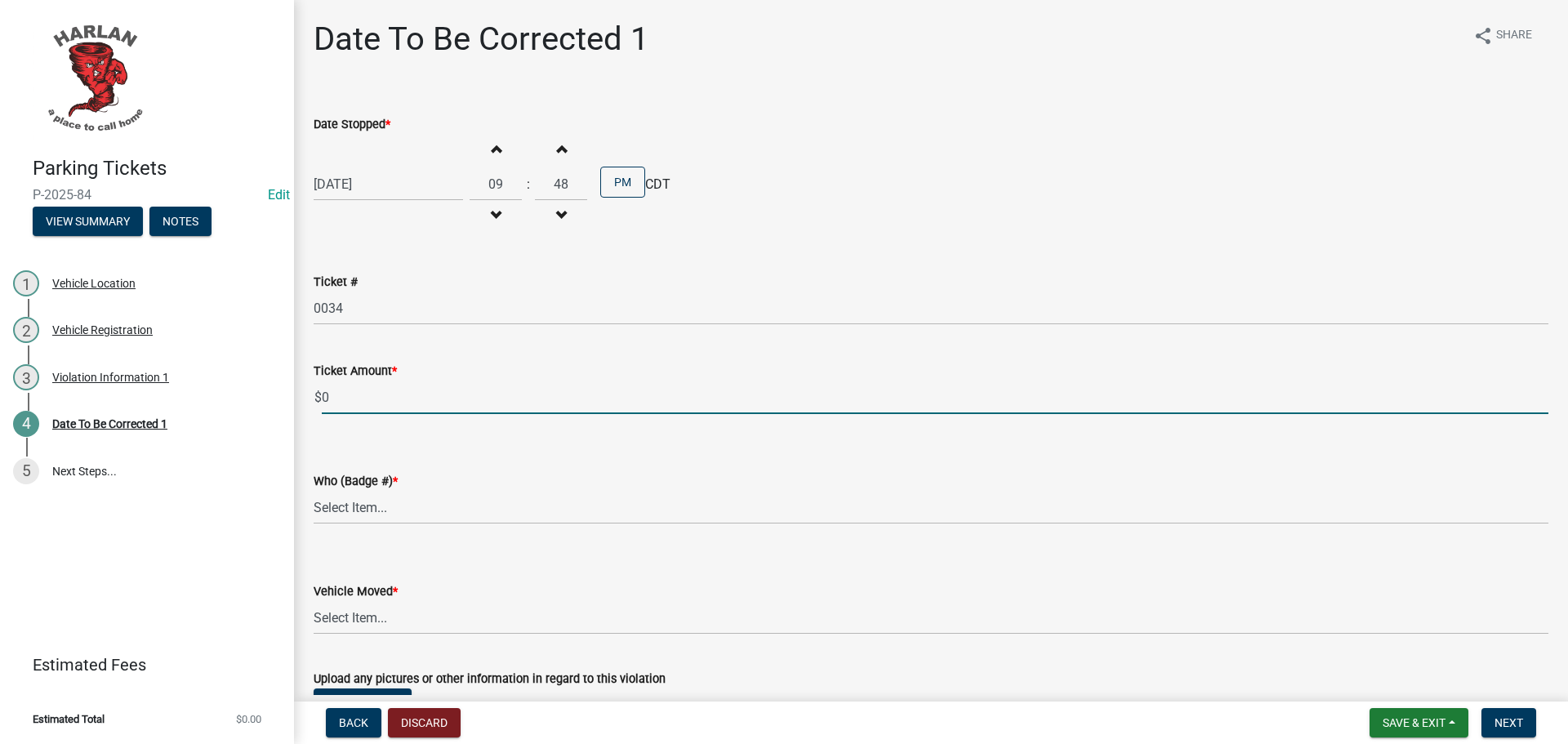
click at [331, 397] on input "0" at bounding box center [935, 397] width 1227 height 34
type input "10.00"
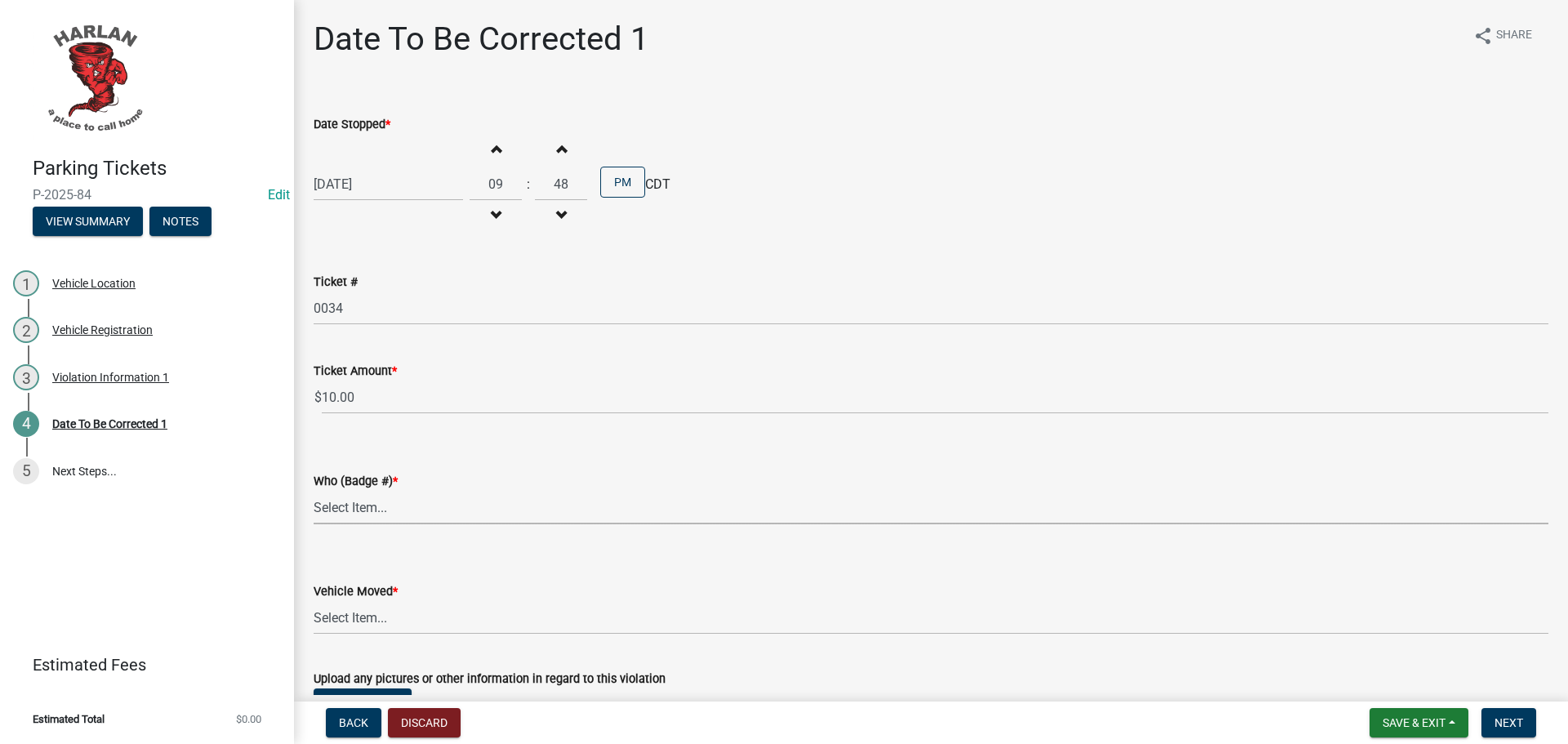
click at [351, 505] on select "Select Item... [PHONE_NUMBER] 83-15" at bounding box center [931, 508] width 1235 height 34
click at [313, 491] on select "Select Item... [PHONE_NUMBER] 83-15" at bounding box center [931, 508] width 1235 height 34
select select "d0d514c9-d4c9-4109-857e-e043ef8c641f"
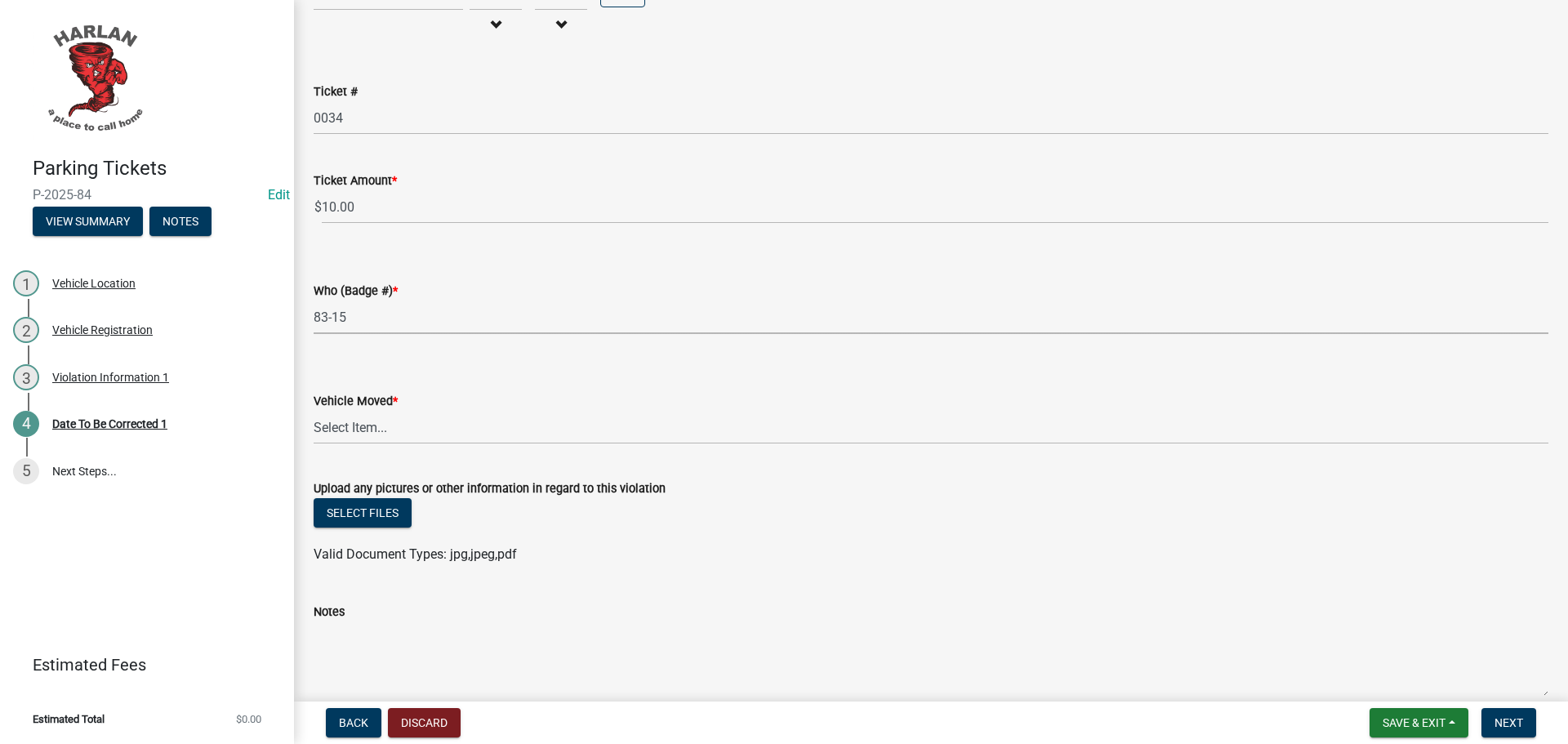
scroll to position [245, 0]
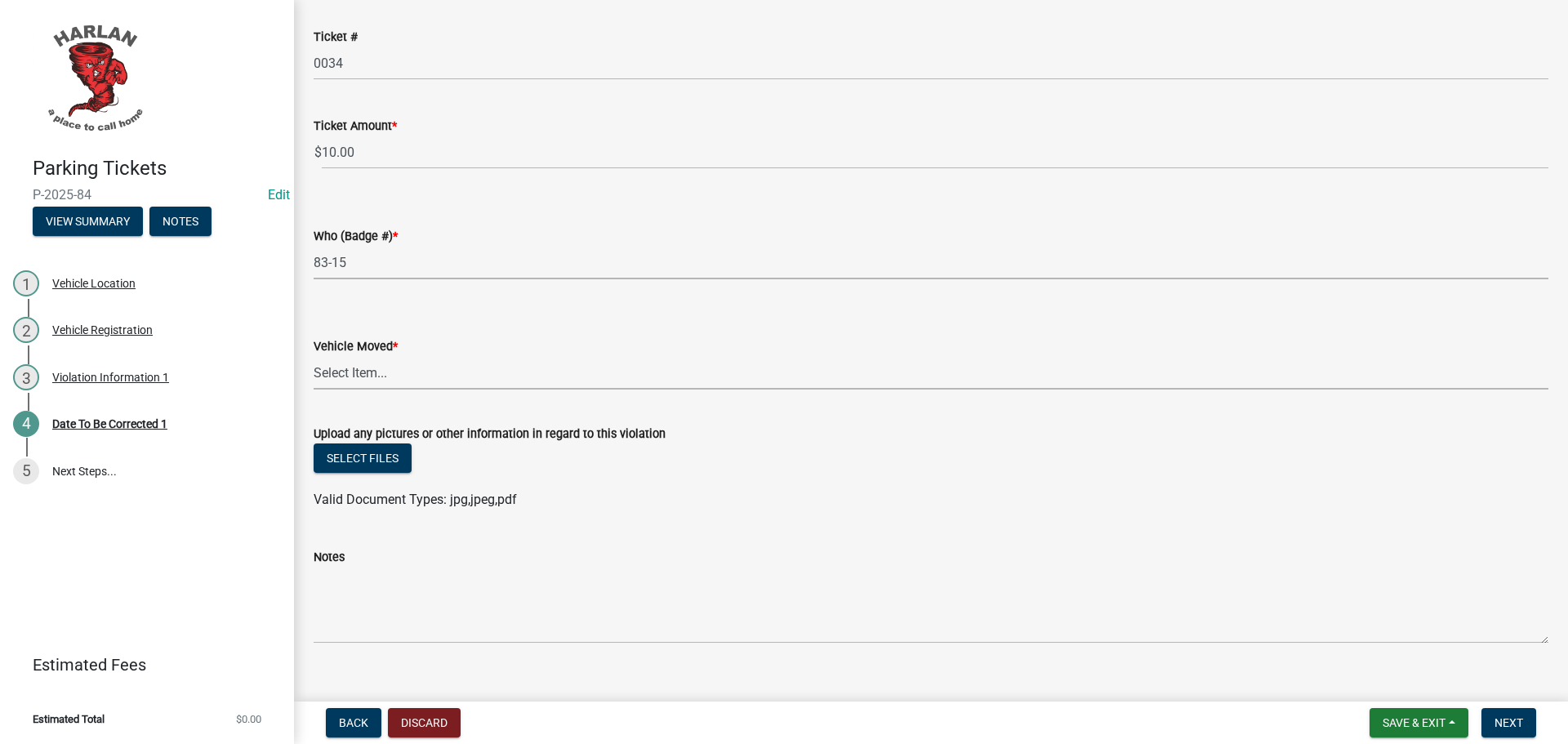
click at [361, 371] on select "Select Item... Yes No" at bounding box center [931, 372] width 1235 height 34
click at [313, 356] on select "Select Item... Yes No" at bounding box center [931, 372] width 1235 height 34
select select "48a692b8-104f-4075-9072-841642fea642"
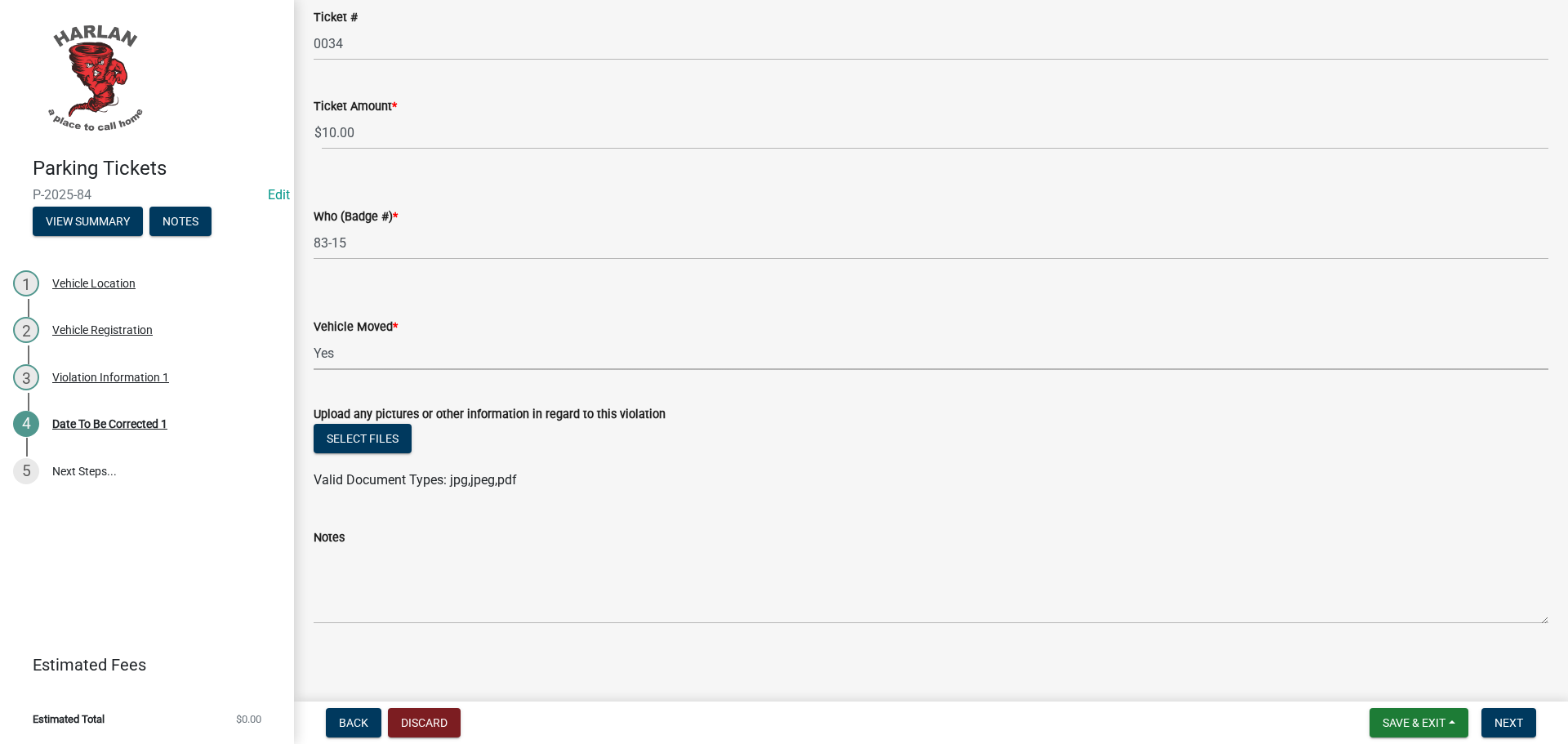
scroll to position [271, 0]
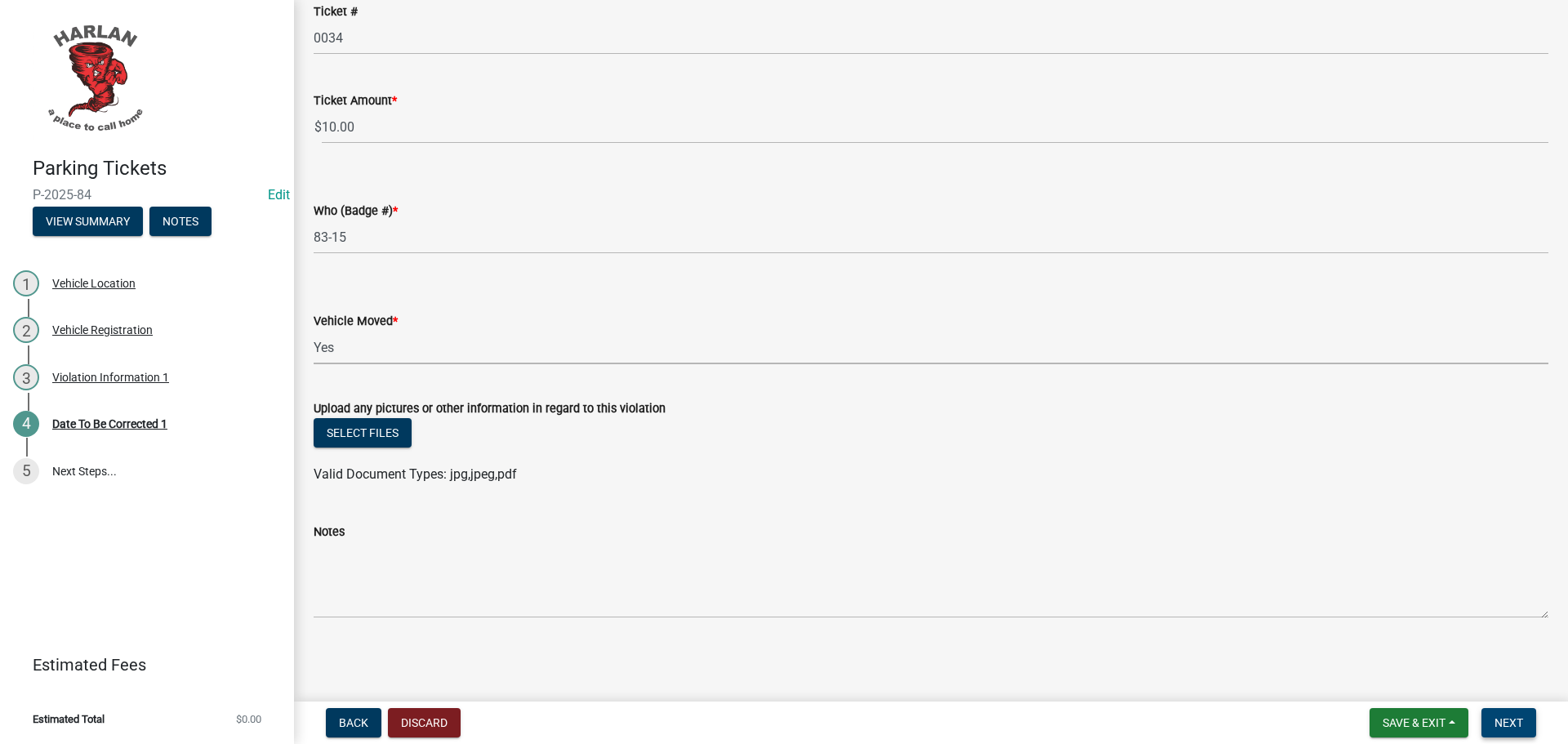
click at [1512, 726] on span "Next" at bounding box center [1508, 723] width 29 height 13
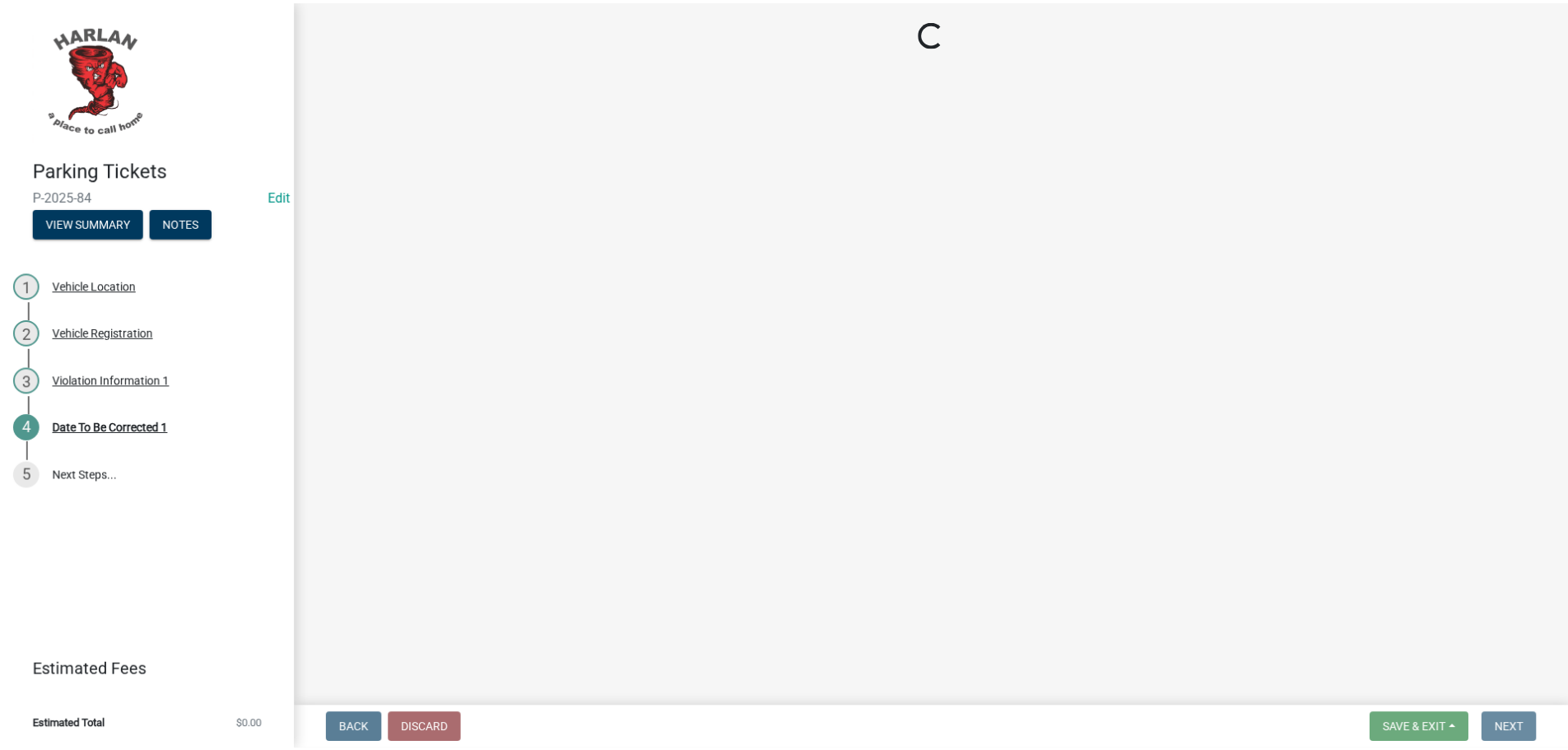
scroll to position [0, 0]
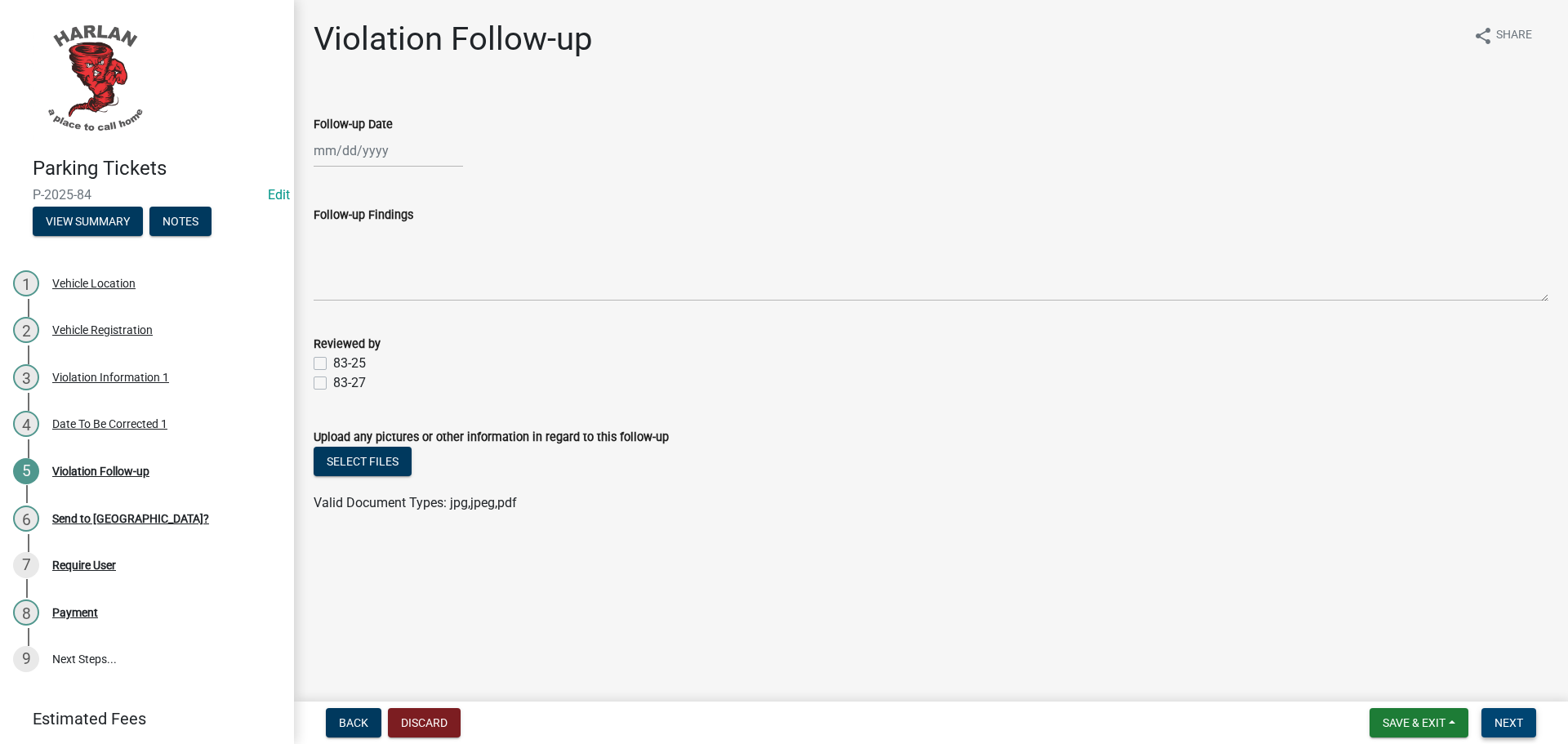
click at [1511, 725] on span "Next" at bounding box center [1508, 723] width 29 height 13
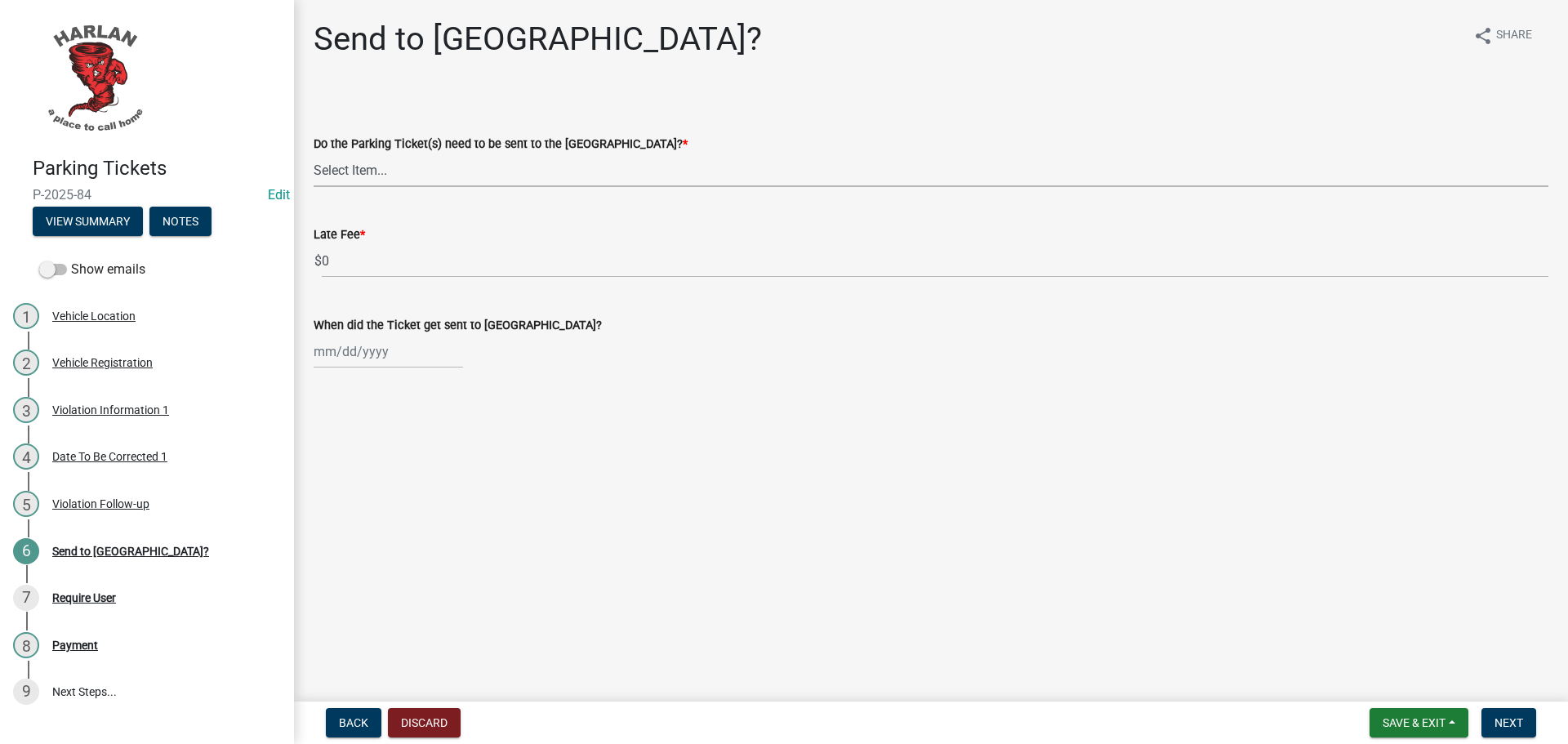
click at [371, 175] on select "Select Item... Yes No" at bounding box center [931, 170] width 1235 height 34
click at [313, 153] on select "Select Item... Yes No" at bounding box center [931, 170] width 1235 height 34
select select "5b600111-4ff5-4da3-bcae-dc88a9f3c8db"
click at [1519, 729] on span "Next" at bounding box center [1508, 723] width 29 height 13
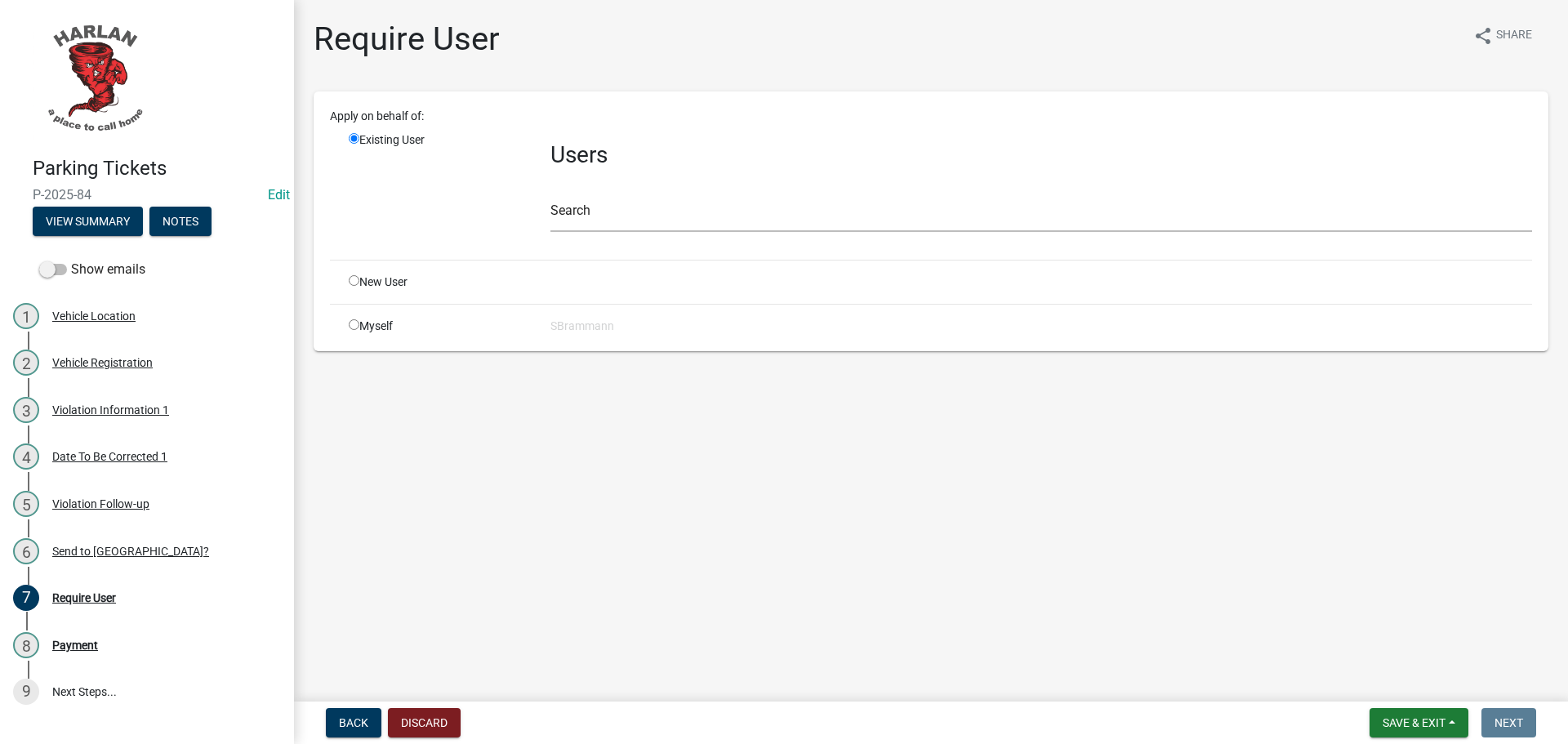
click at [353, 324] on input "radio" at bounding box center [353, 324] width 11 height 11
radio input "true"
radio input "false"
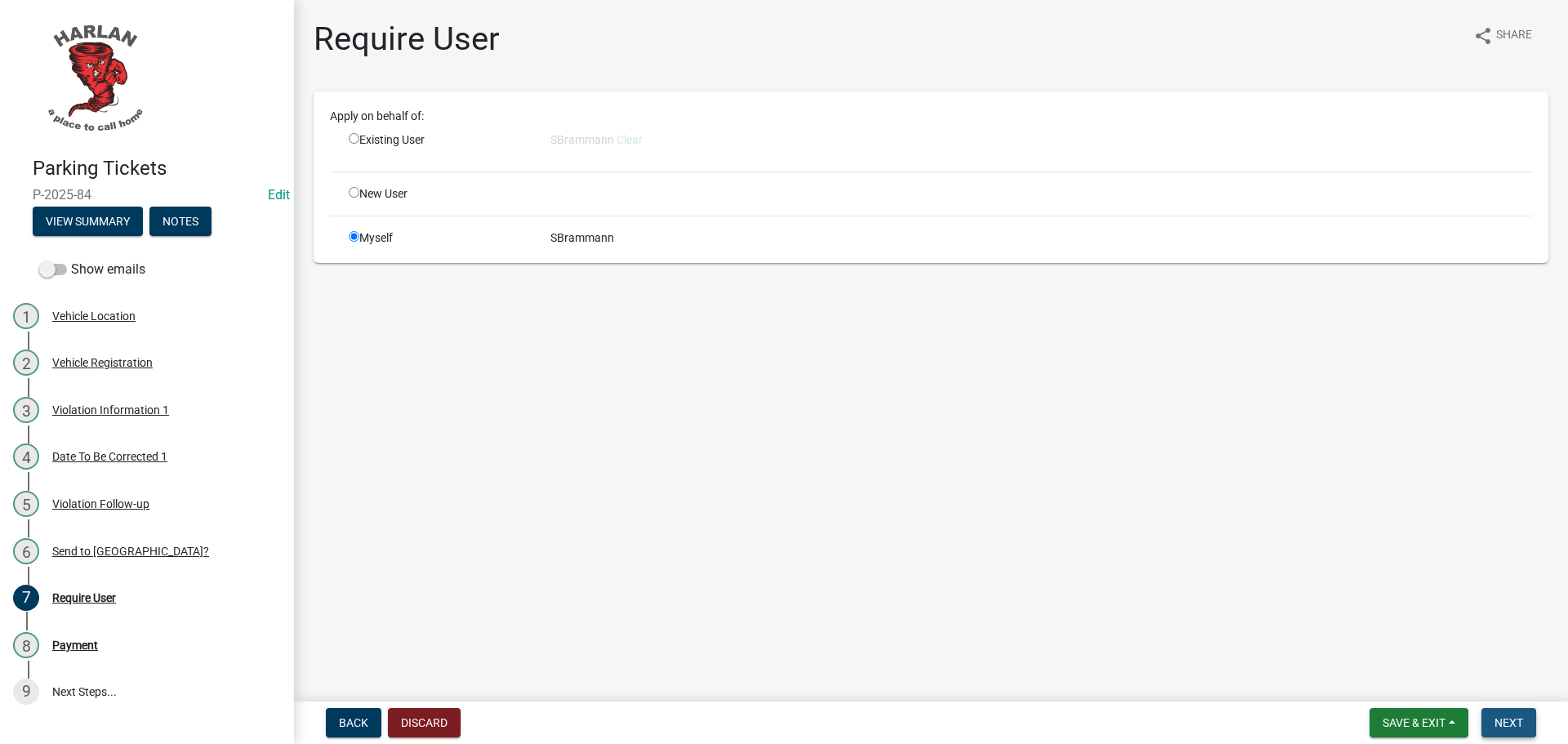
click at [1502, 719] on span "Next" at bounding box center [1508, 723] width 29 height 13
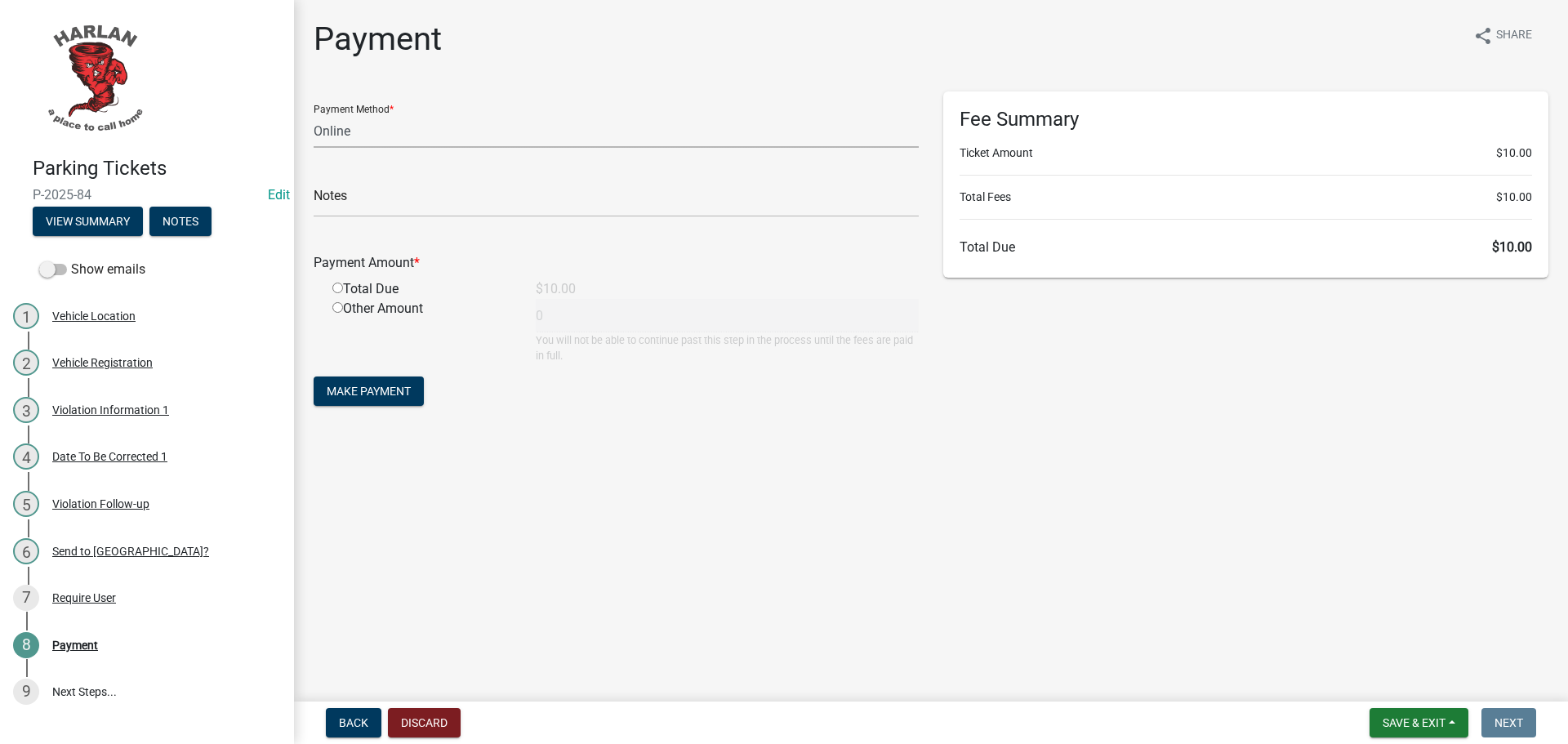
click at [349, 127] on select "Credit Card POS Check Cash Online" at bounding box center [616, 130] width 605 height 34
select select "1: 0"
click at [313, 114] on select "Credit Card POS Check Cash Online" at bounding box center [616, 130] width 605 height 34
click at [335, 204] on input "text" at bounding box center [616, 200] width 605 height 34
type input "3503"
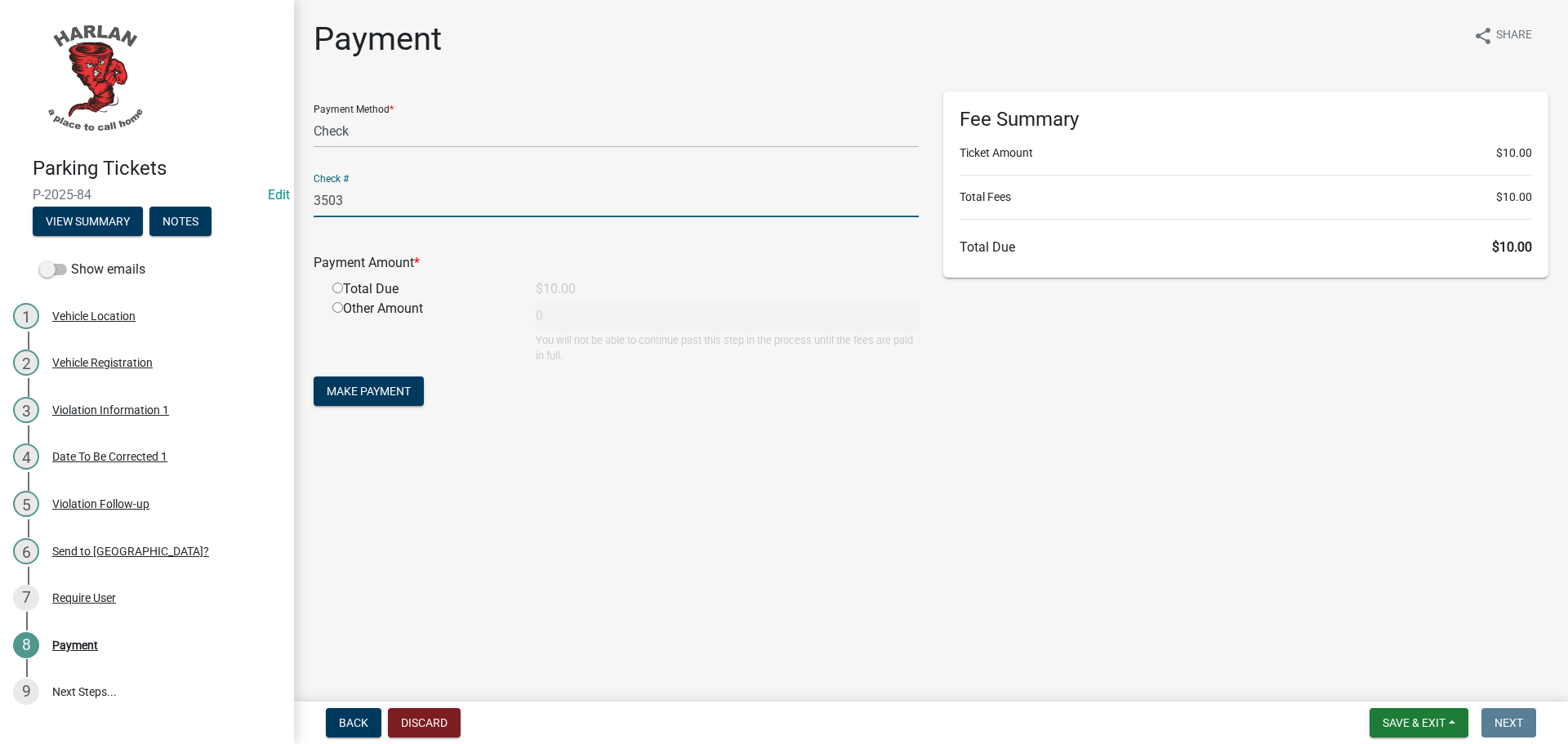
click at [338, 285] on input "radio" at bounding box center [337, 288] width 11 height 11
radio input "true"
type input "10"
click at [375, 395] on span "Make Payment" at bounding box center [368, 391] width 84 height 13
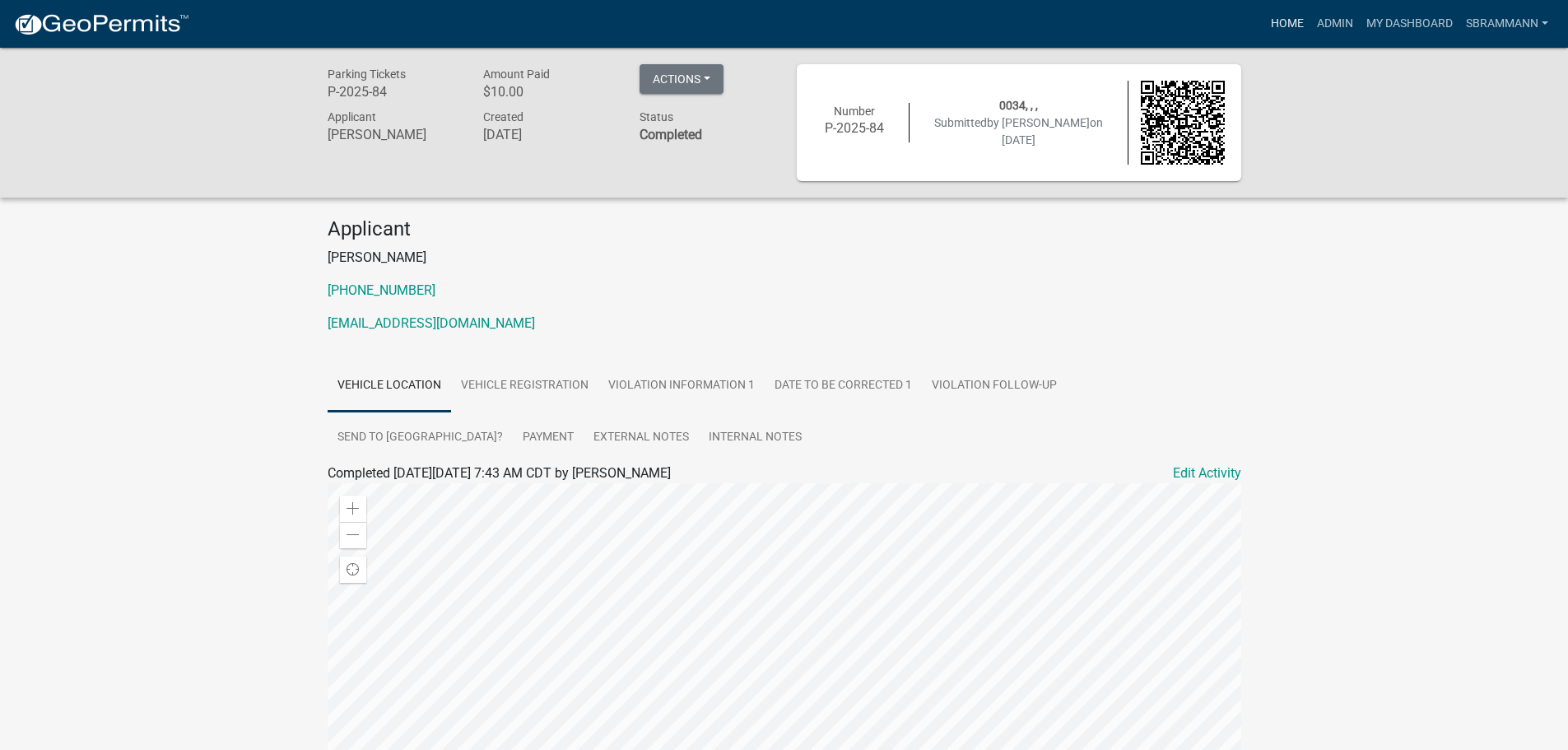
click at [1281, 26] on link "Home" at bounding box center [1288, 24] width 46 height 31
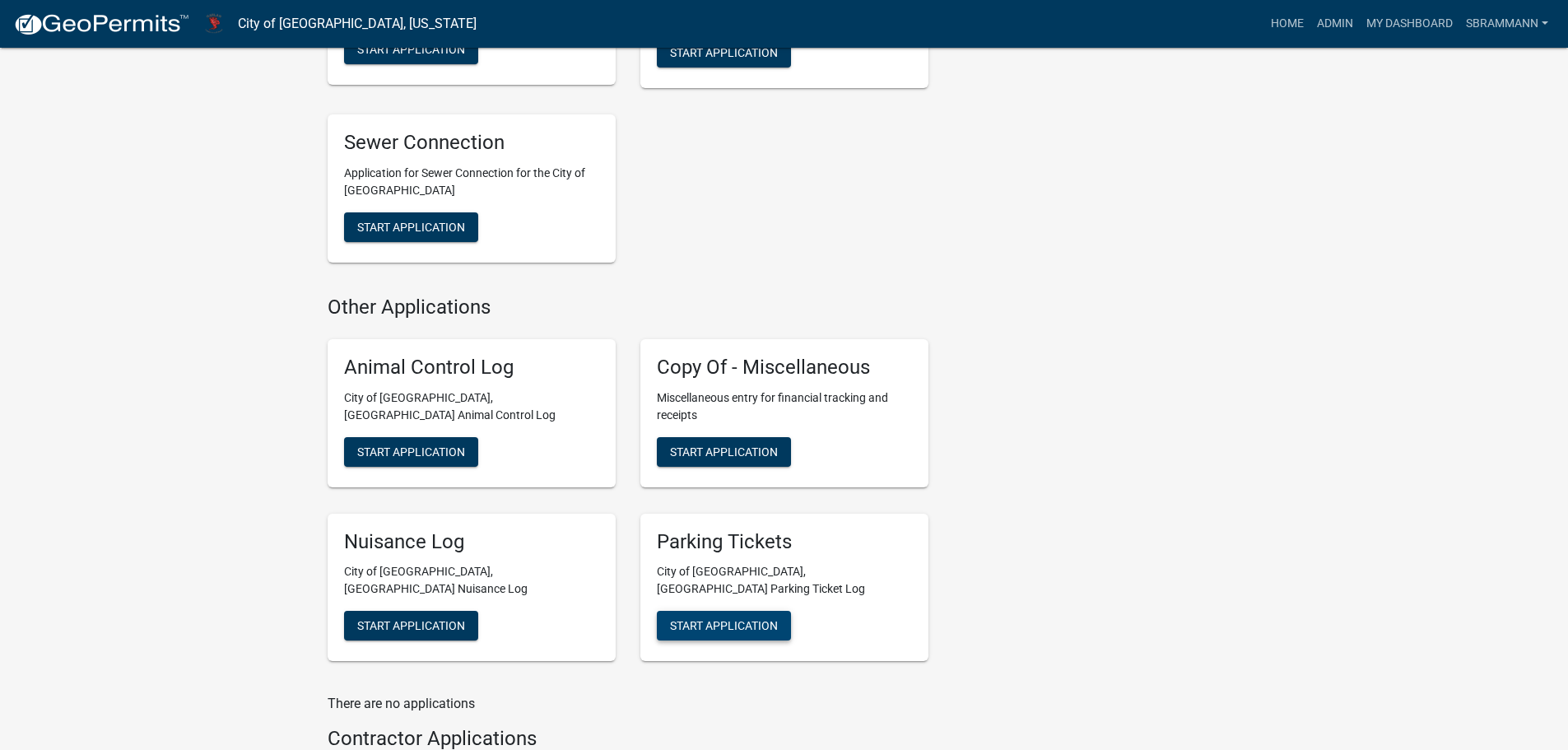
scroll to position [1104, 0]
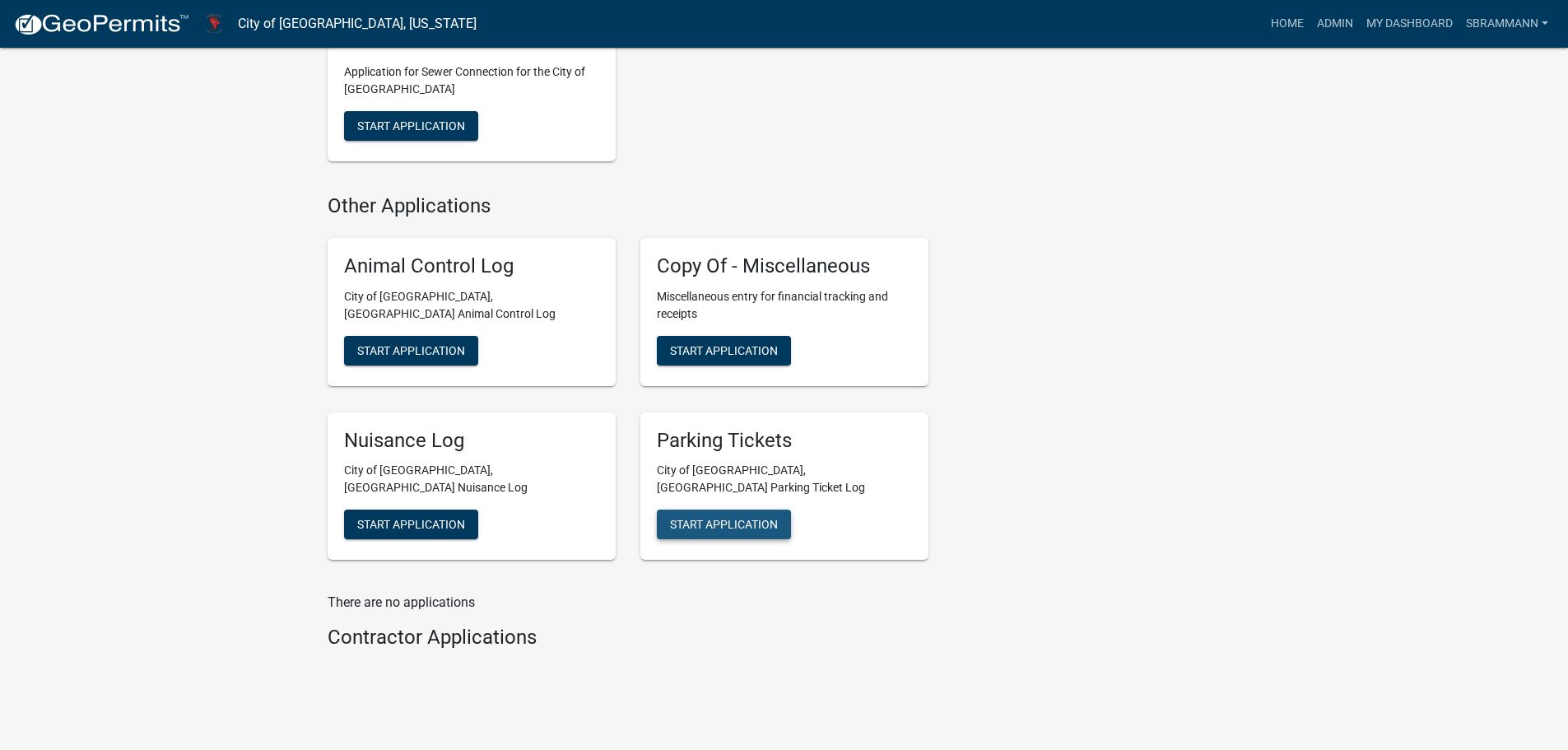
click at [706, 518] on span "Start Application" at bounding box center [724, 524] width 107 height 13
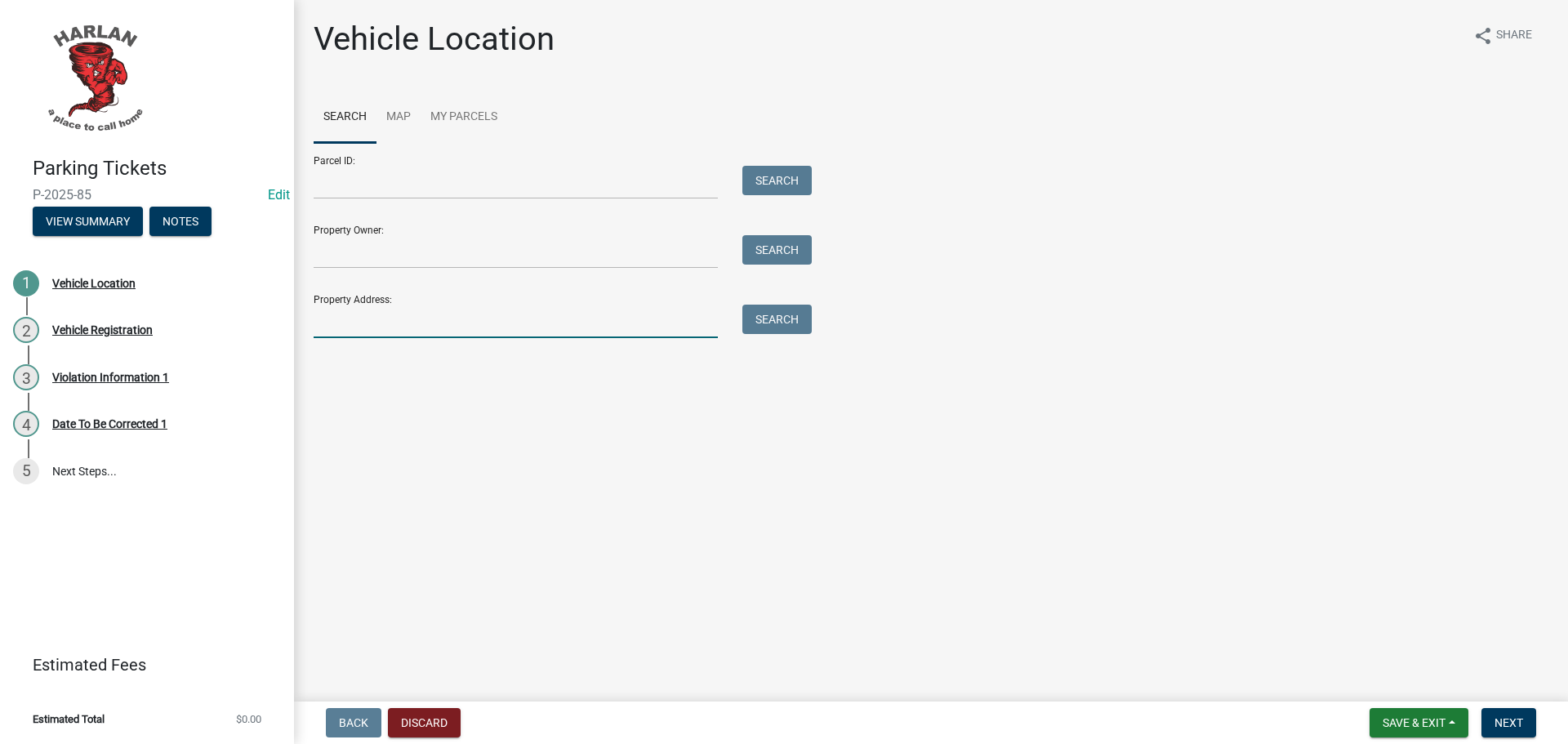
click at [335, 327] on input "Property Address:" at bounding box center [515, 321] width 404 height 34
type input "[STREET_ADDRESS]"
click at [777, 325] on button "Search" at bounding box center [777, 319] width 70 height 30
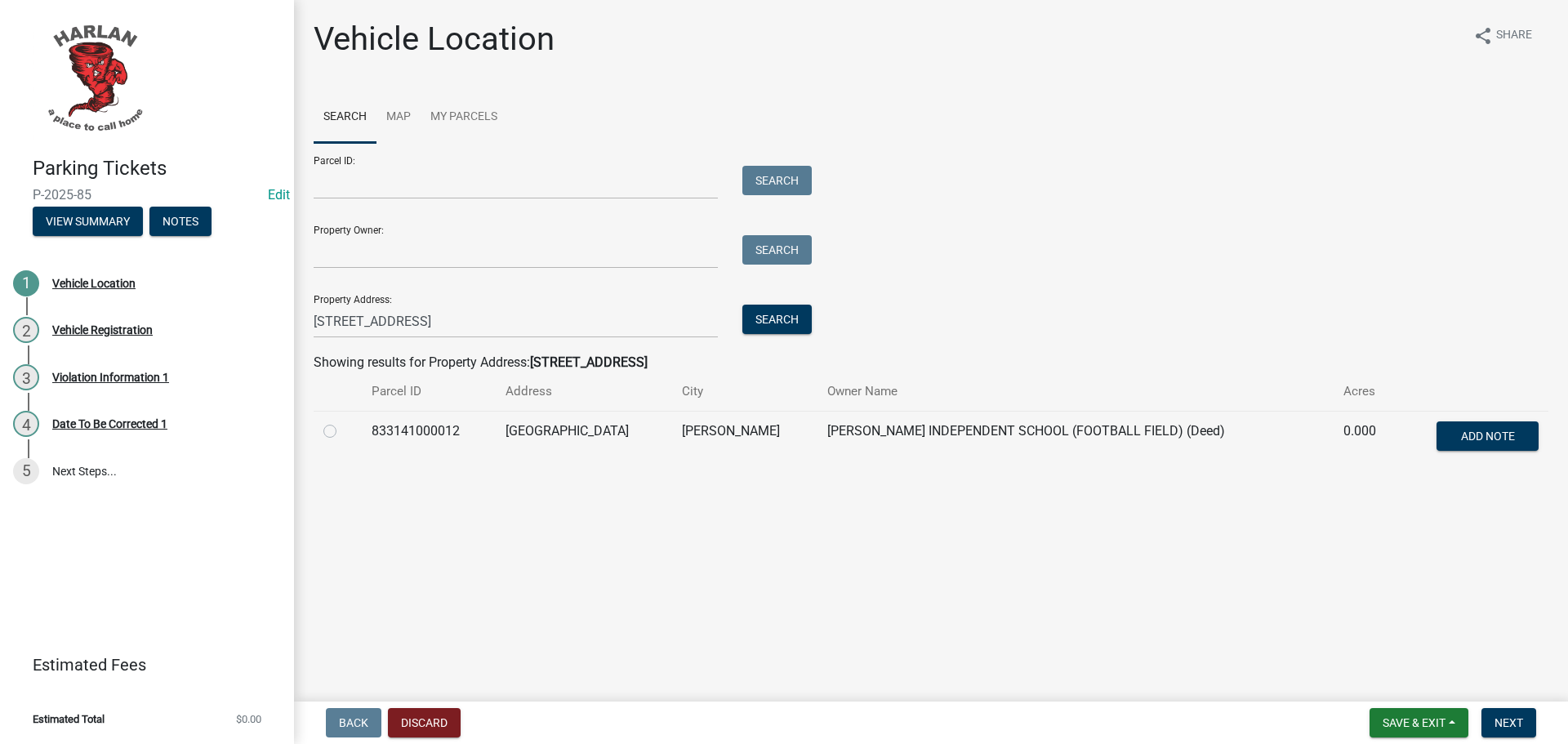
click at [343, 422] on label at bounding box center [343, 422] width 0 height 0
click at [343, 432] on input "radio" at bounding box center [348, 427] width 11 height 11
radio input "true"
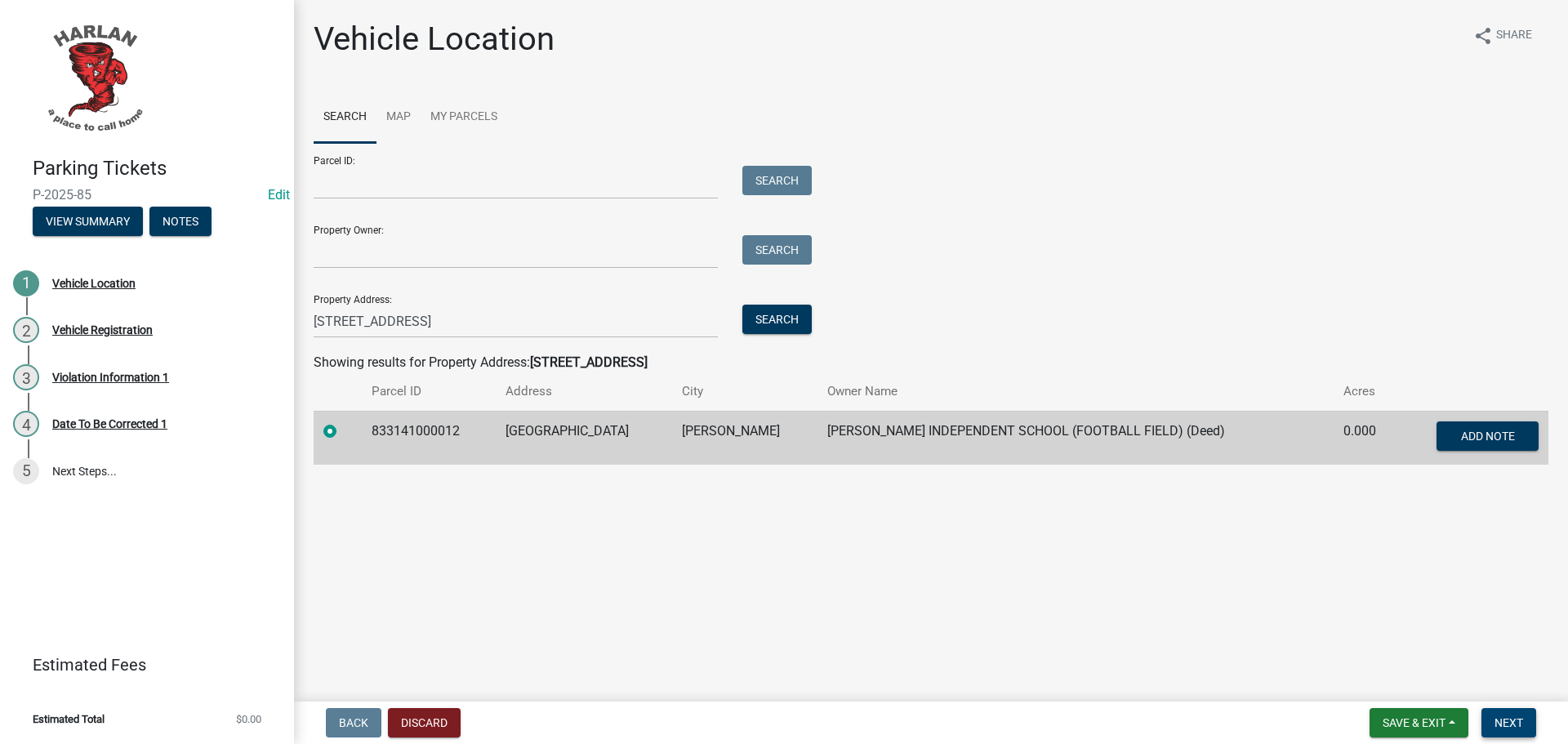
click at [1521, 721] on span "Next" at bounding box center [1508, 723] width 29 height 13
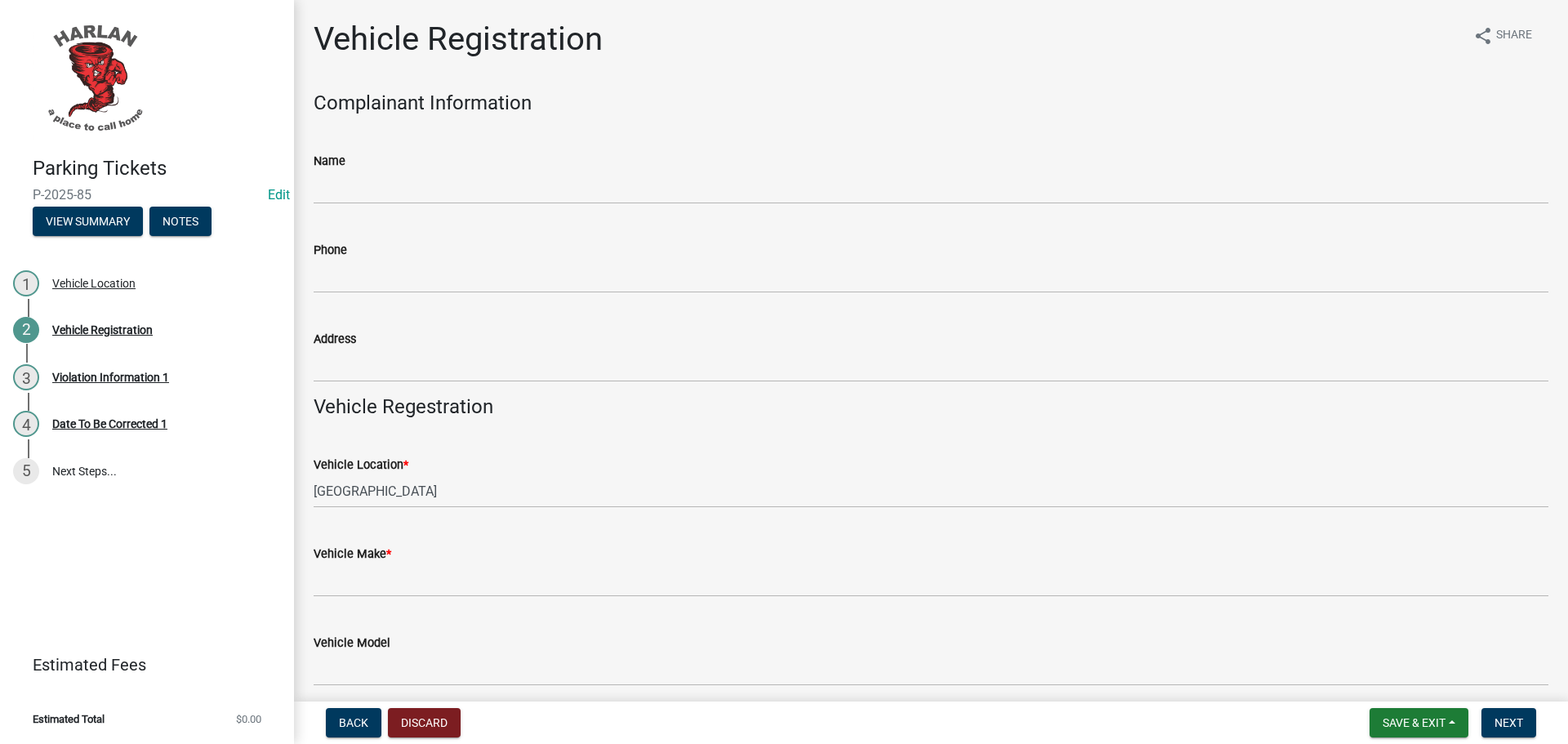
scroll to position [163, 0]
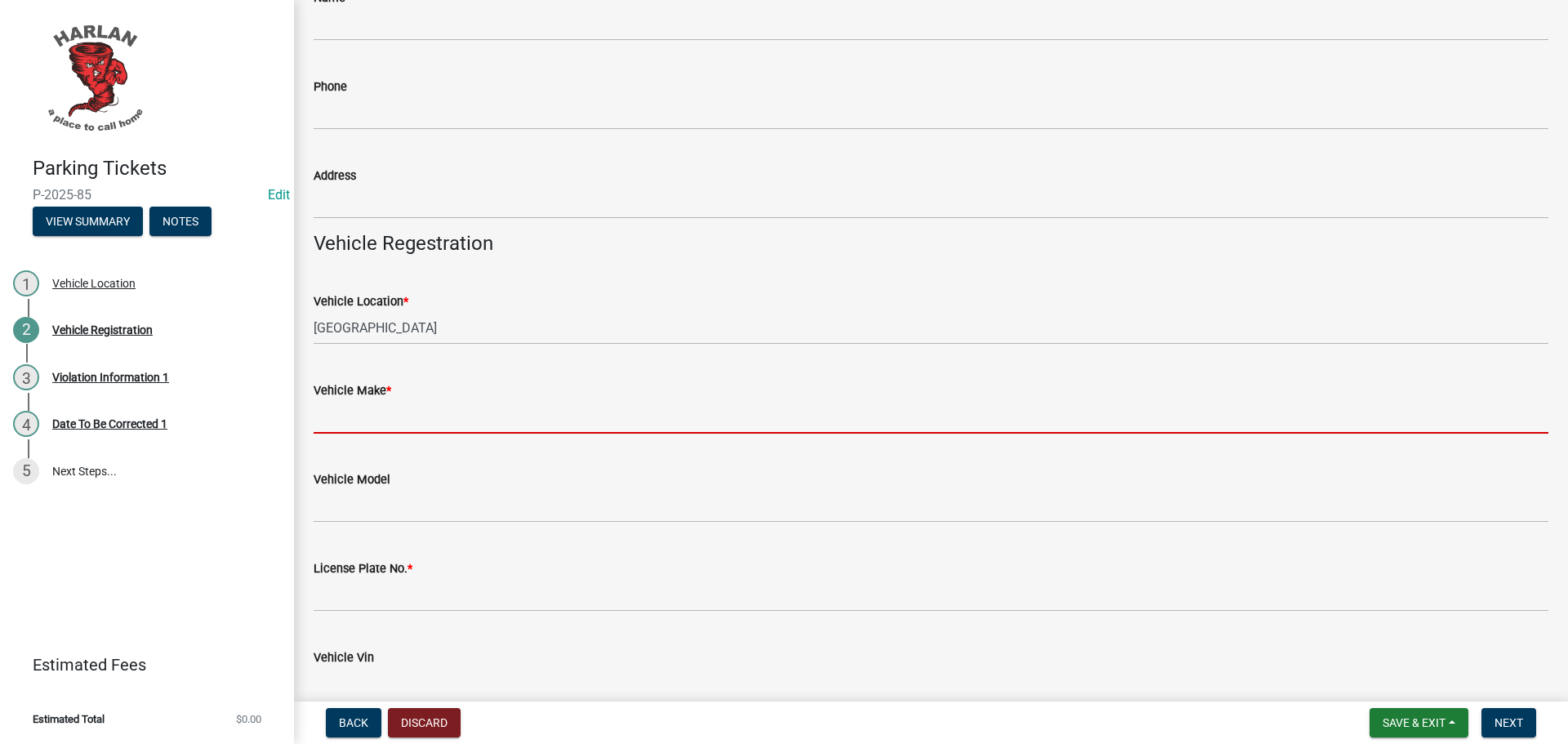
click at [338, 411] on input "Vehicle Make *" at bounding box center [931, 417] width 1235 height 34
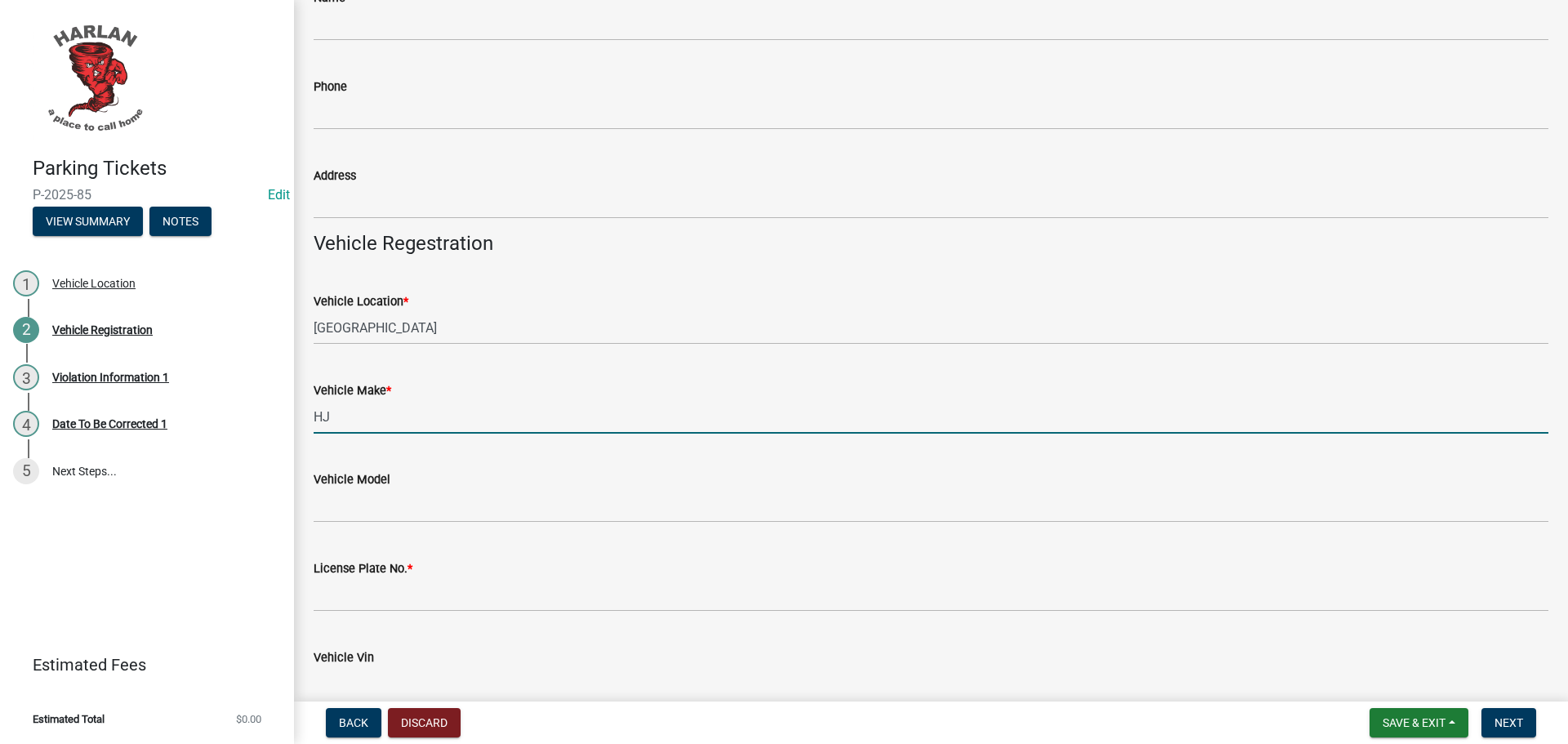
type input "H"
type input "Jeep"
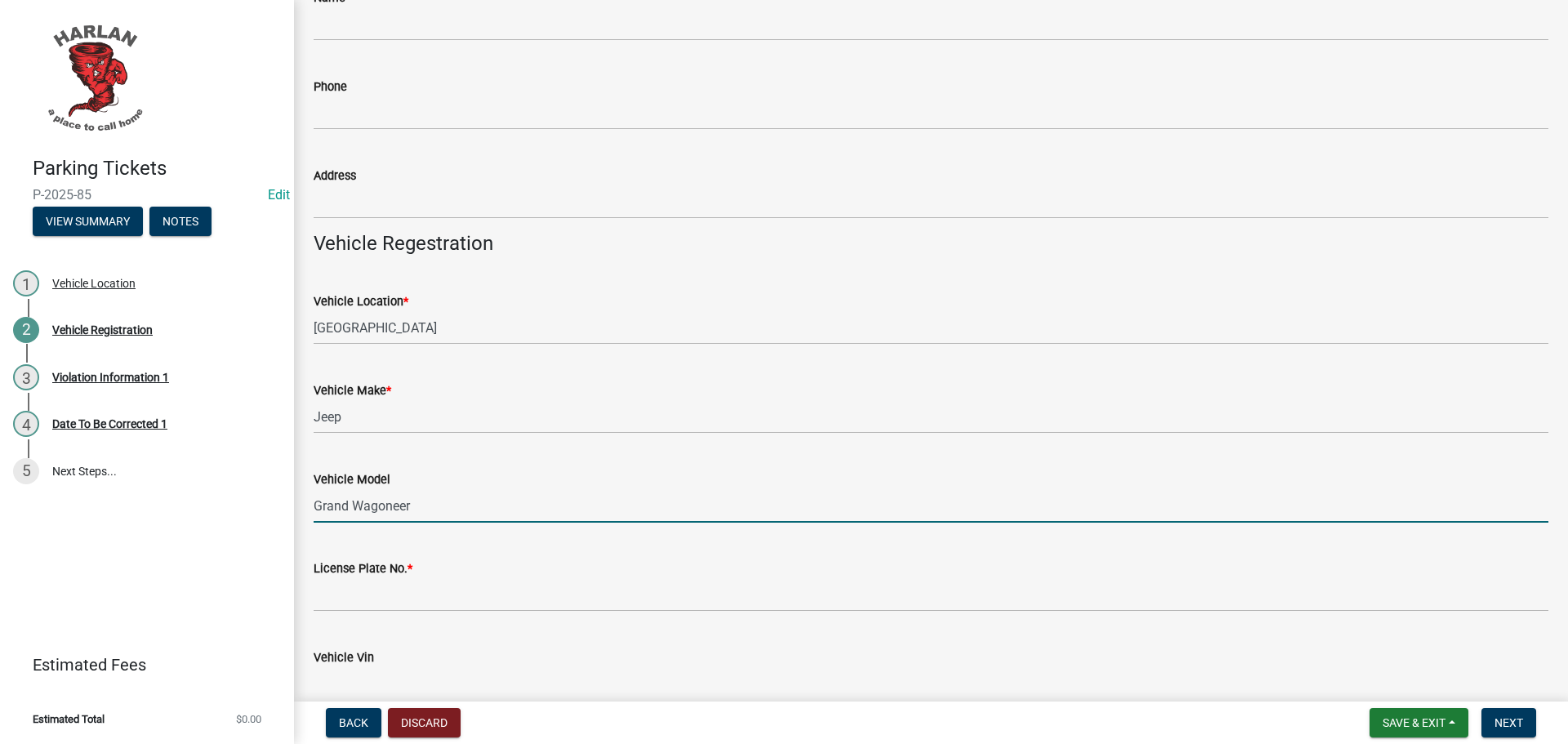
type input "Grand Wagoneer"
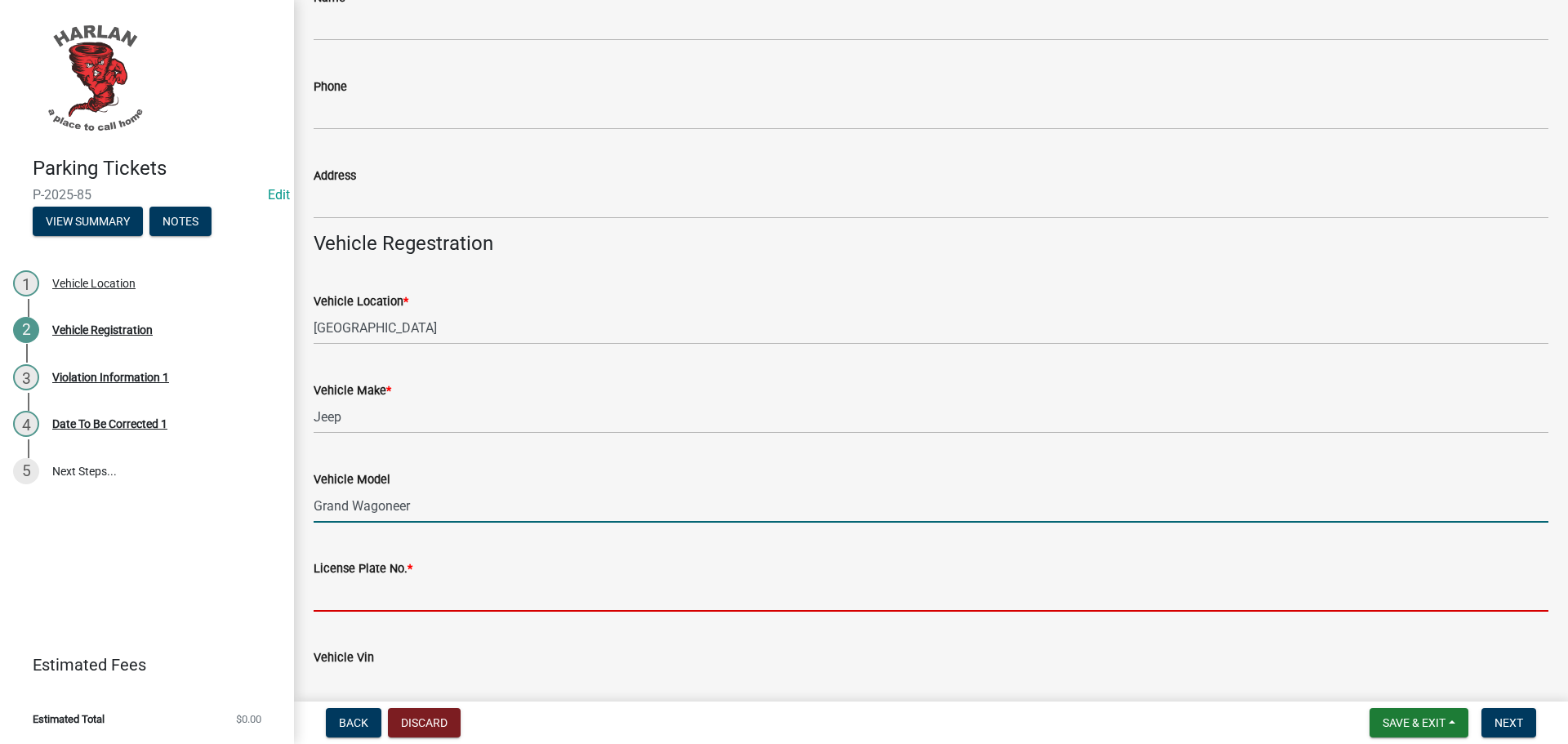
click at [354, 600] on input "License Plate No. *" at bounding box center [931, 595] width 1235 height 34
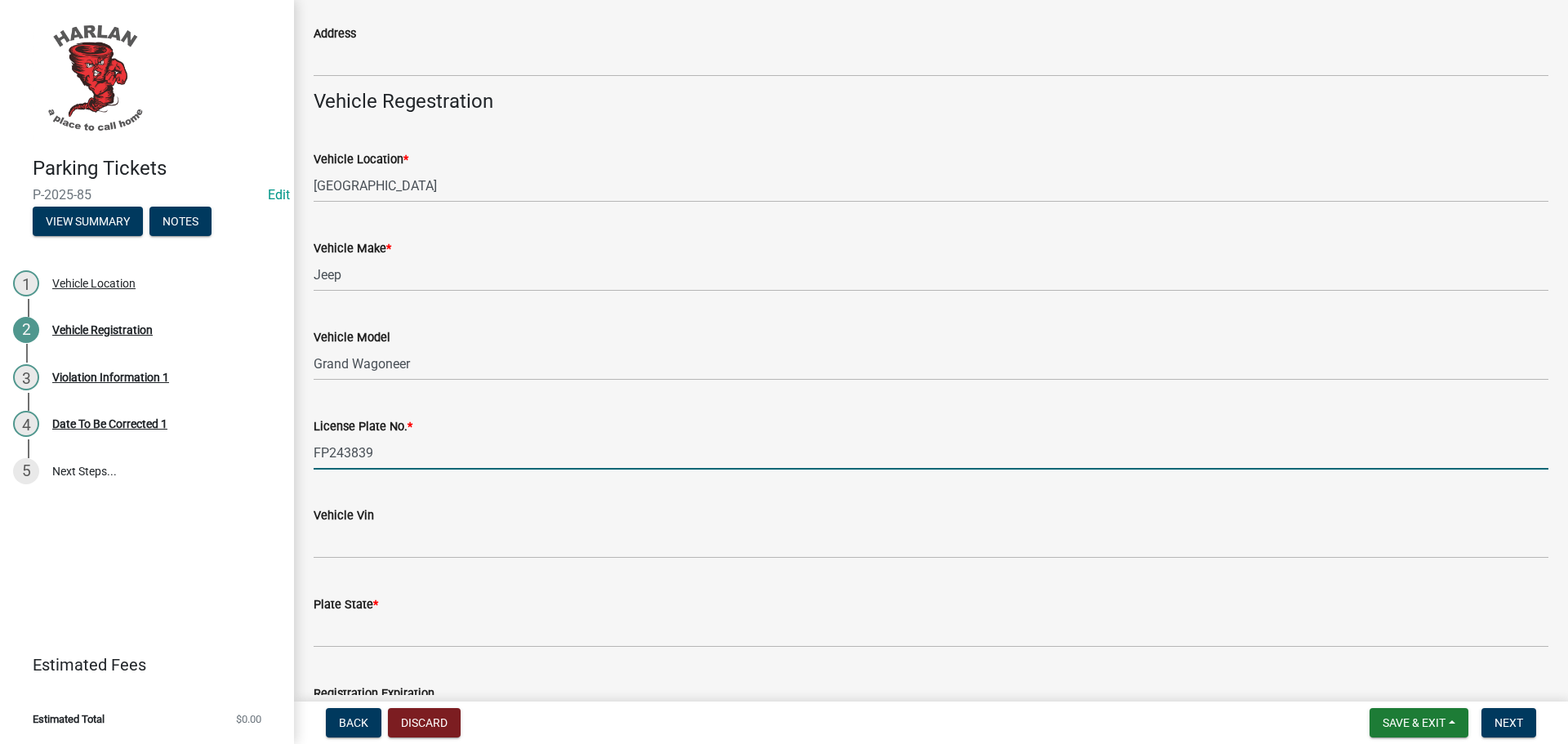
scroll to position [409, 0]
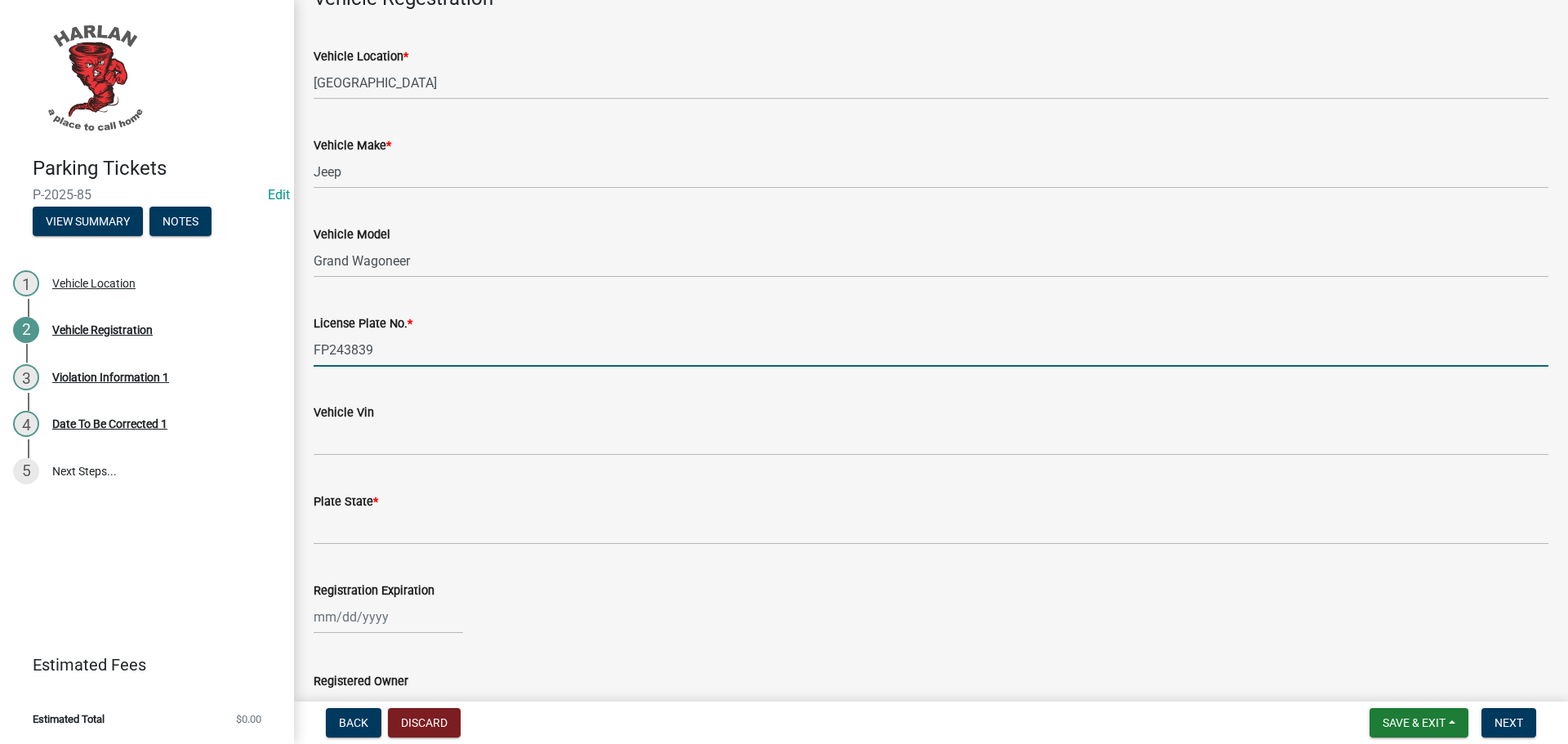
type input "FP243839"
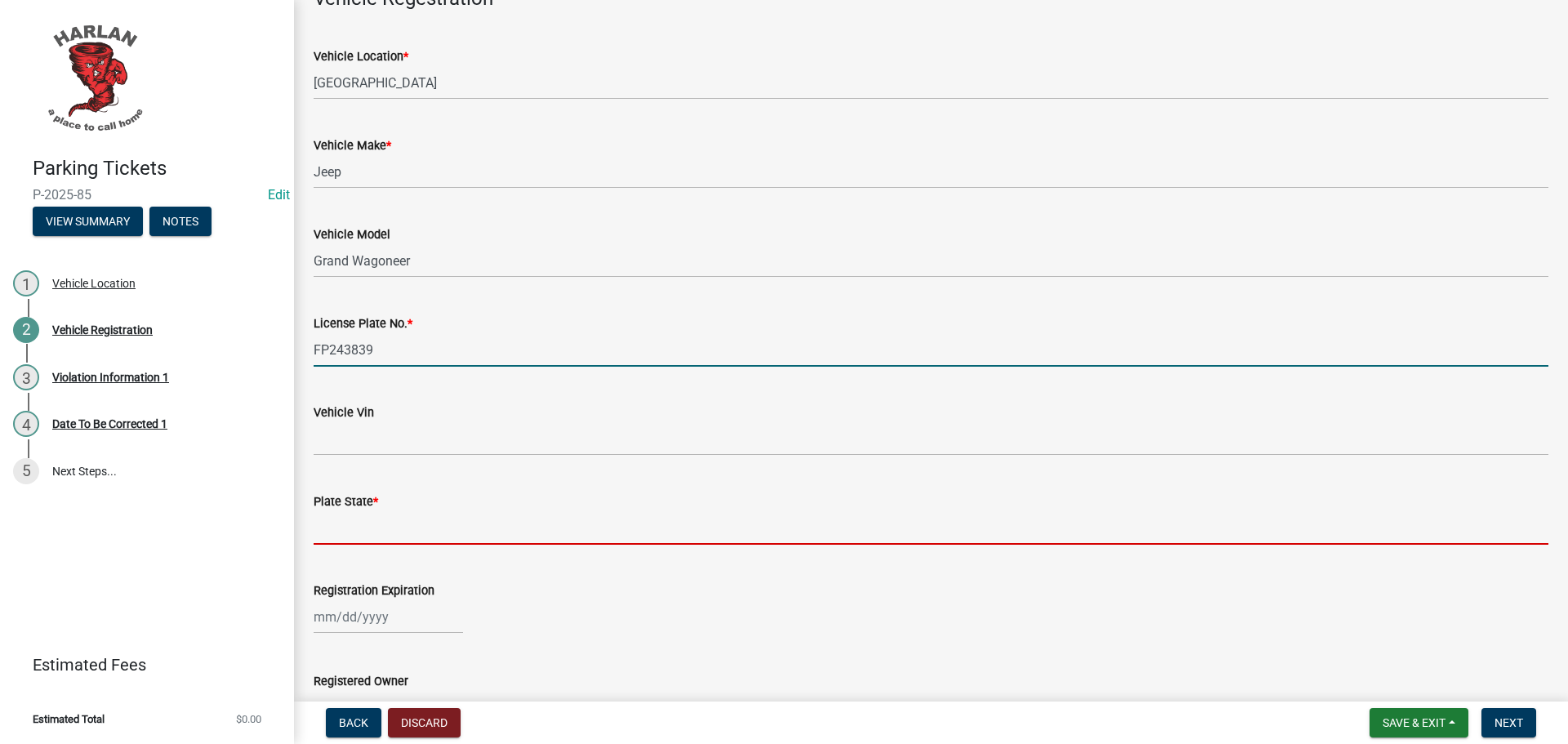
click at [339, 542] on input "Plate State *" at bounding box center [931, 527] width 1235 height 34
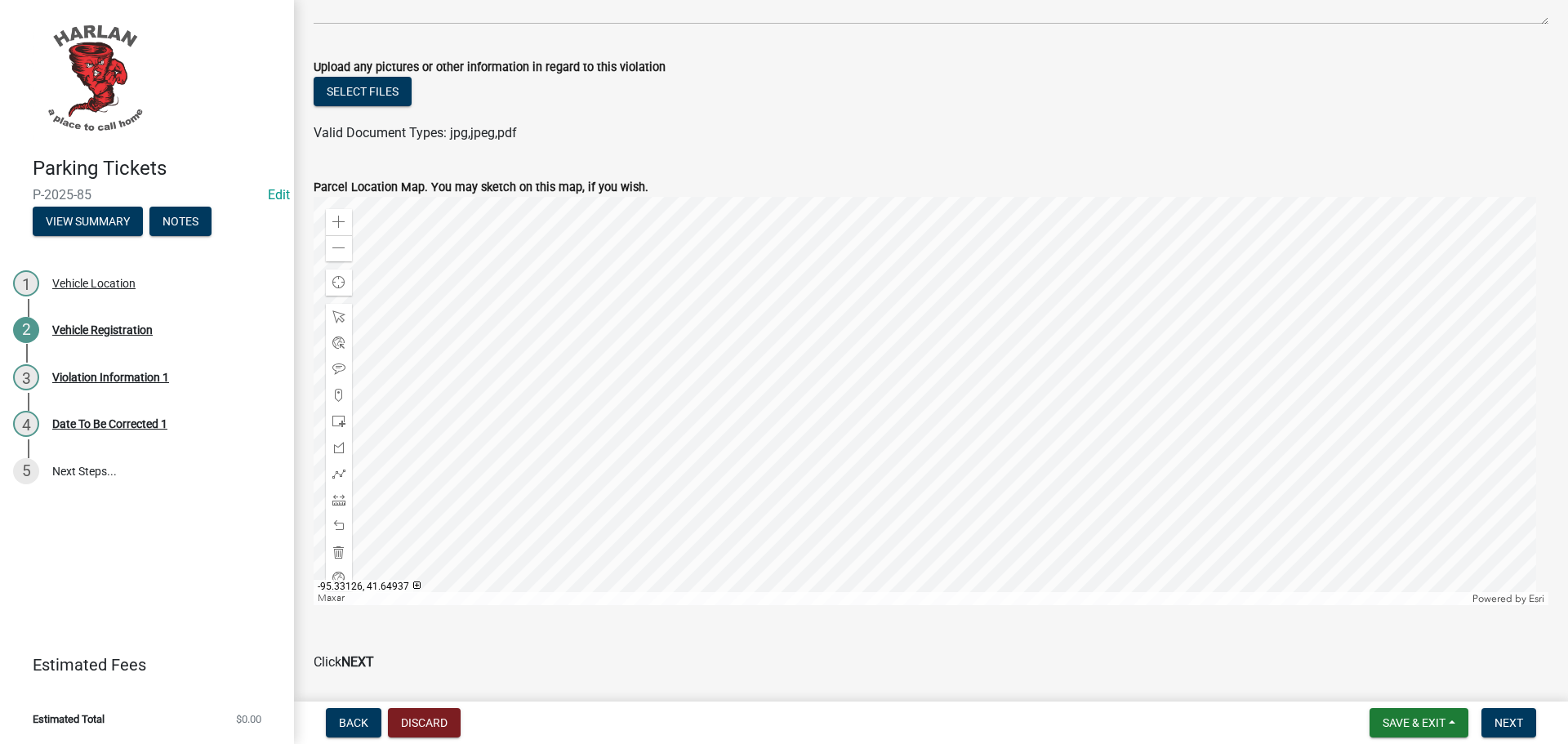
scroll to position [1552, 0]
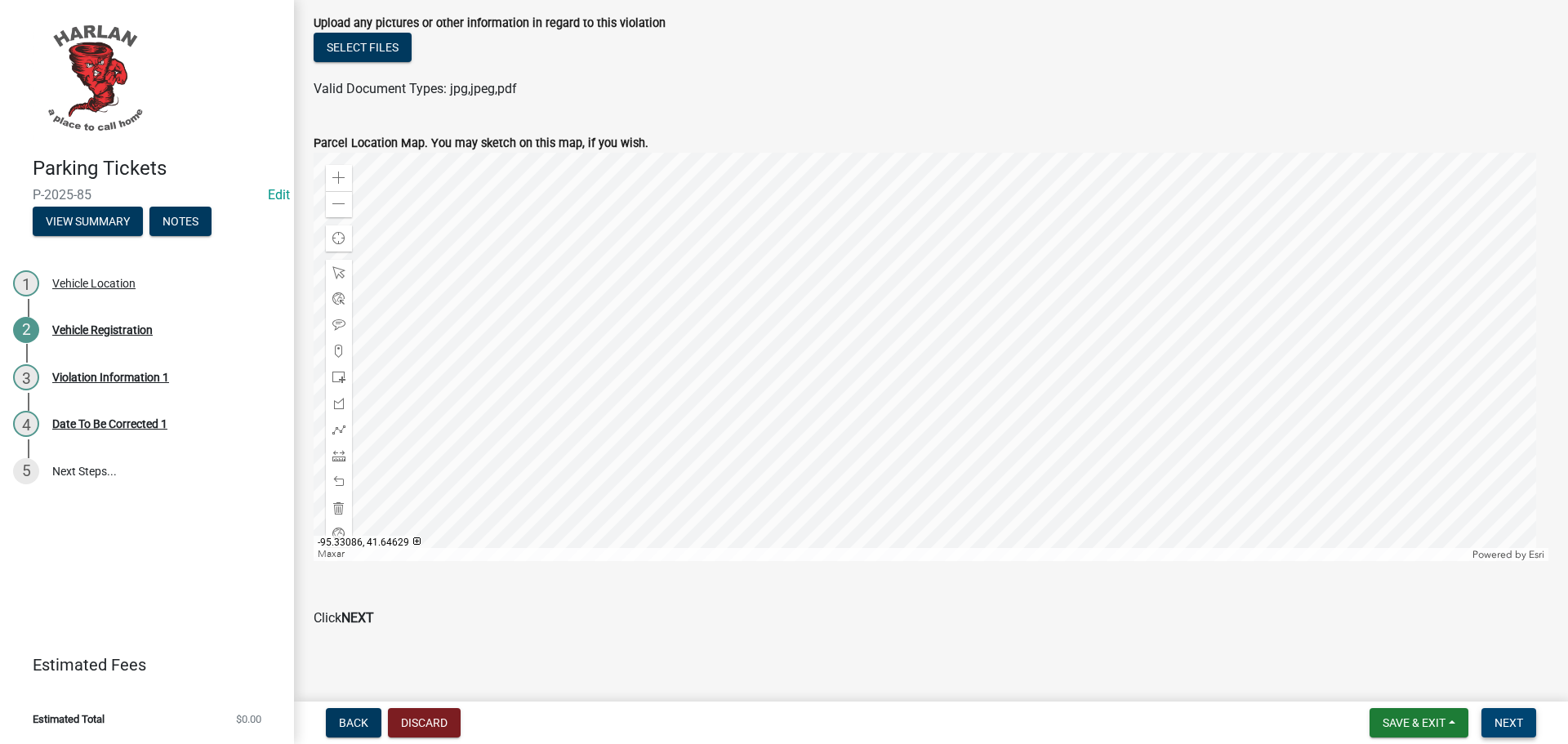
type input "[US_STATE]"
click at [1506, 725] on span "Next" at bounding box center [1508, 723] width 29 height 13
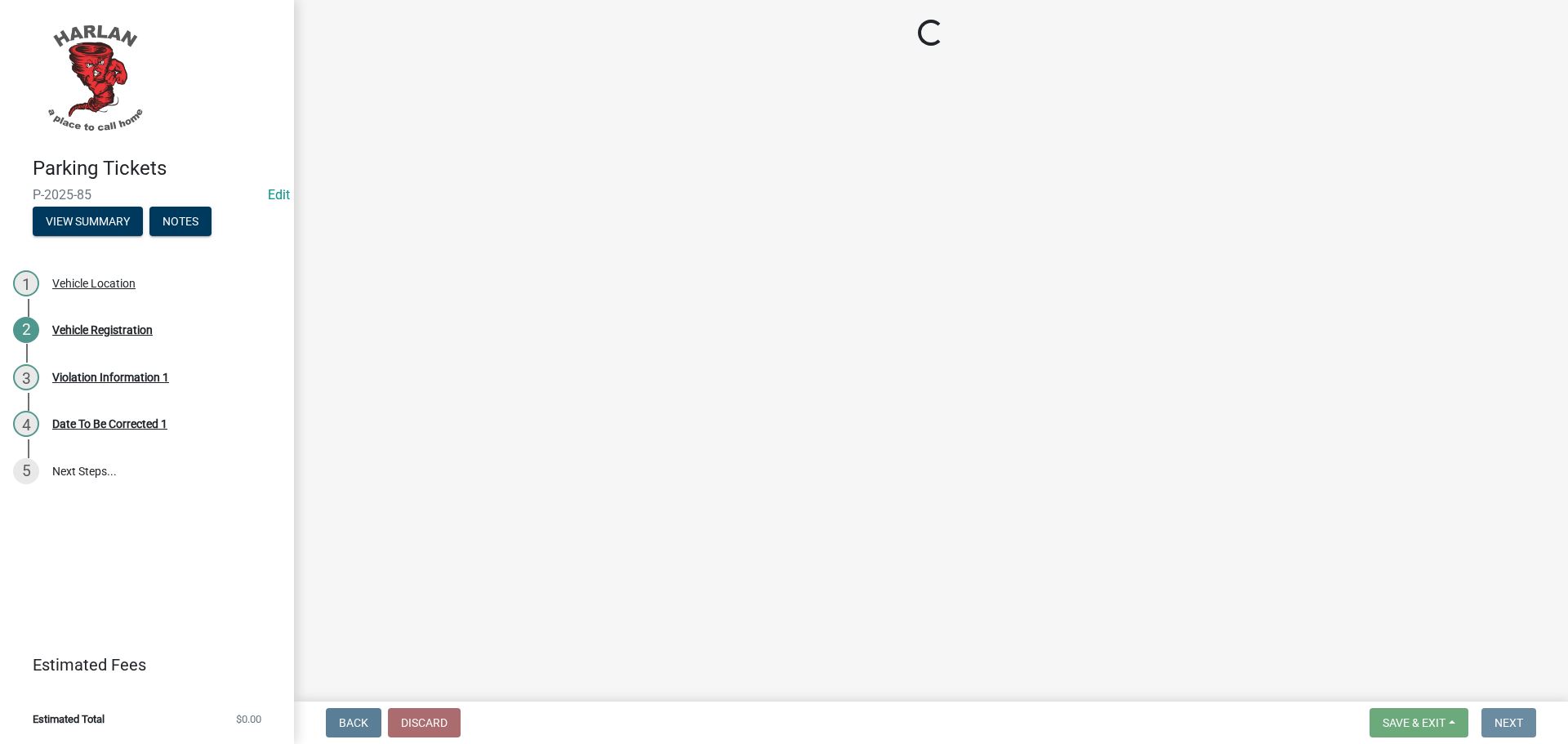
scroll to position [0, 0]
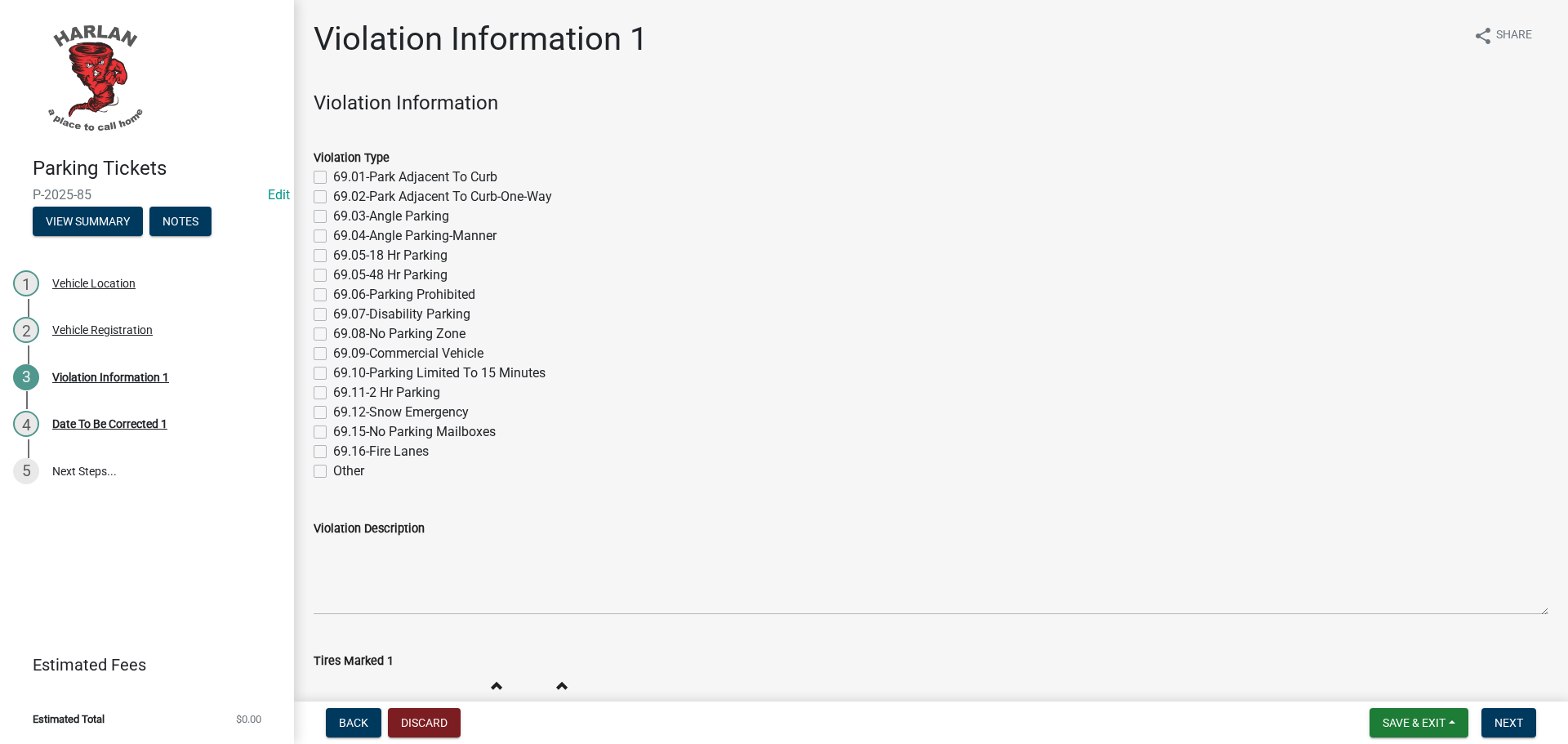
click at [333, 335] on label "69.08-No Parking Zone" at bounding box center [399, 334] width 132 height 20
click at [333, 335] on input "69.08-No Parking Zone" at bounding box center [338, 329] width 11 height 11
checkbox input "true"
checkbox input "false"
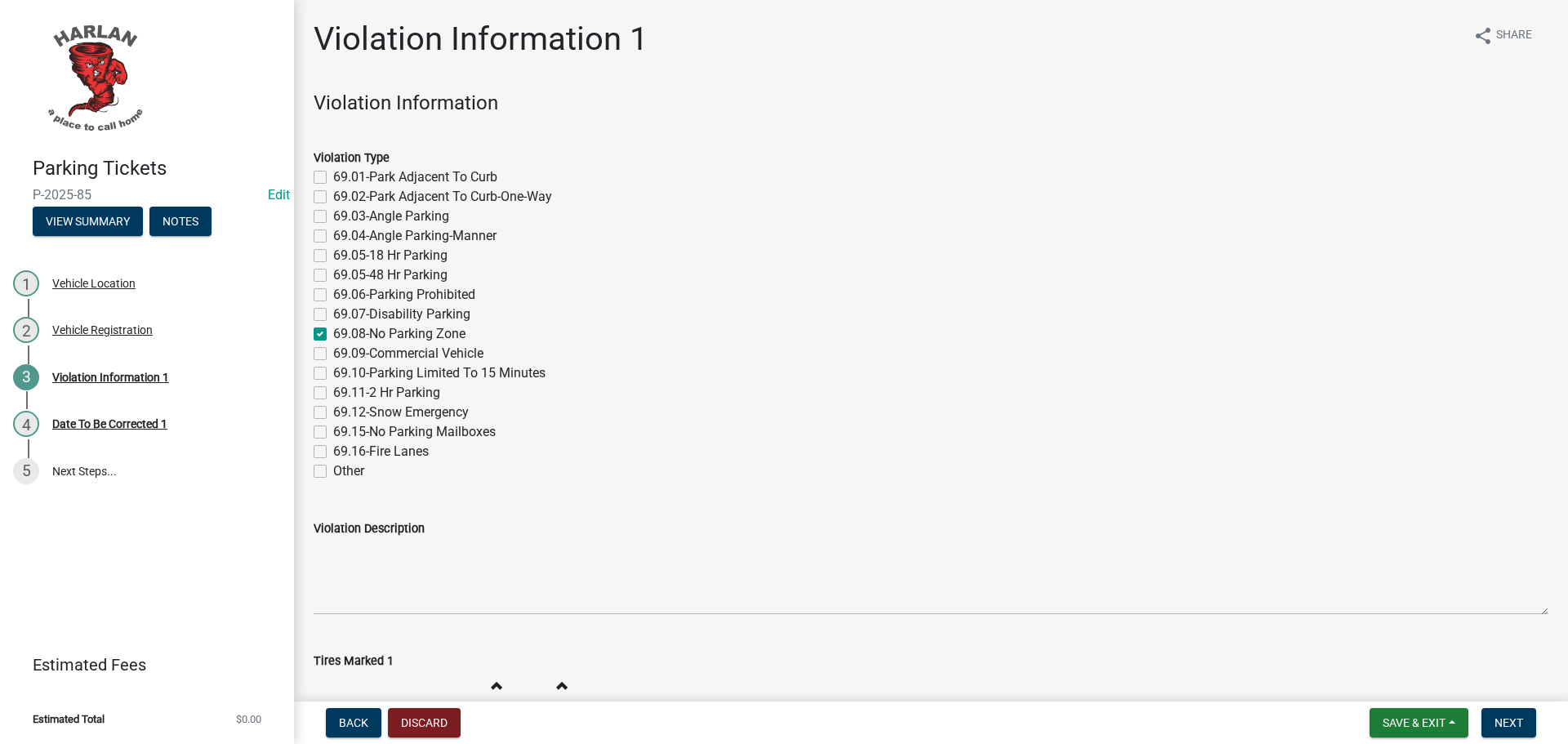
checkbox input "false"
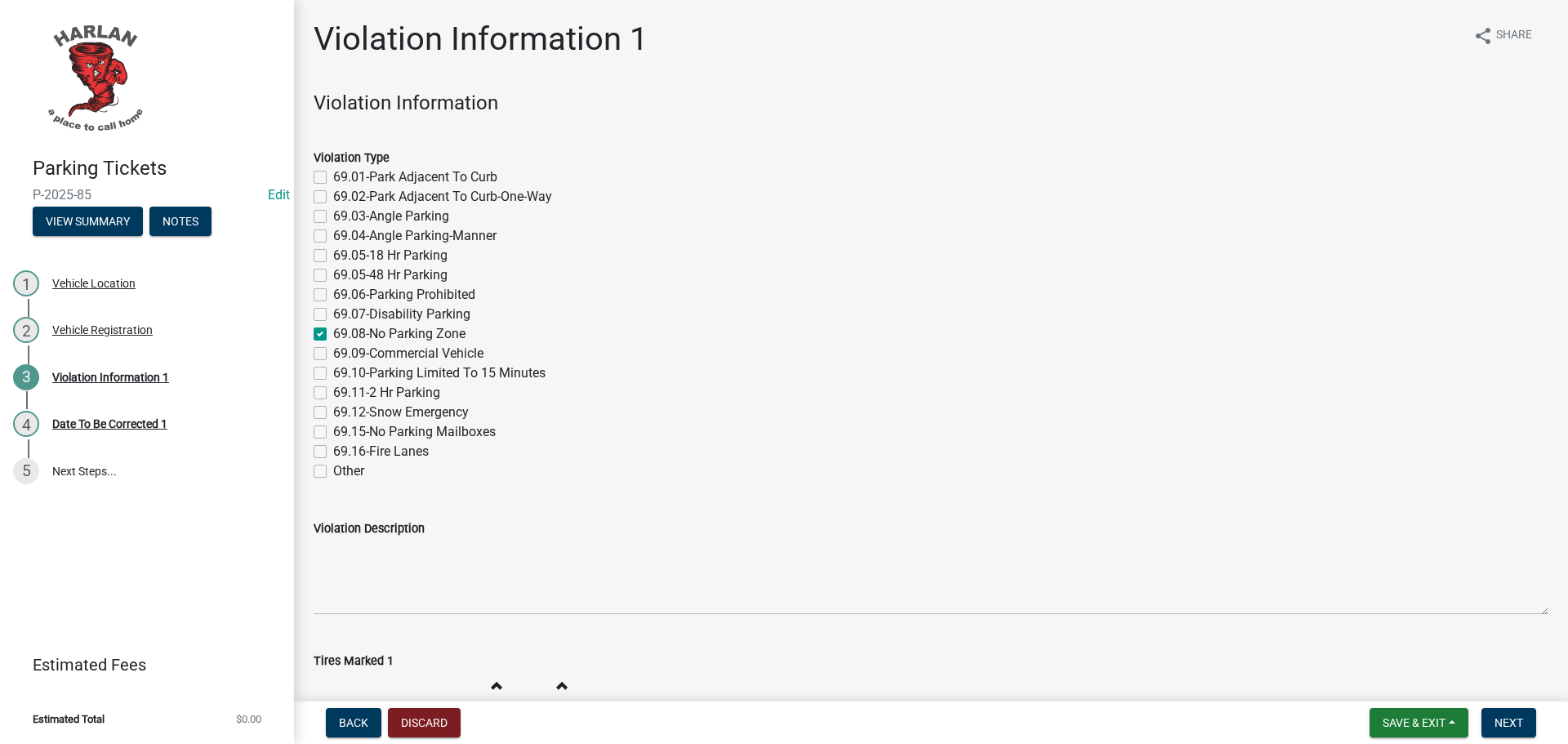
checkbox input "false"
checkbox input "true"
checkbox input "false"
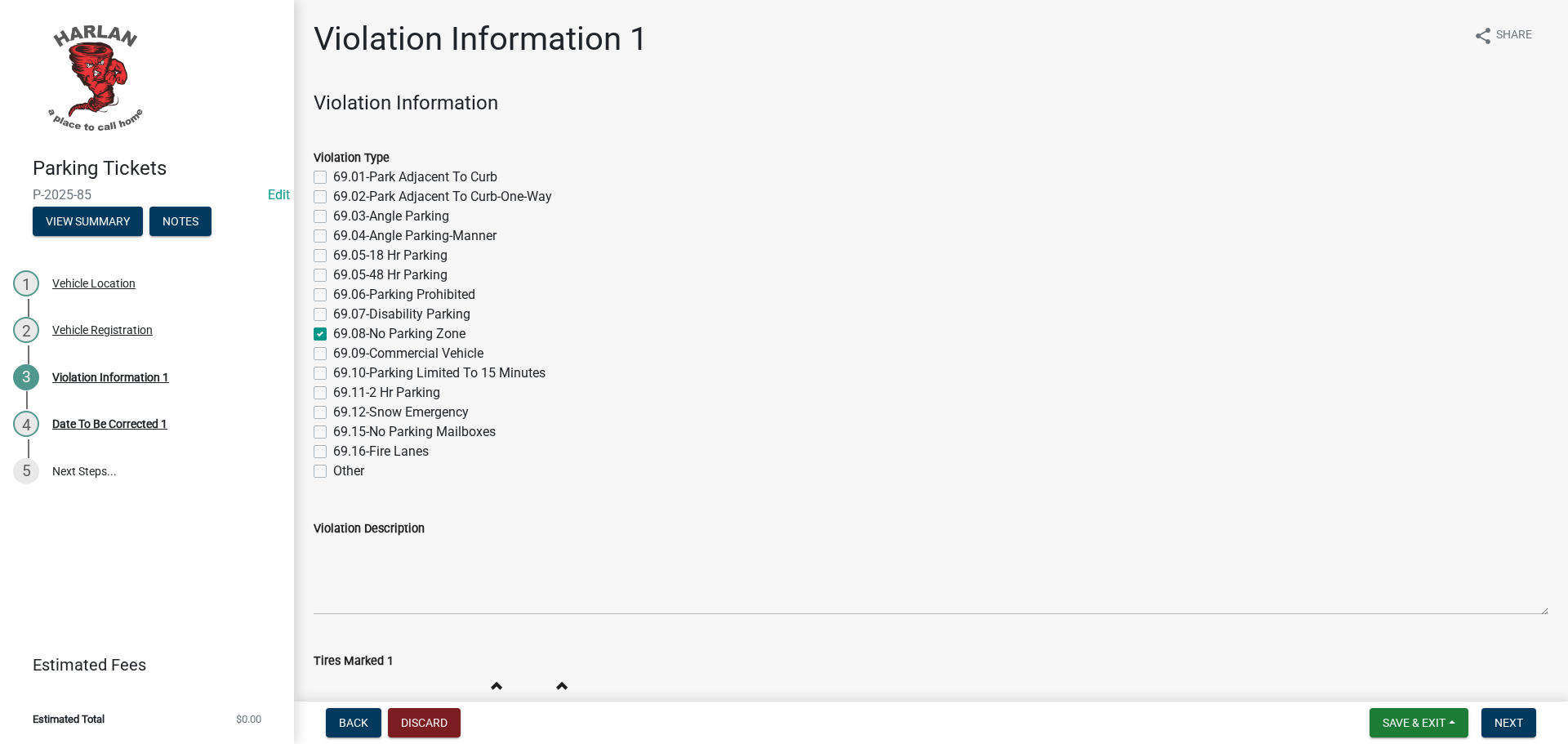
checkbox input "false"
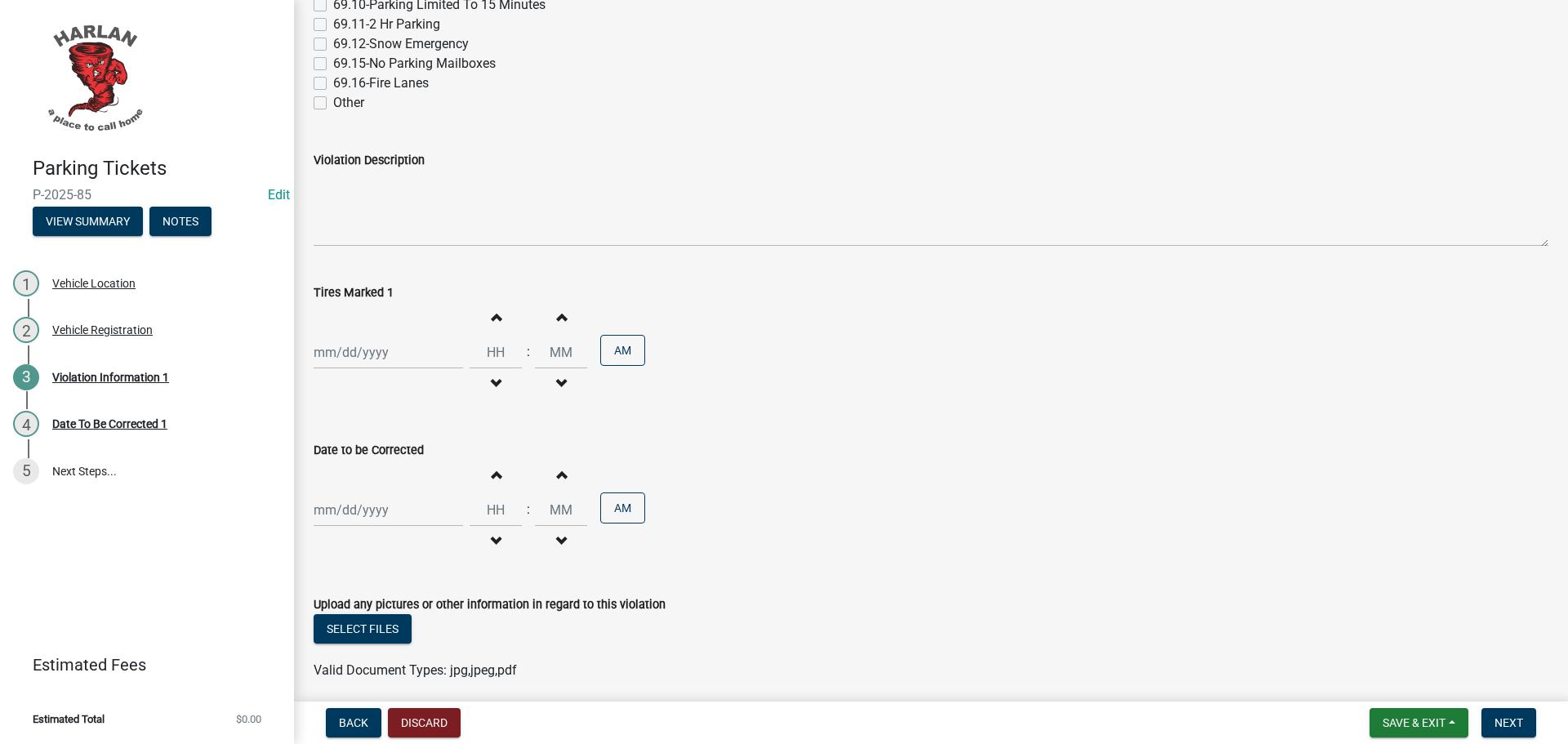
scroll to position [432, 0]
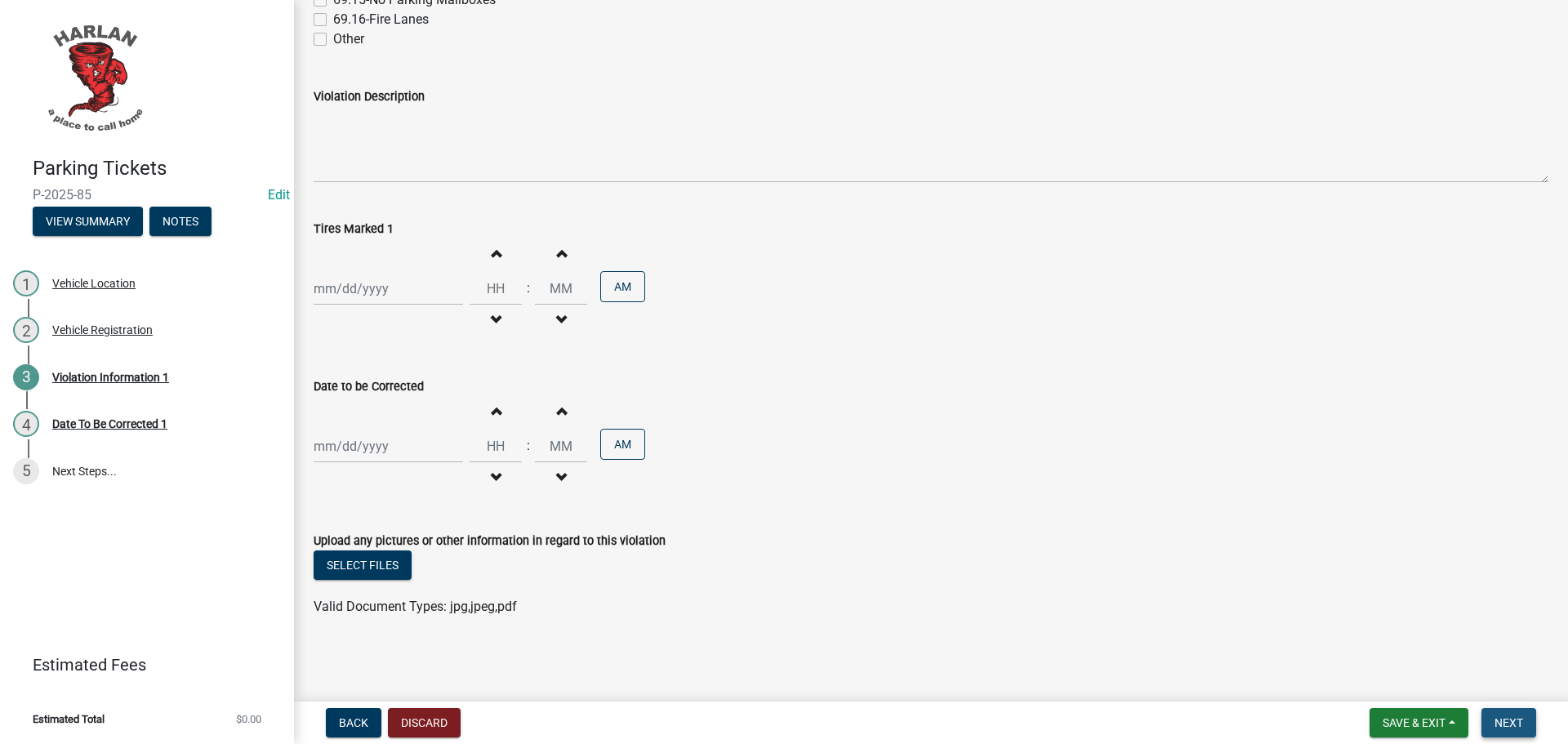
click at [1506, 723] on span "Next" at bounding box center [1508, 723] width 29 height 13
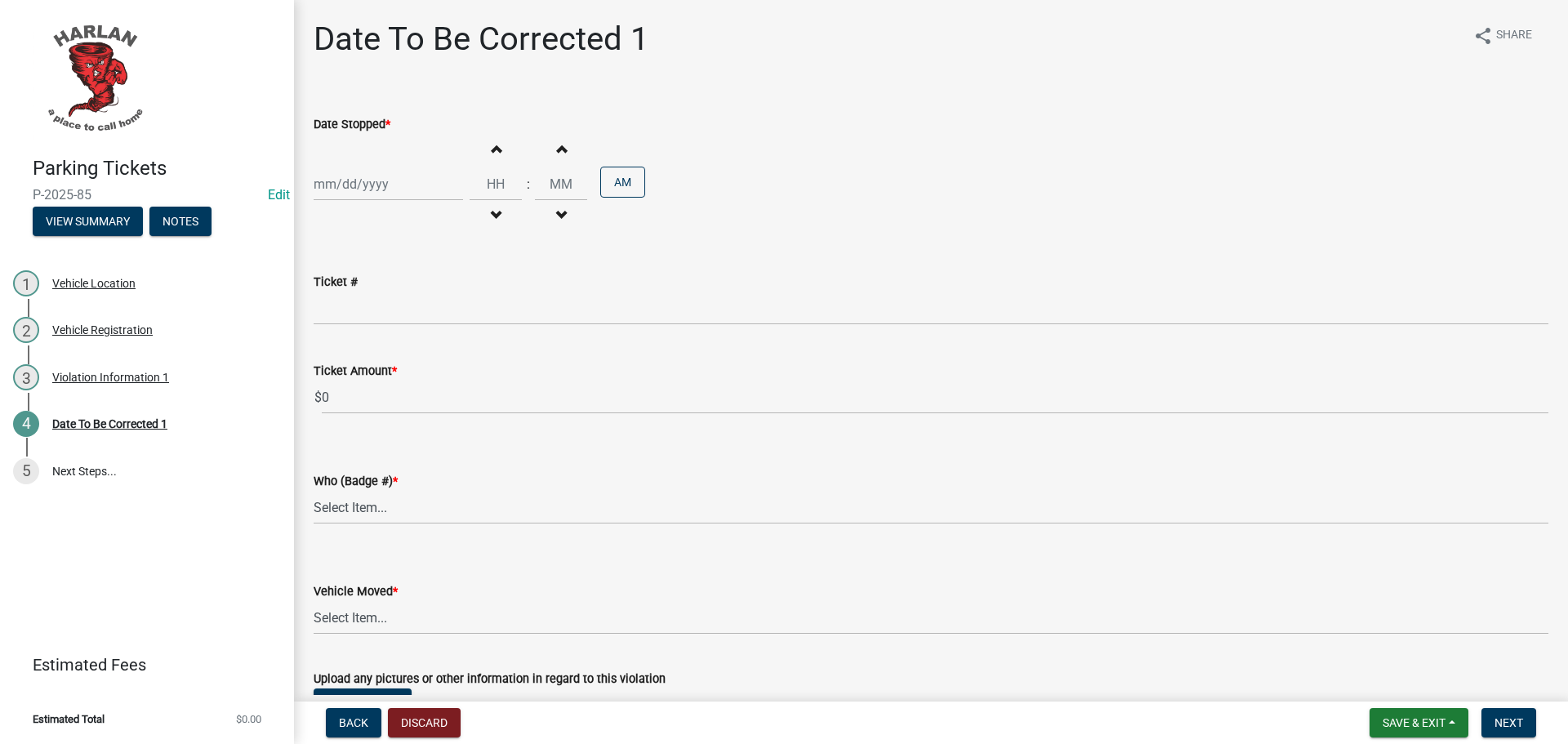
click at [332, 181] on div at bounding box center [388, 184] width 149 height 34
select select "9"
select select "2025"
click at [433, 295] on div "12" at bounding box center [435, 298] width 26 height 26
type input "[DATE]"
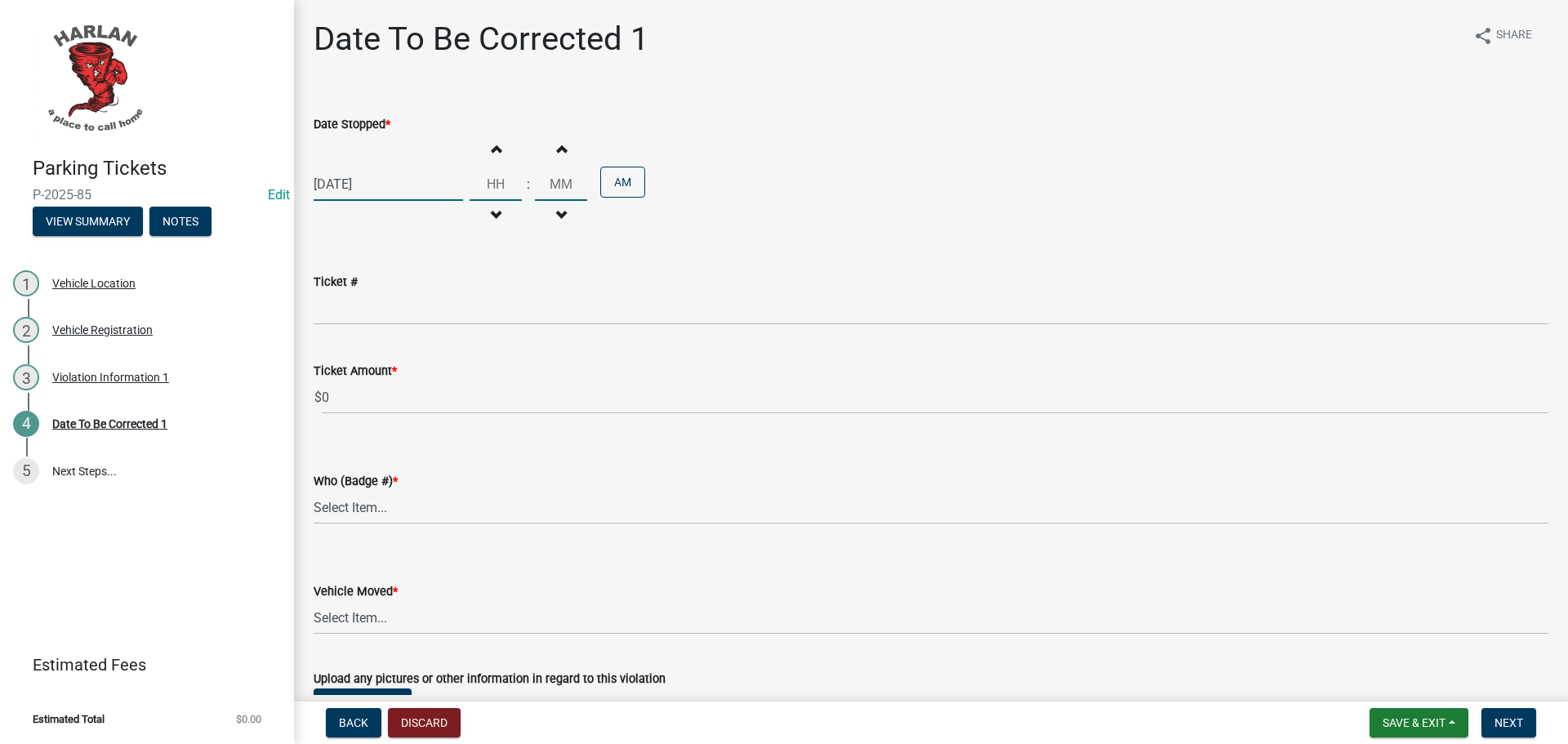
click at [489, 185] on input "Hours" at bounding box center [496, 184] width 52 height 34
click at [483, 148] on button "Increment hours" at bounding box center [496, 148] width 34 height 30
type input "01"
type input "00"
click at [483, 148] on button "Increment hours" at bounding box center [496, 148] width 34 height 30
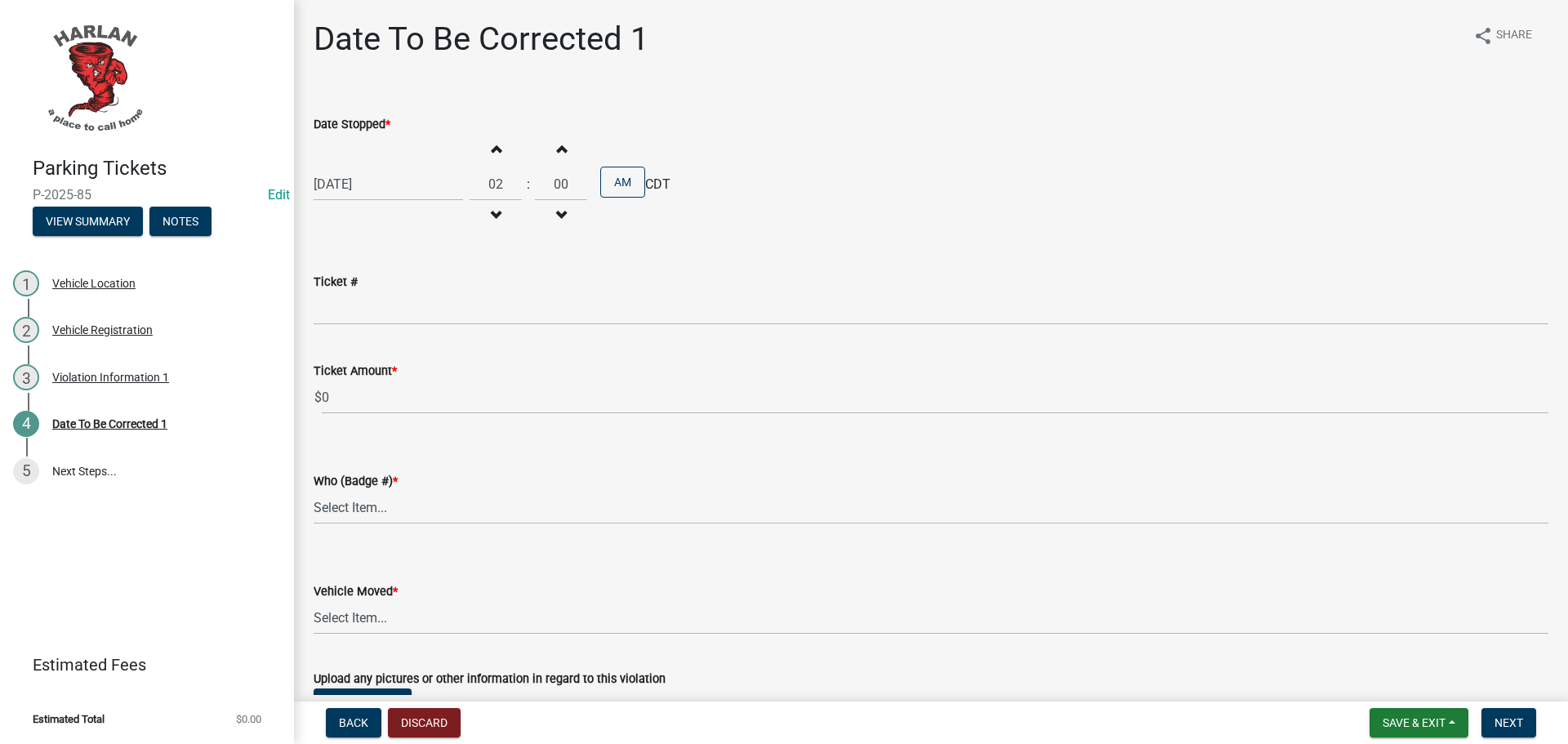
click at [483, 148] on button "Increment hours" at bounding box center [496, 148] width 34 height 30
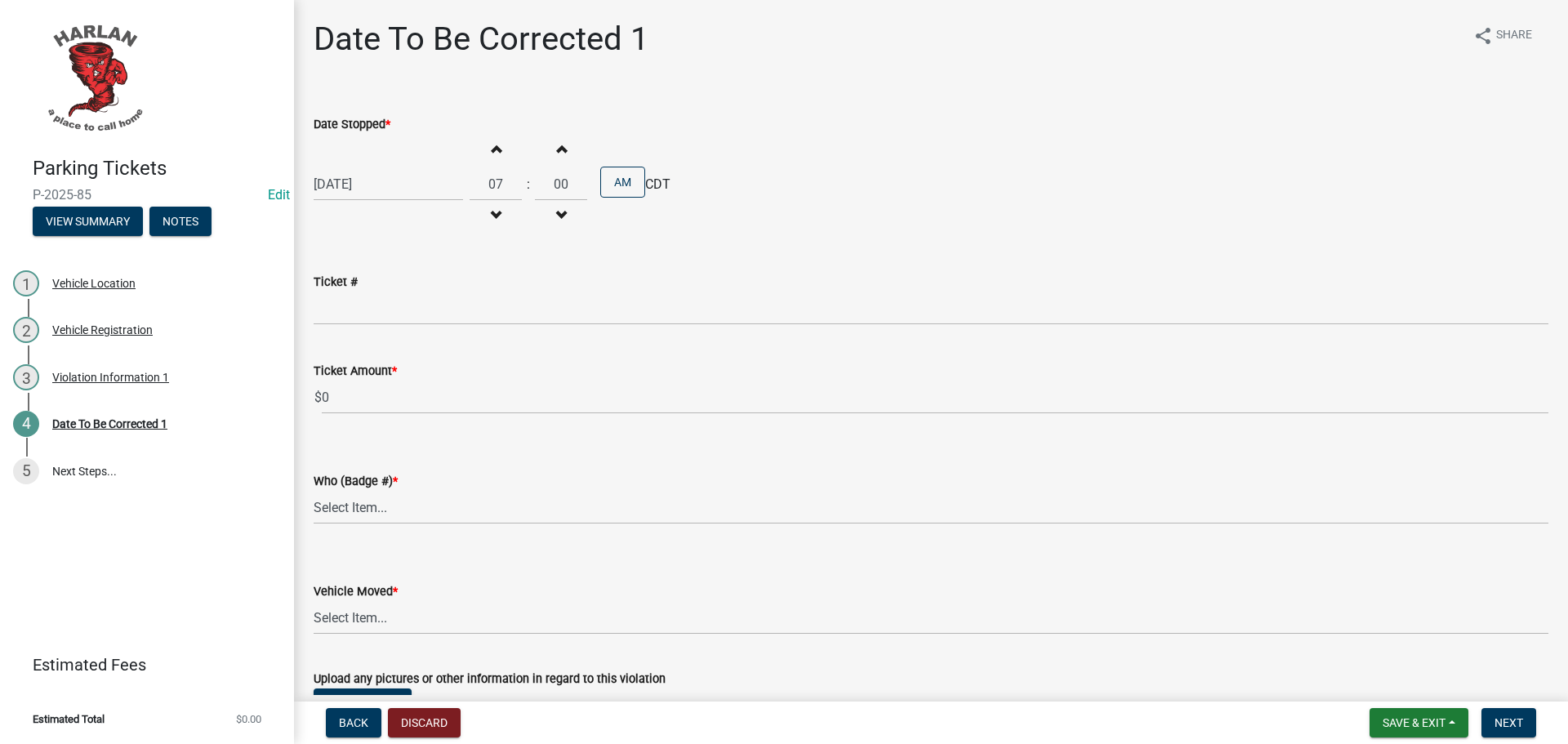
click at [483, 148] on button "Increment hours" at bounding box center [496, 148] width 34 height 30
type input "09"
click at [554, 178] on input "00" at bounding box center [561, 184] width 52 height 34
drag, startPoint x: 545, startPoint y: 184, endPoint x: 583, endPoint y: 189, distance: 38.3
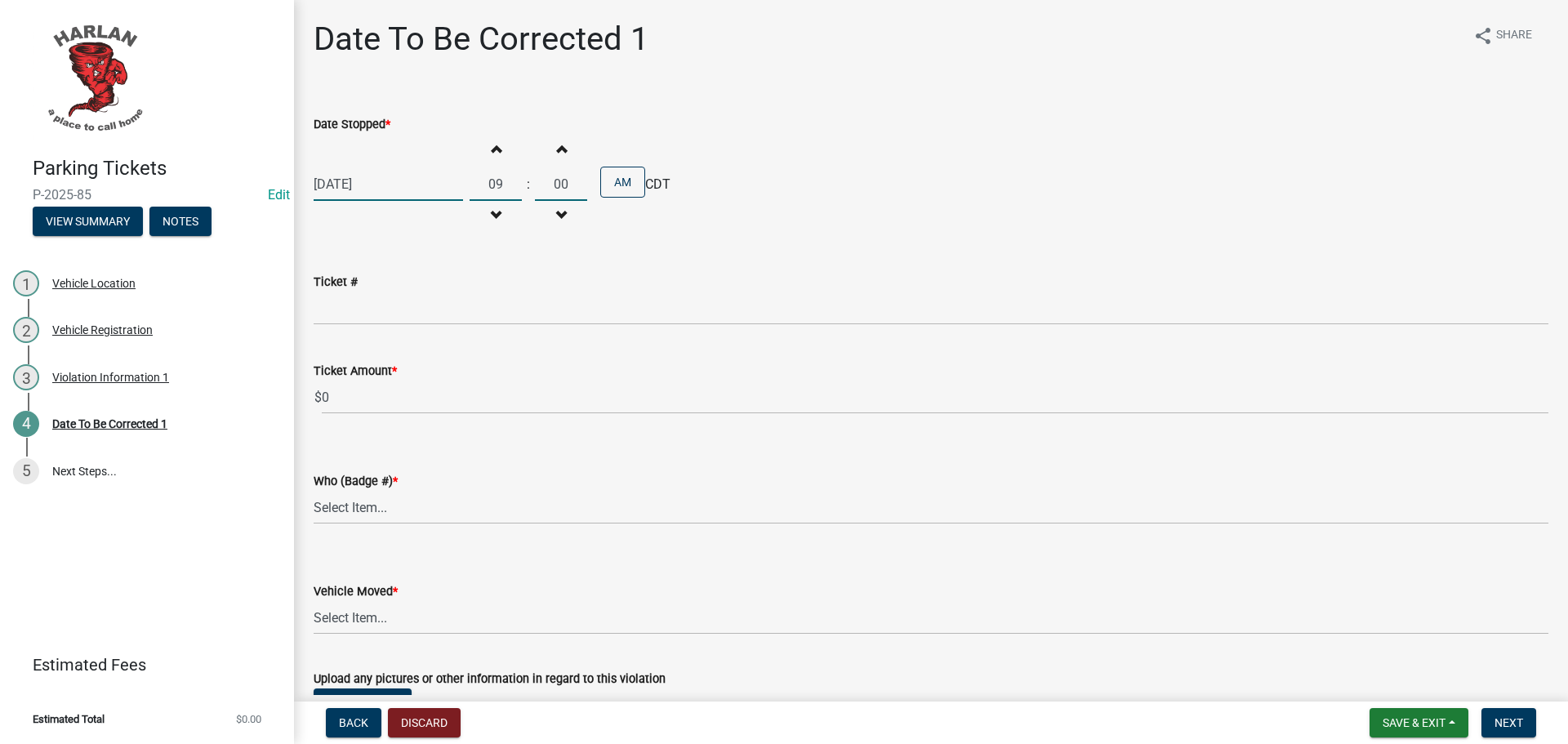
click at [584, 189] on div "Increment hours 09 Decrement hours : Increment minutes 00 Decrement minutes AM" at bounding box center [558, 184] width 175 height 100
type input "50"
click at [609, 179] on button "AM" at bounding box center [622, 182] width 45 height 31
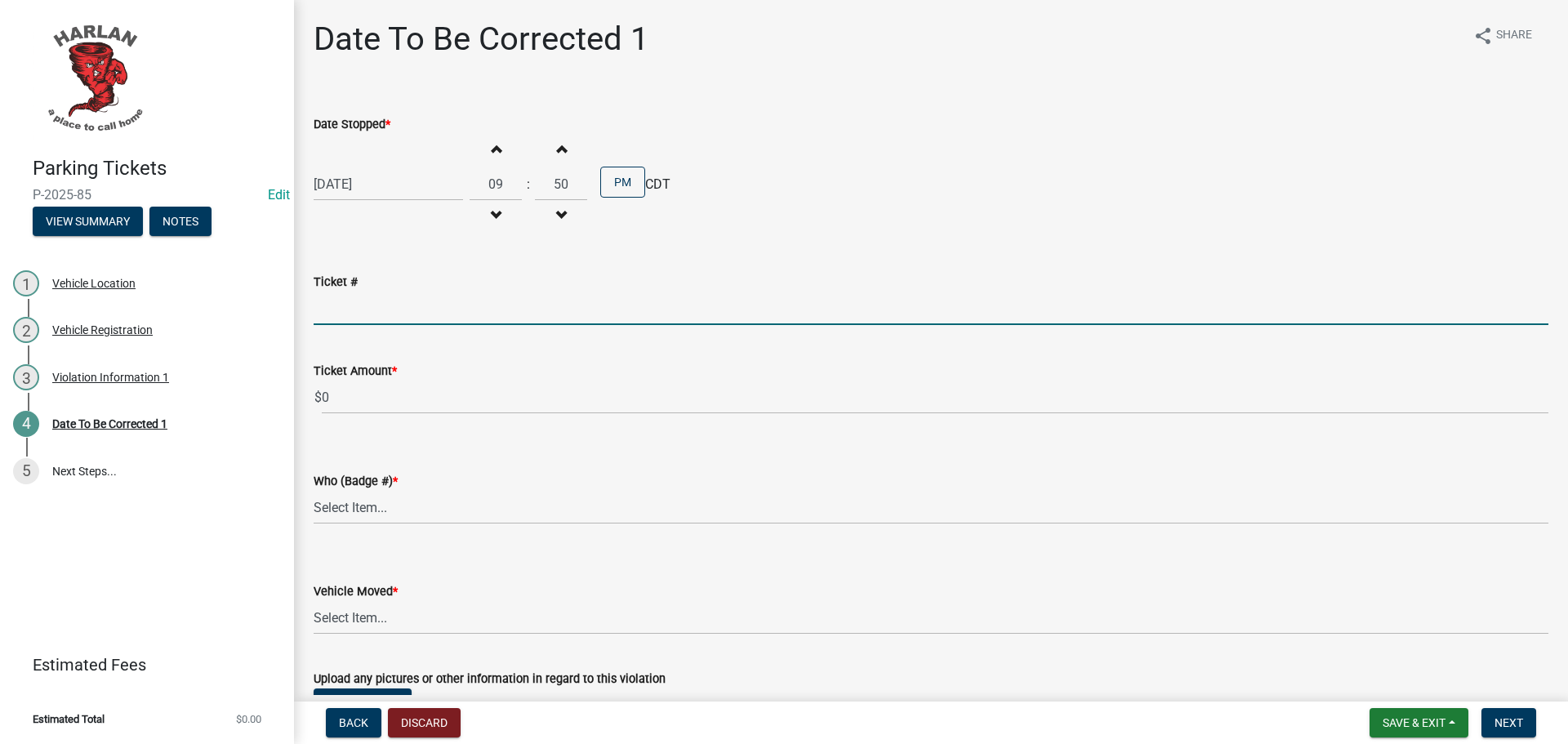
click at [362, 309] on input "Ticket #" at bounding box center [931, 308] width 1235 height 34
type input "0035"
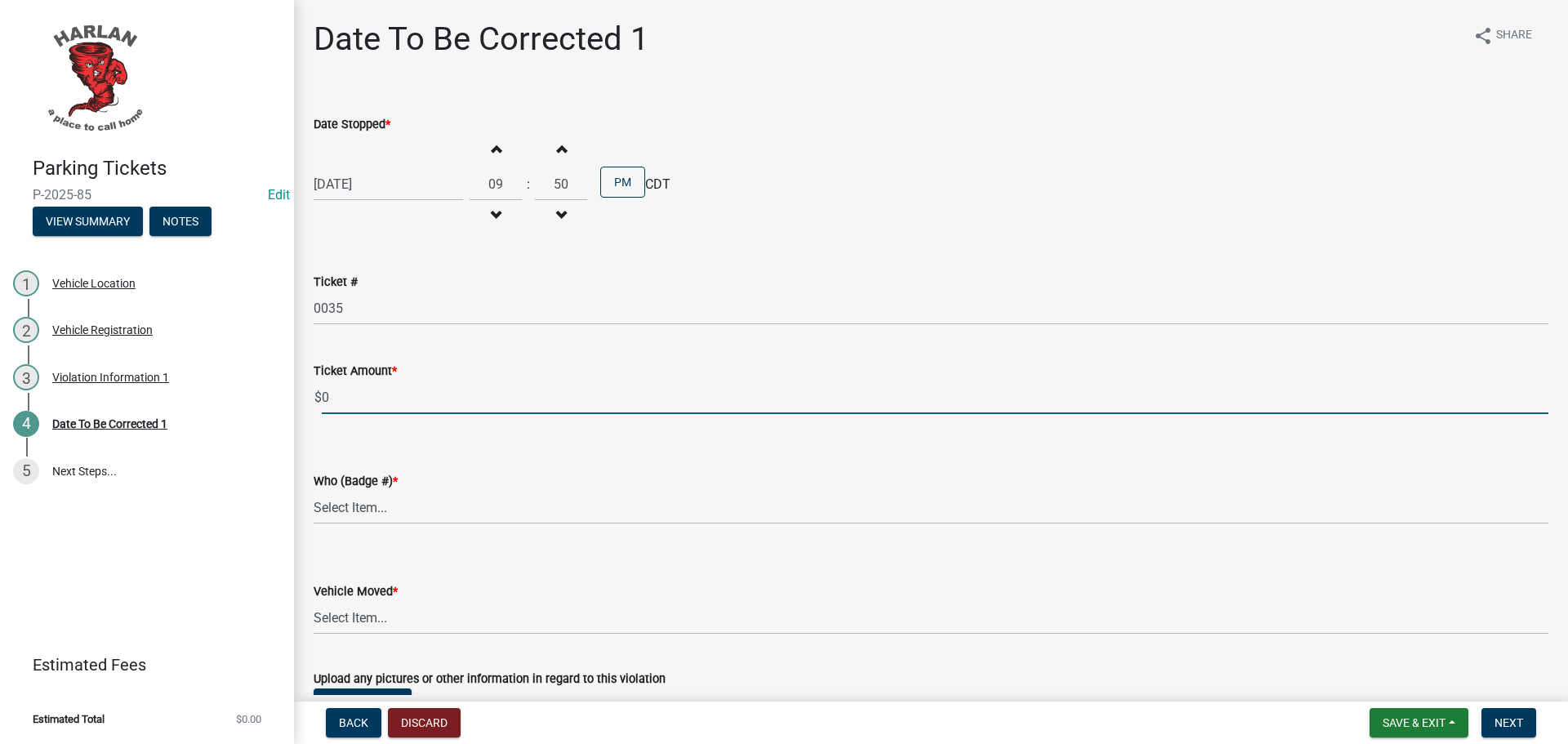
click at [330, 395] on input "0" at bounding box center [935, 397] width 1227 height 34
type input "10.00"
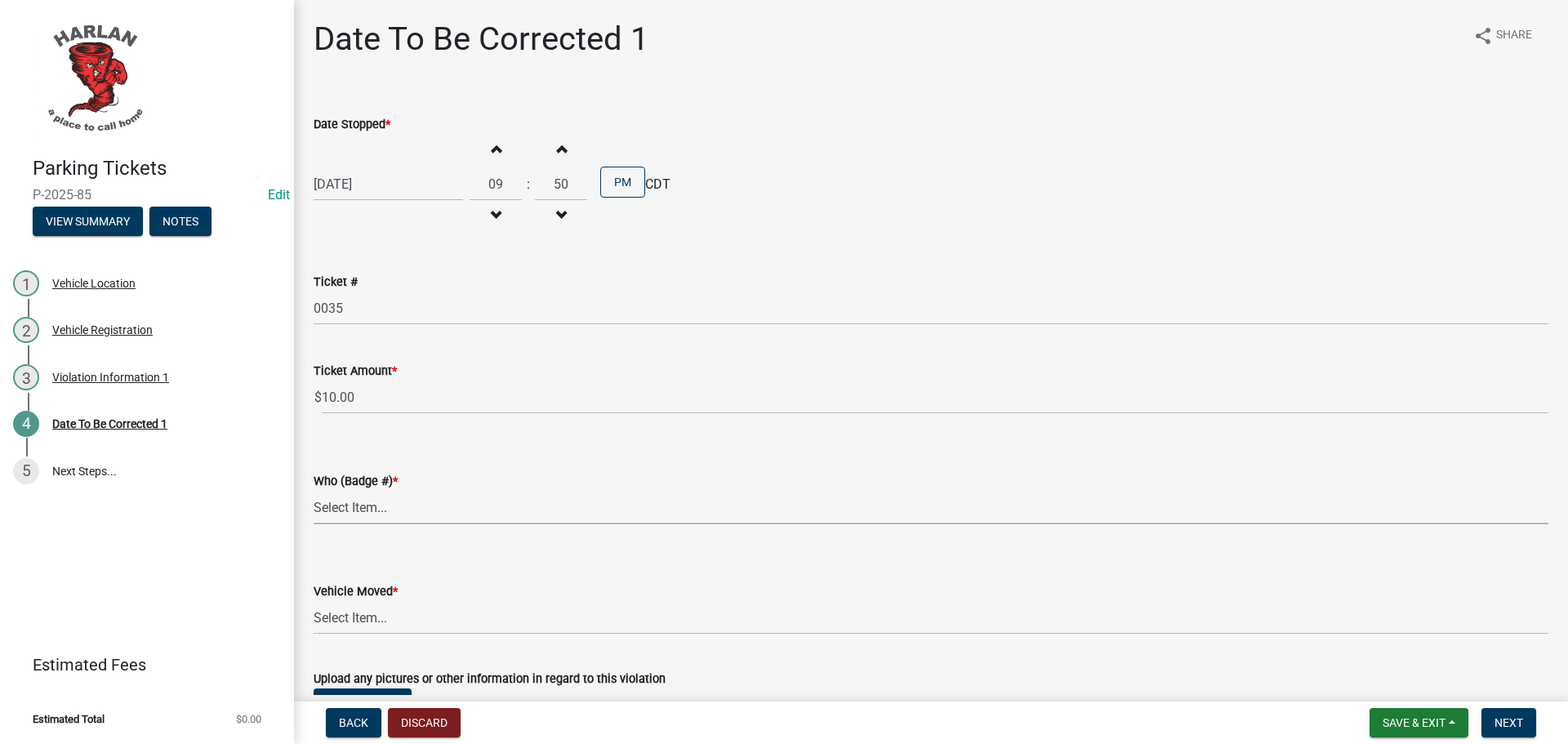
click at [339, 511] on select "Select Item... [PHONE_NUMBER] 83-15" at bounding box center [931, 508] width 1235 height 34
click at [313, 491] on select "Select Item... [PHONE_NUMBER] 83-15" at bounding box center [931, 508] width 1235 height 34
select select "d0d514c9-d4c9-4109-857e-e043ef8c641f"
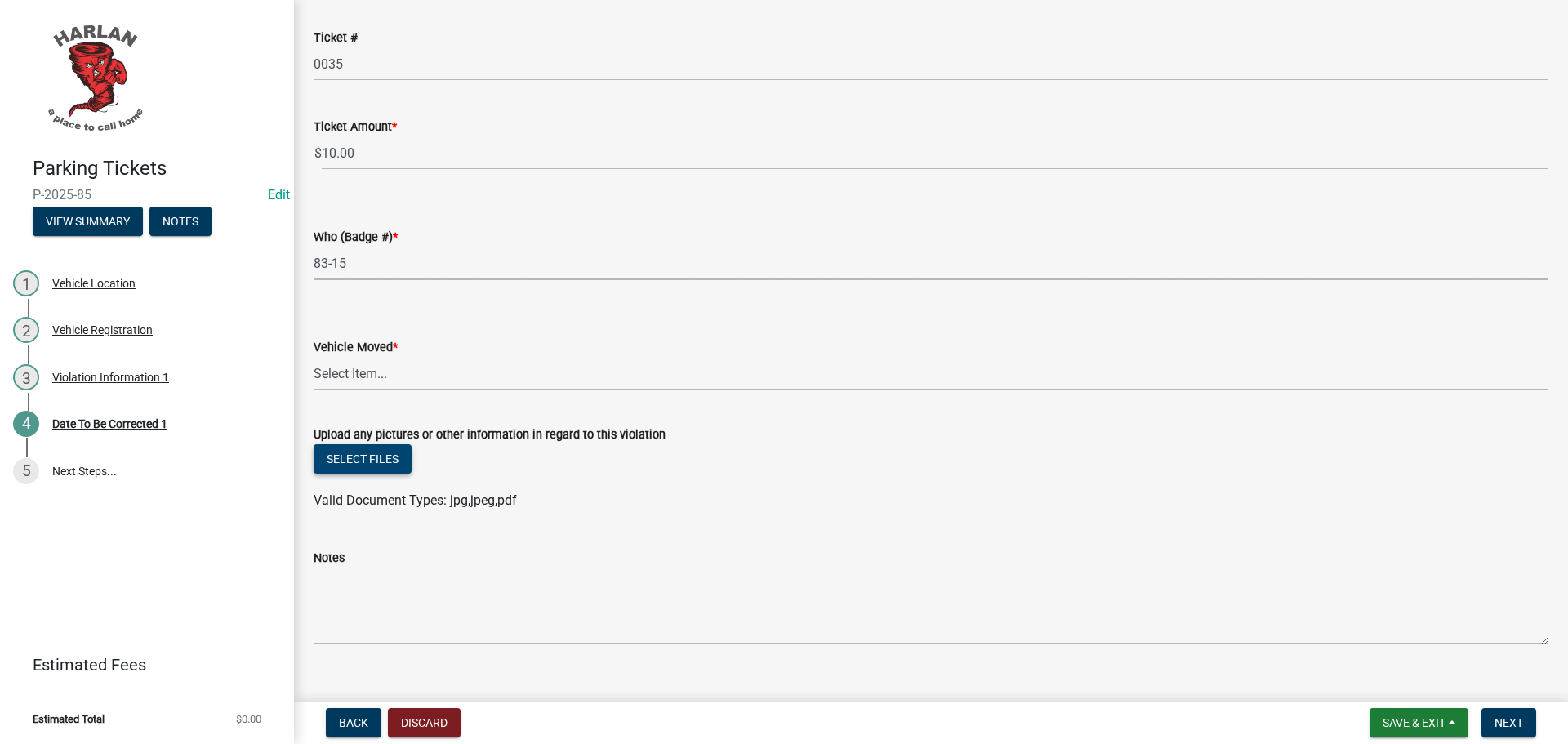
scroll to position [245, 0]
click at [353, 372] on select "Select Item... Yes No" at bounding box center [931, 372] width 1235 height 34
click at [313, 356] on select "Select Item... Yes No" at bounding box center [931, 372] width 1235 height 34
select select "48a692b8-104f-4075-9072-841642fea642"
click at [1516, 721] on span "Next" at bounding box center [1508, 723] width 29 height 13
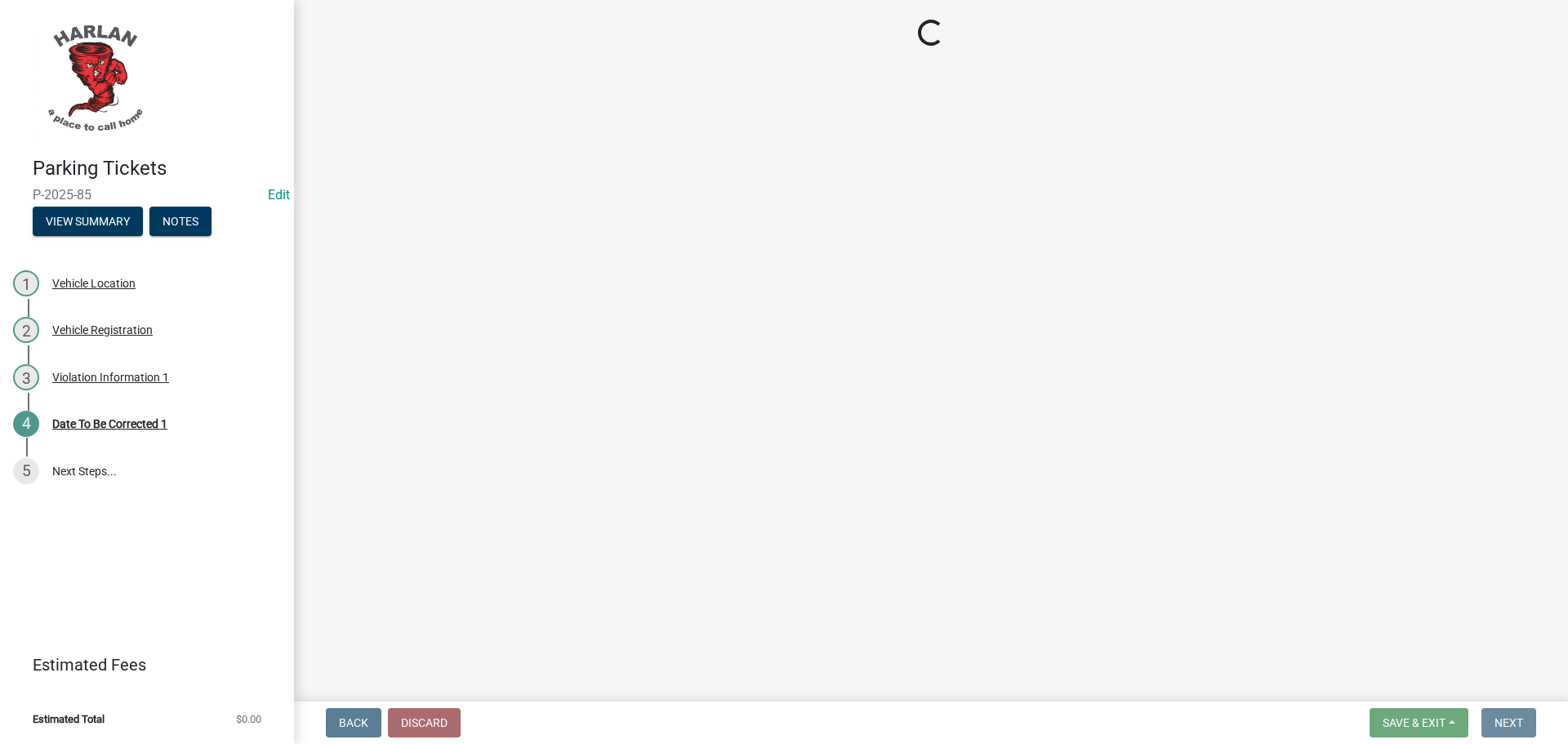
scroll to position [0, 0]
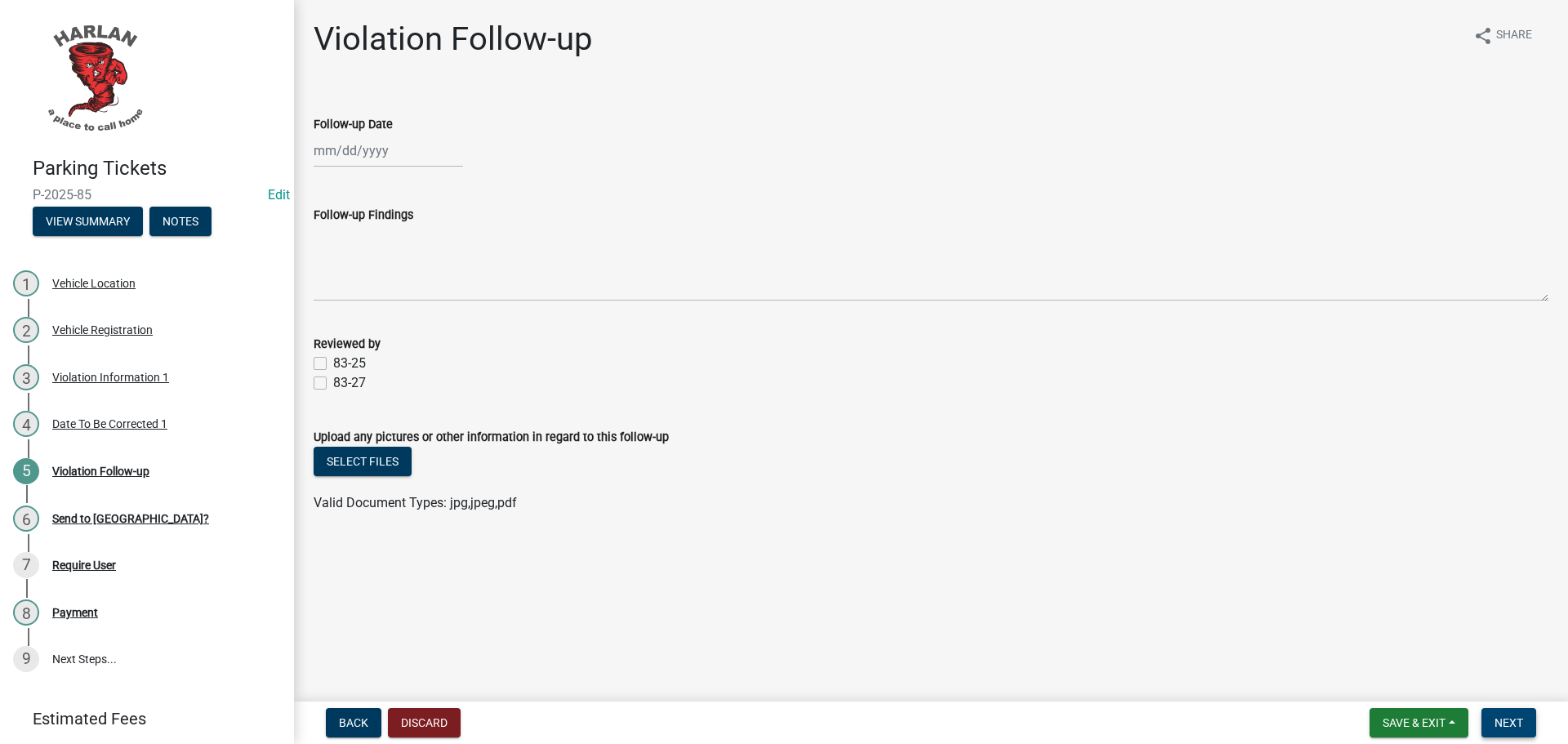
click at [1502, 726] on span "Next" at bounding box center [1508, 723] width 29 height 13
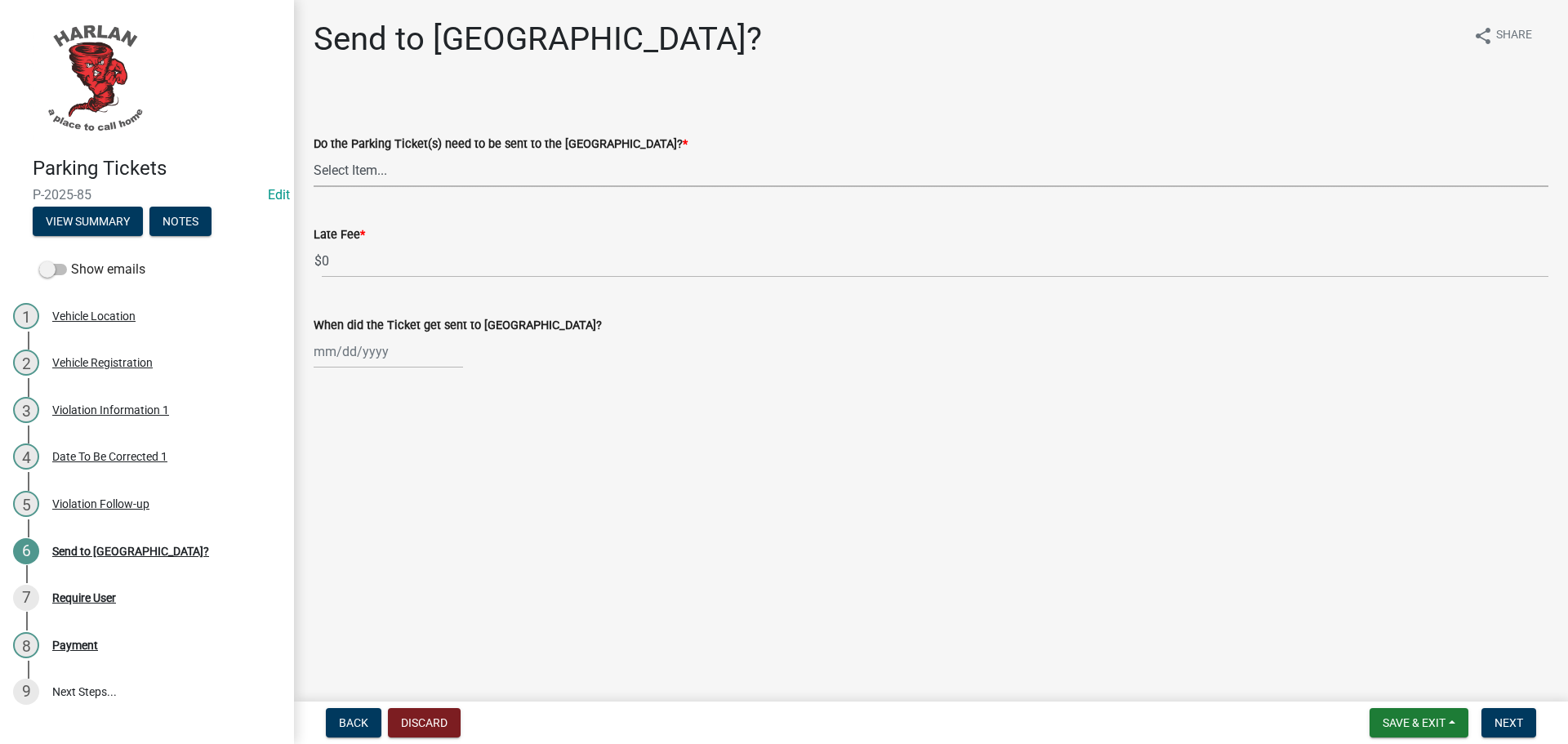
click at [336, 172] on select "Select Item... Yes No" at bounding box center [931, 170] width 1235 height 34
click at [313, 153] on select "Select Item... Yes No" at bounding box center [931, 170] width 1235 height 34
select select "5b600111-4ff5-4da3-bcae-dc88a9f3c8db"
click at [1511, 718] on span "Next" at bounding box center [1508, 723] width 29 height 13
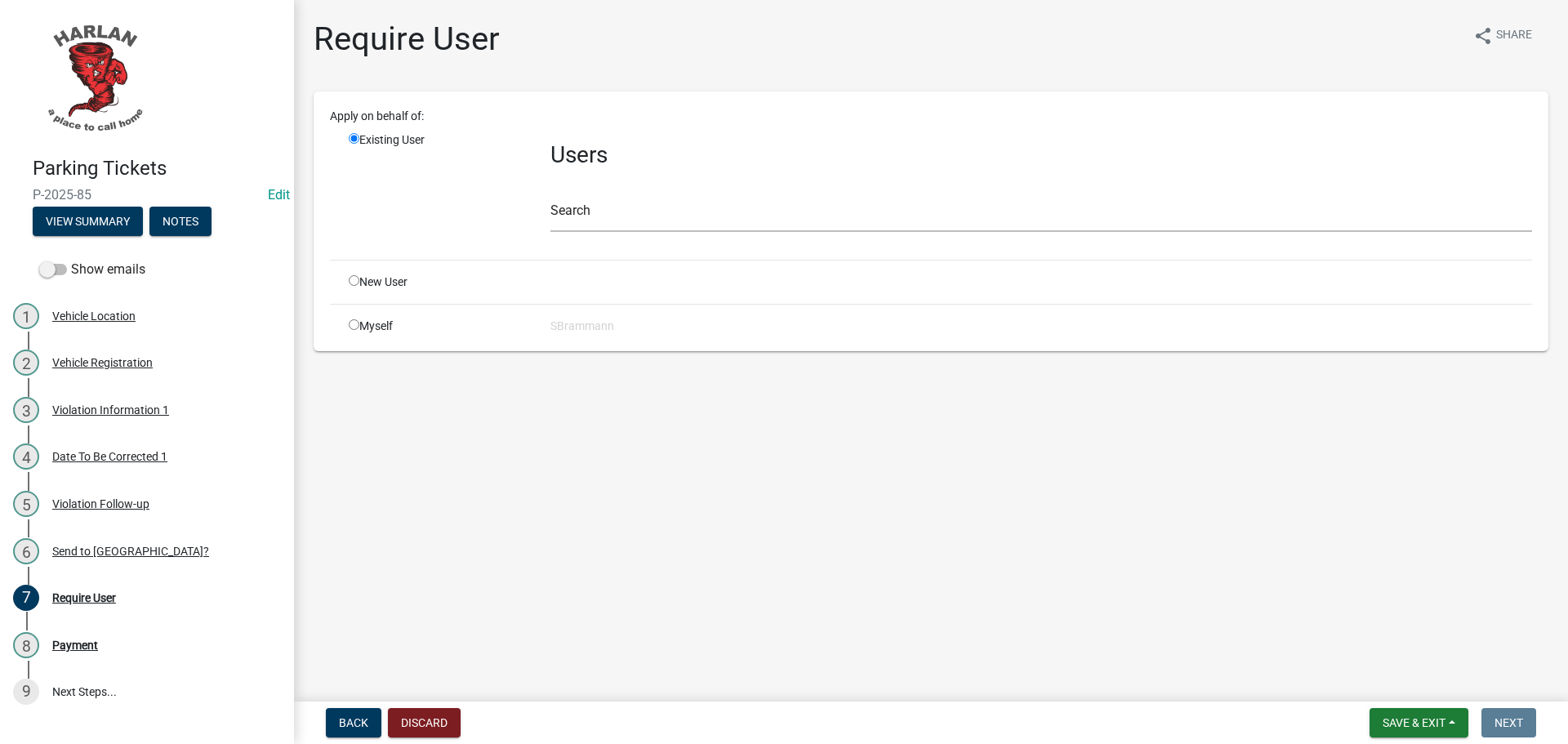
click at [353, 325] on input "radio" at bounding box center [353, 324] width 11 height 11
radio input "true"
radio input "false"
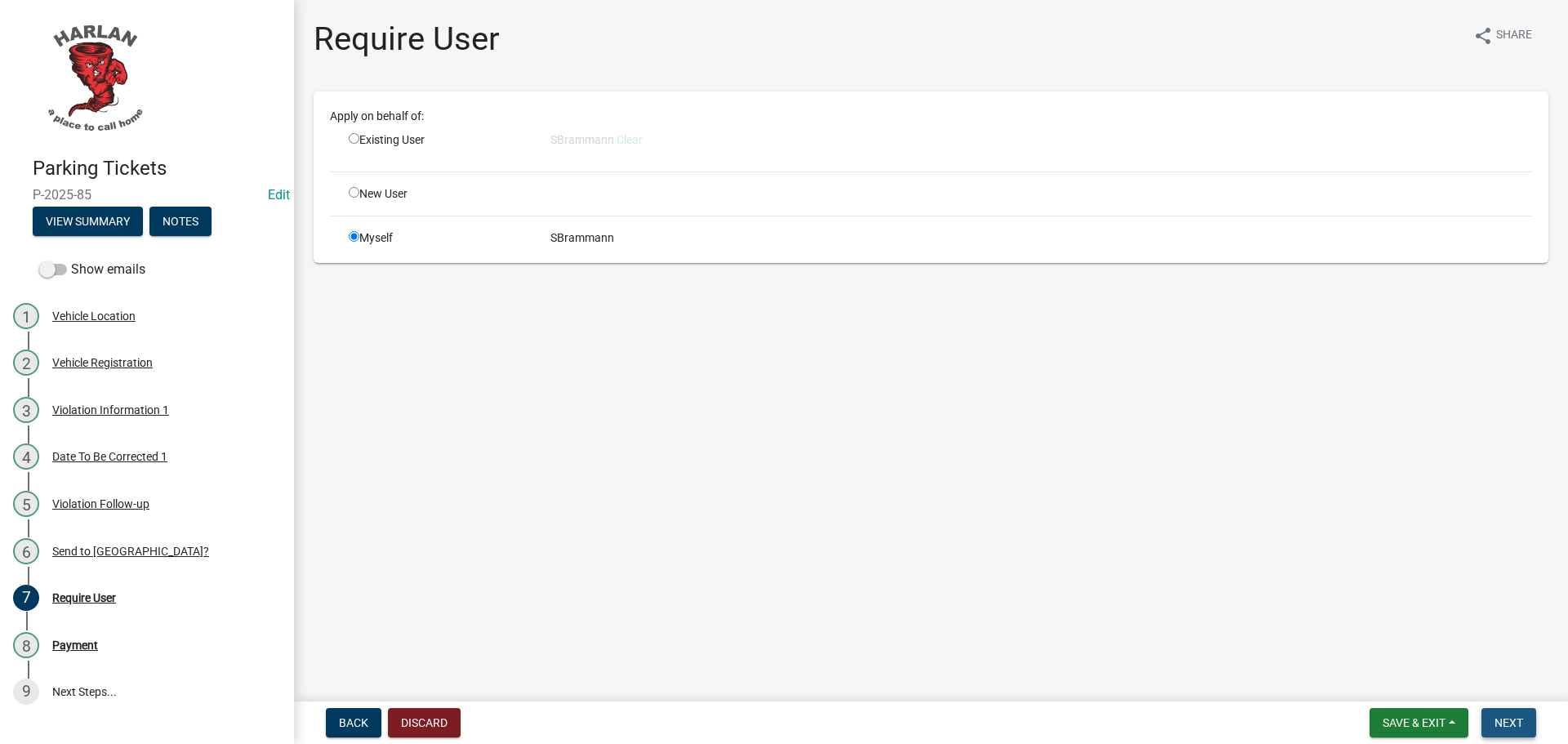
click at [1518, 722] on span "Next" at bounding box center [1508, 723] width 29 height 13
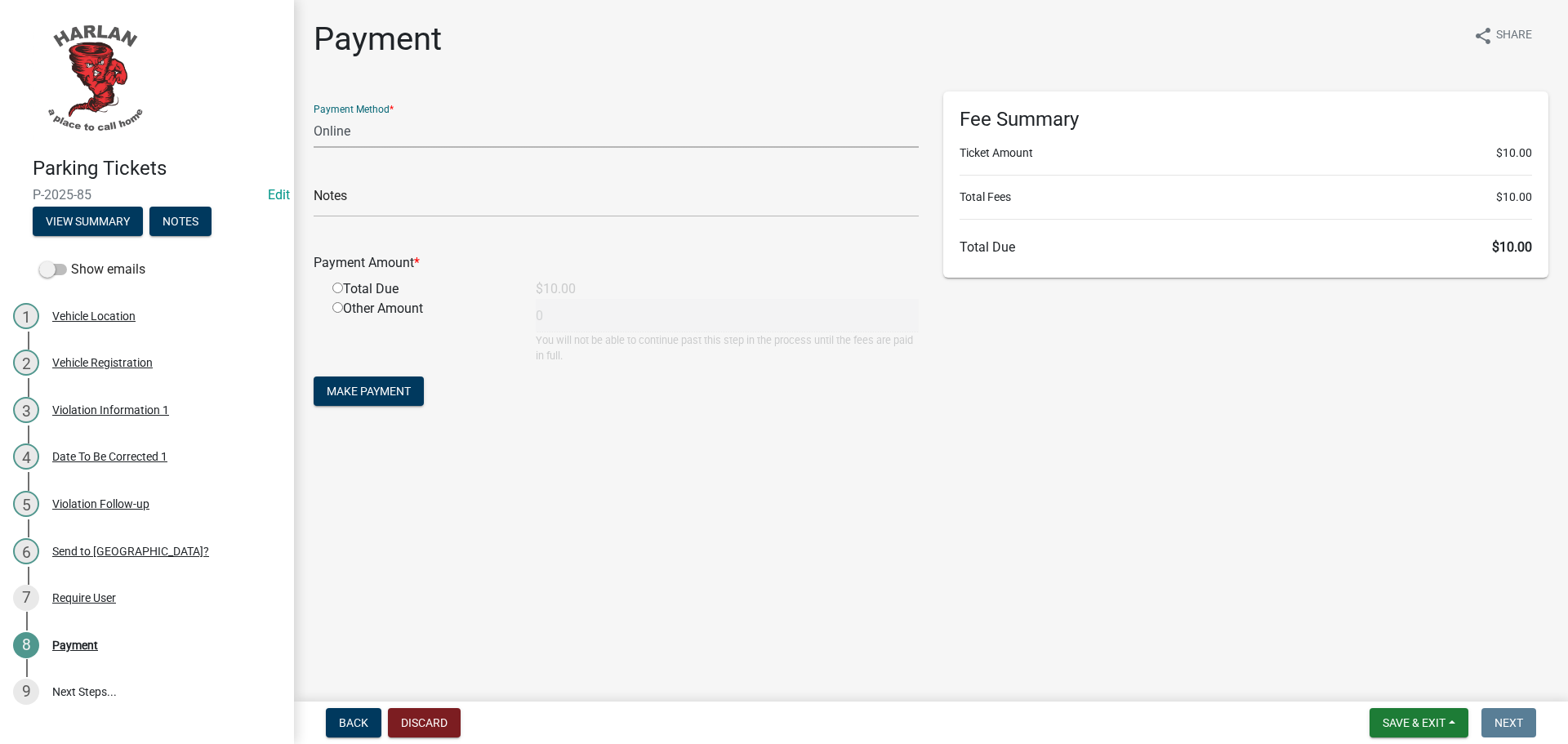
click at [345, 129] on select "Credit Card POS Check Cash Online" at bounding box center [616, 130] width 605 height 34
select select "1: 0"
click at [313, 114] on select "Credit Card POS Check Cash Online" at bounding box center [616, 130] width 605 height 34
click at [330, 205] on input "text" at bounding box center [616, 200] width 605 height 34
type input "1073"
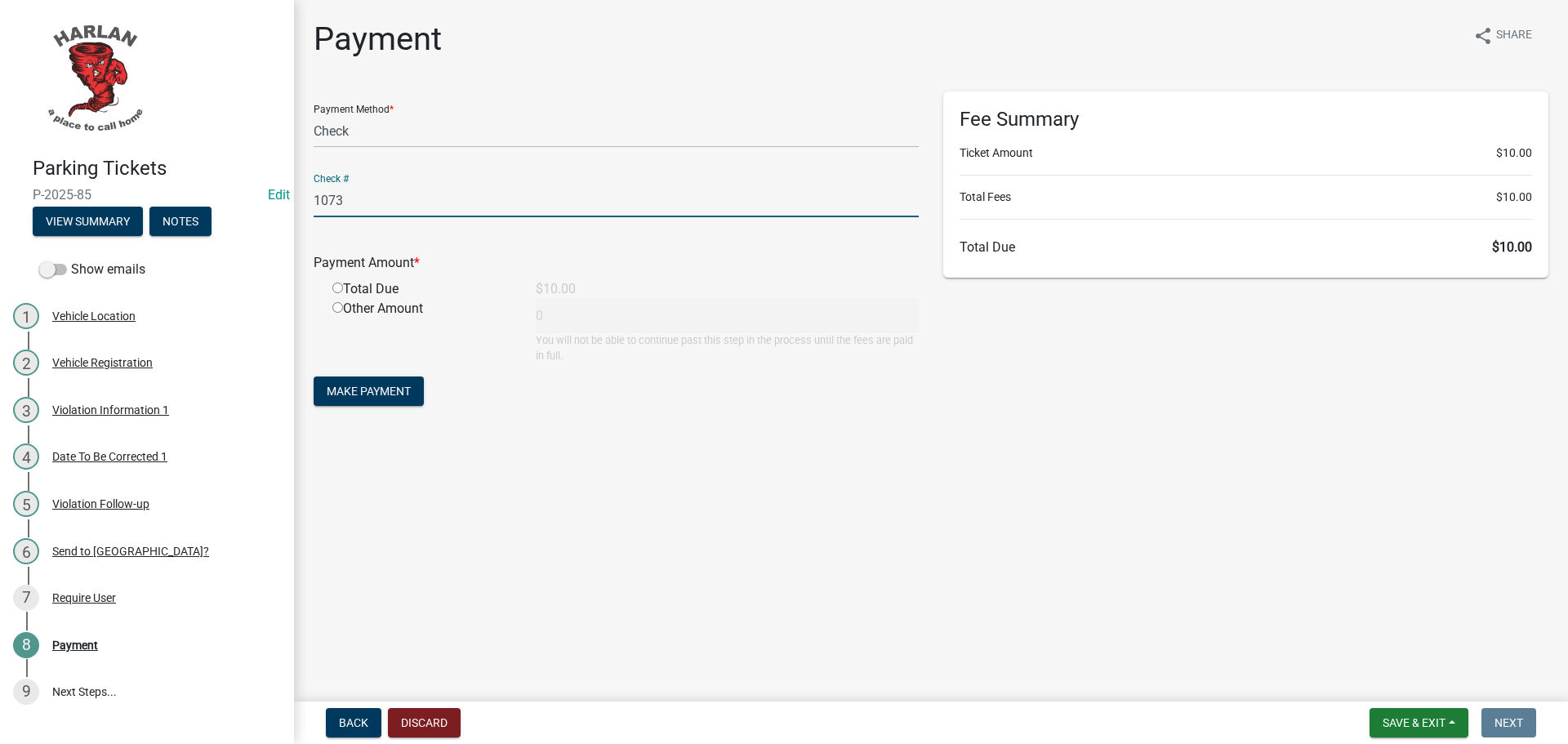
click at [340, 284] on input "radio" at bounding box center [337, 288] width 11 height 11
radio input "true"
type input "10"
click at [383, 391] on span "Make Payment" at bounding box center [368, 391] width 84 height 13
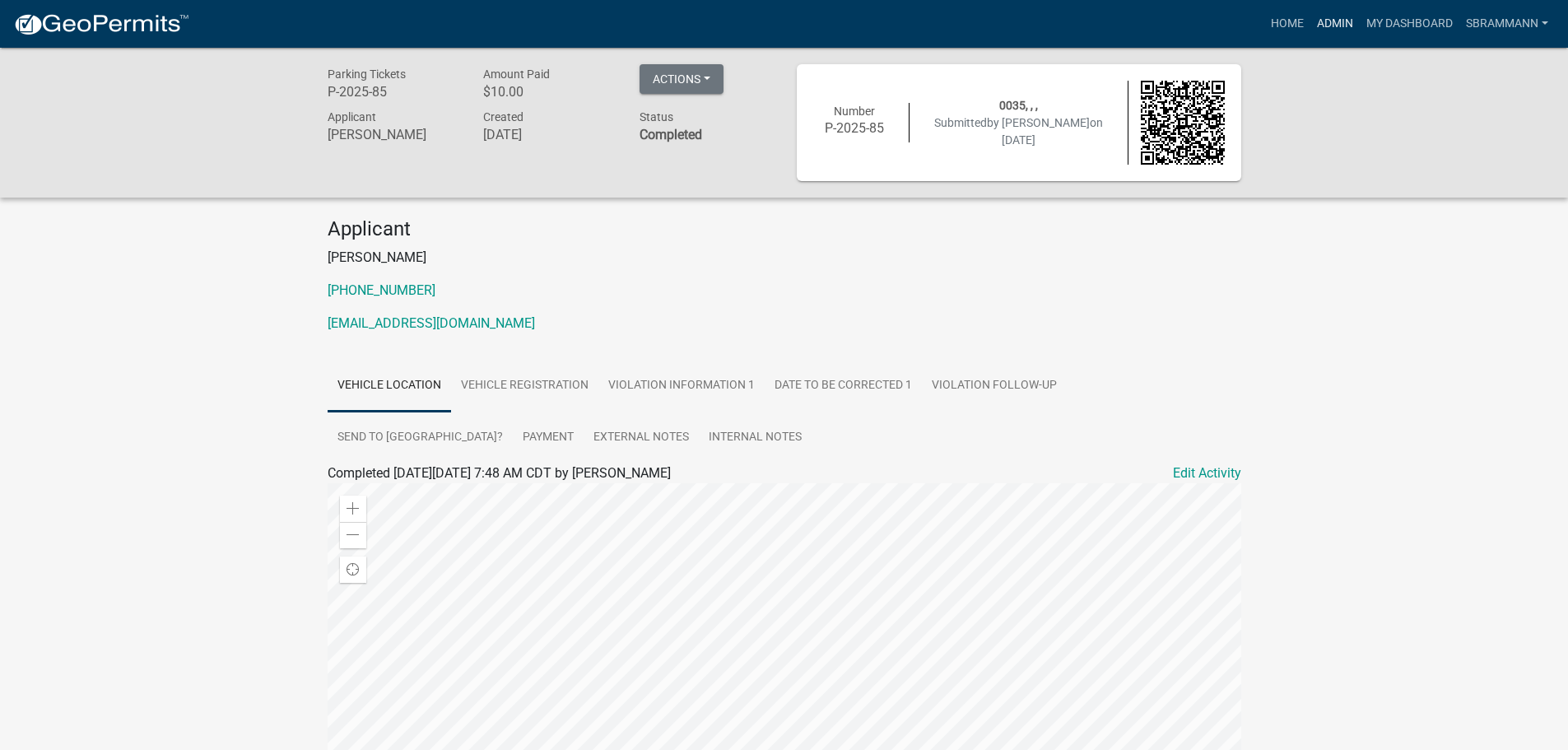
click at [1318, 21] on link "Admin" at bounding box center [1335, 24] width 50 height 31
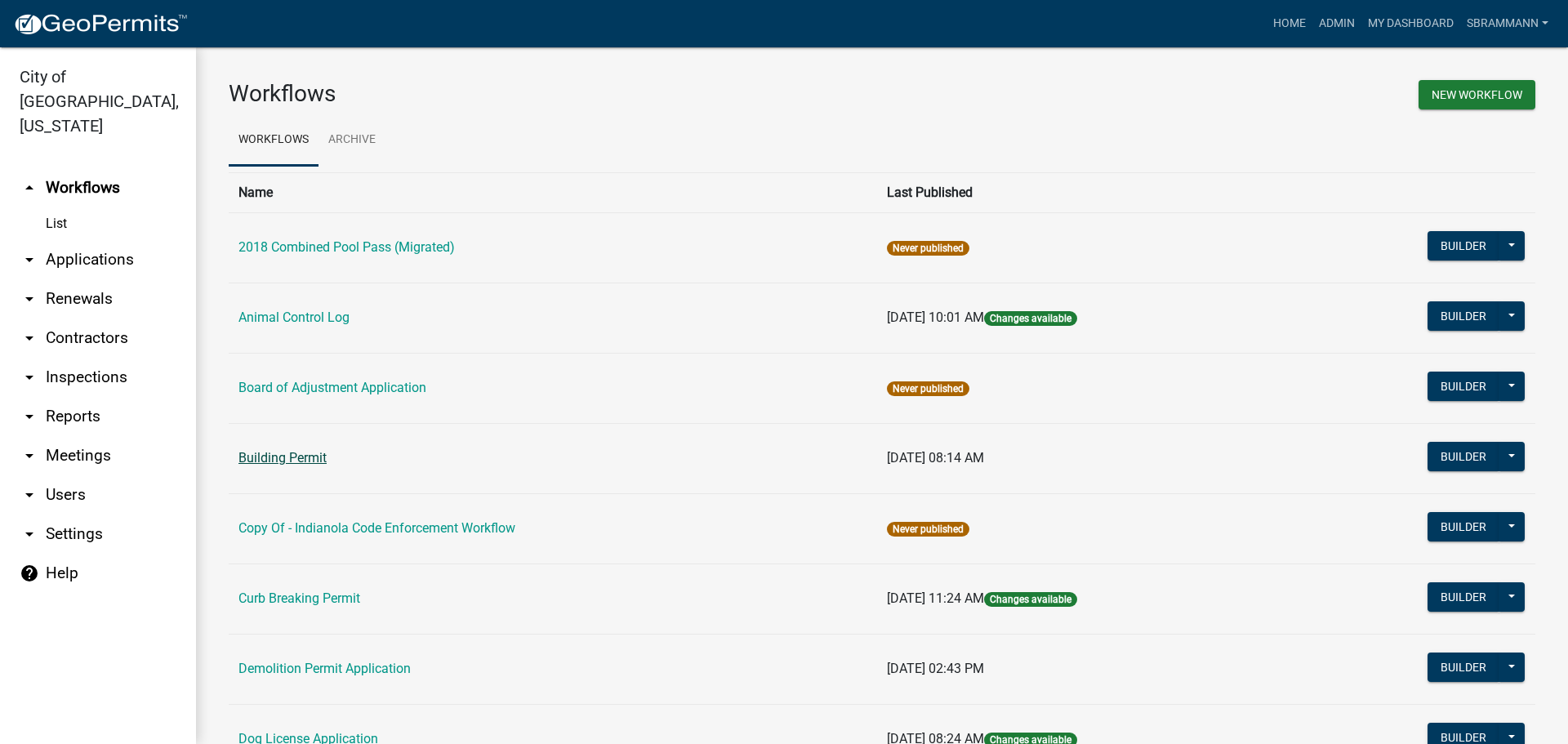
click at [276, 457] on link "Building Permit" at bounding box center [283, 458] width 89 height 16
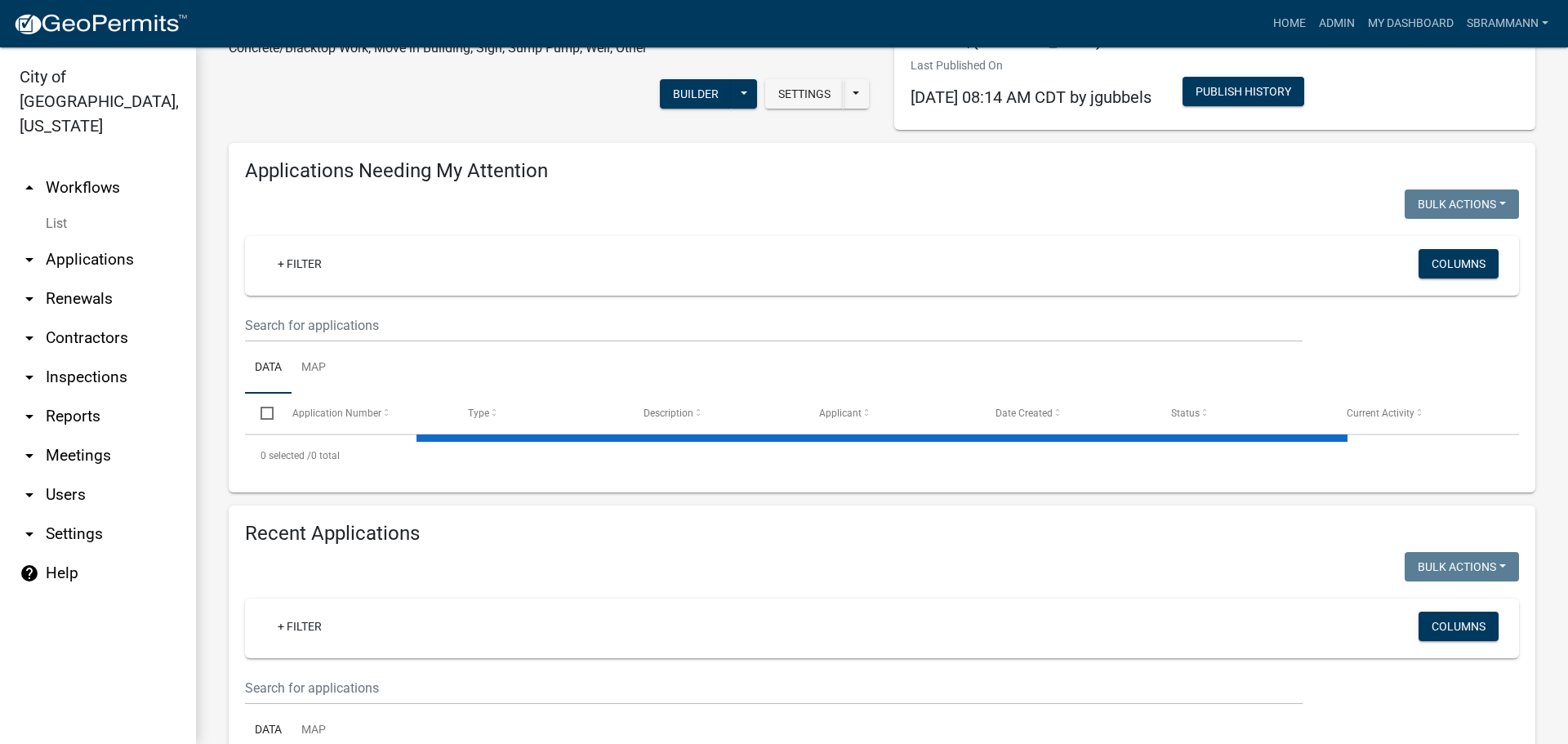
scroll to position [240, 0]
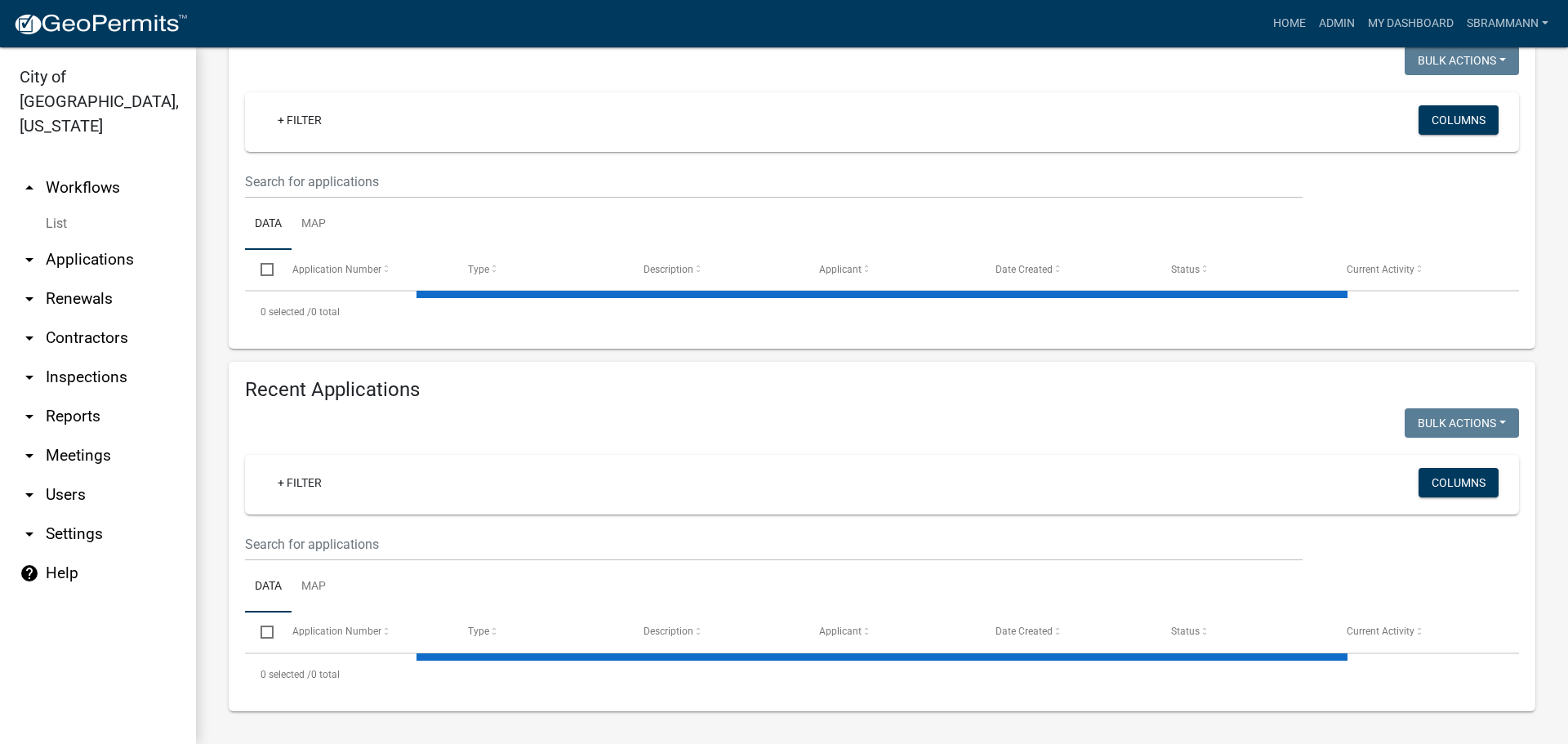
select select "3: 100"
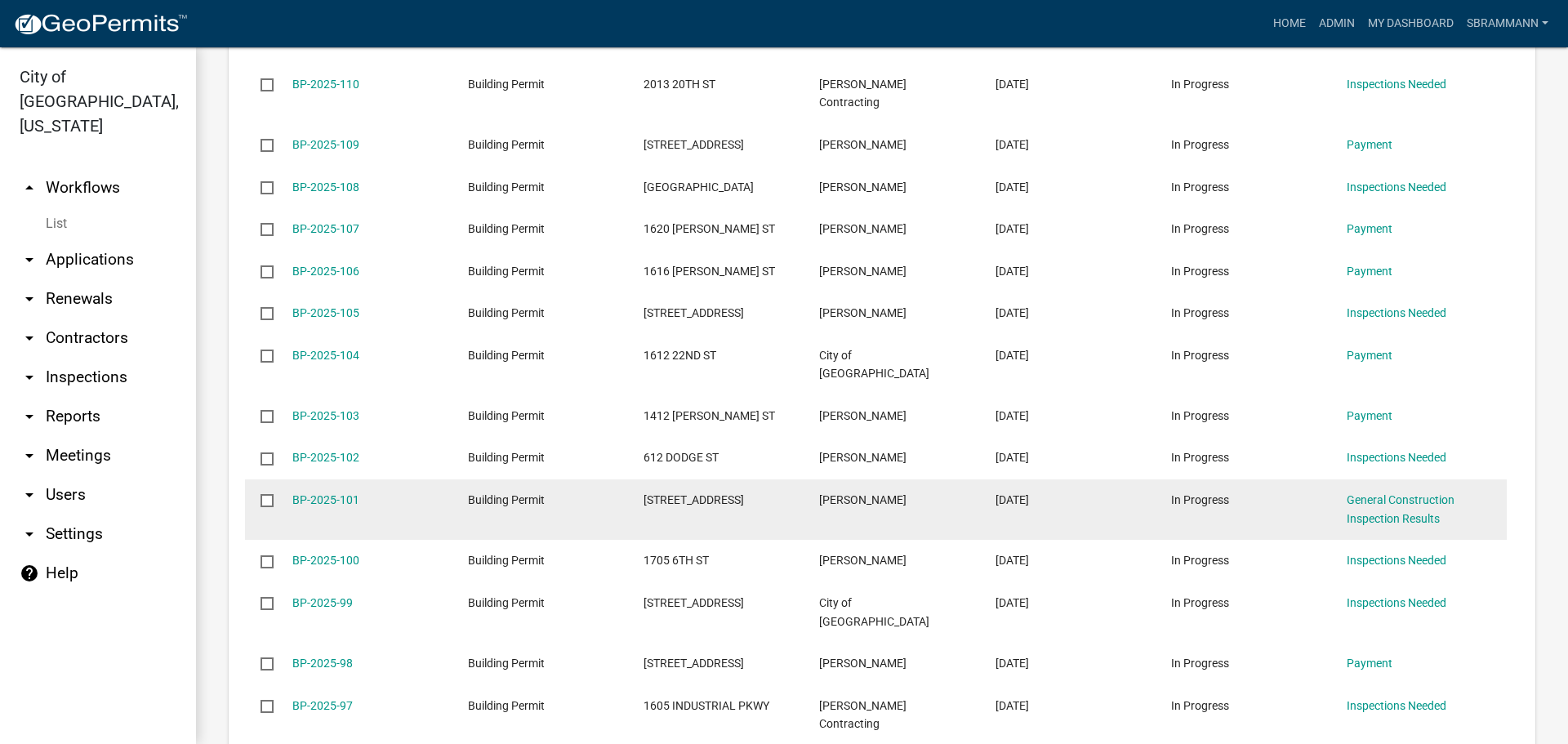
scroll to position [525, 0]
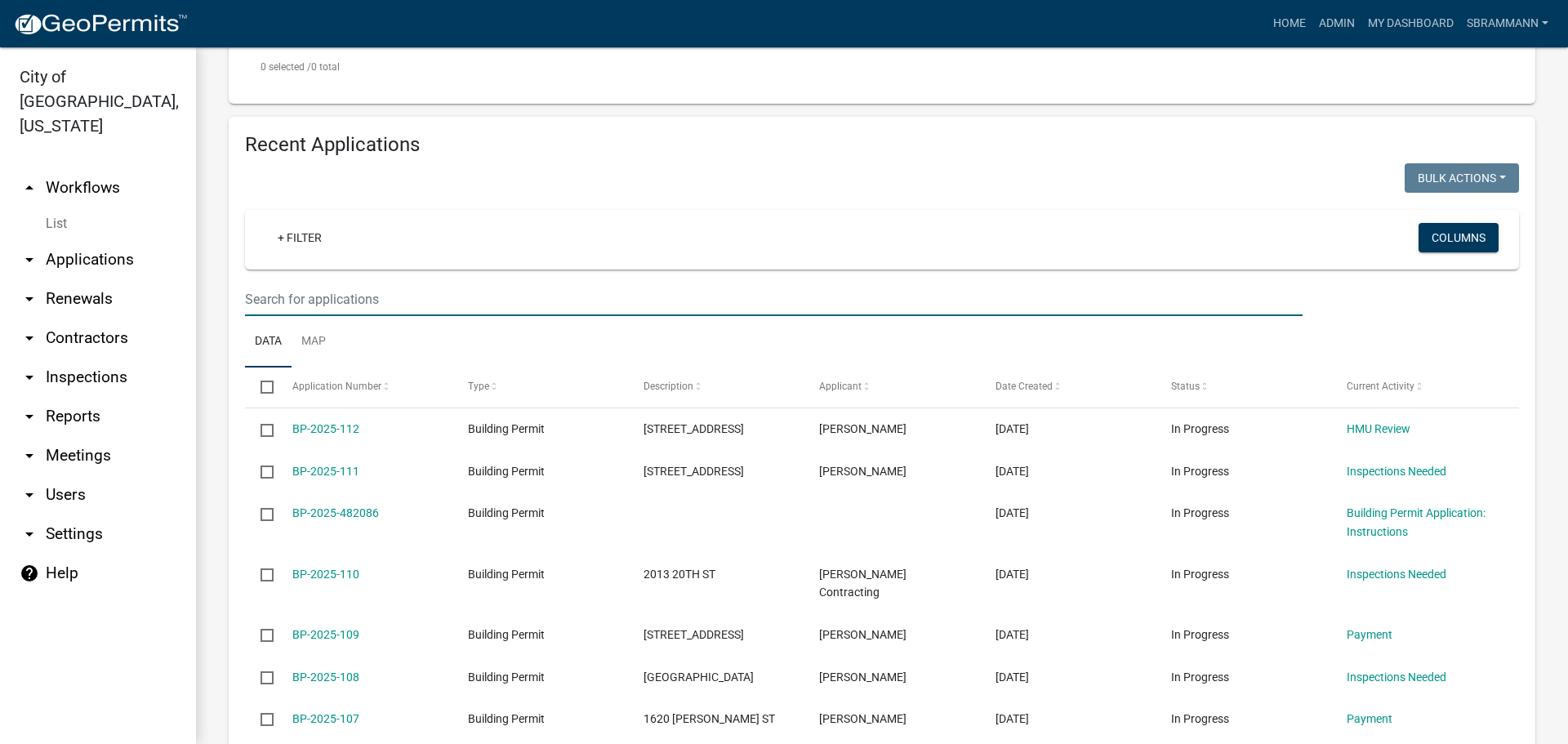
click at [277, 304] on input "text" at bounding box center [774, 299] width 1058 height 34
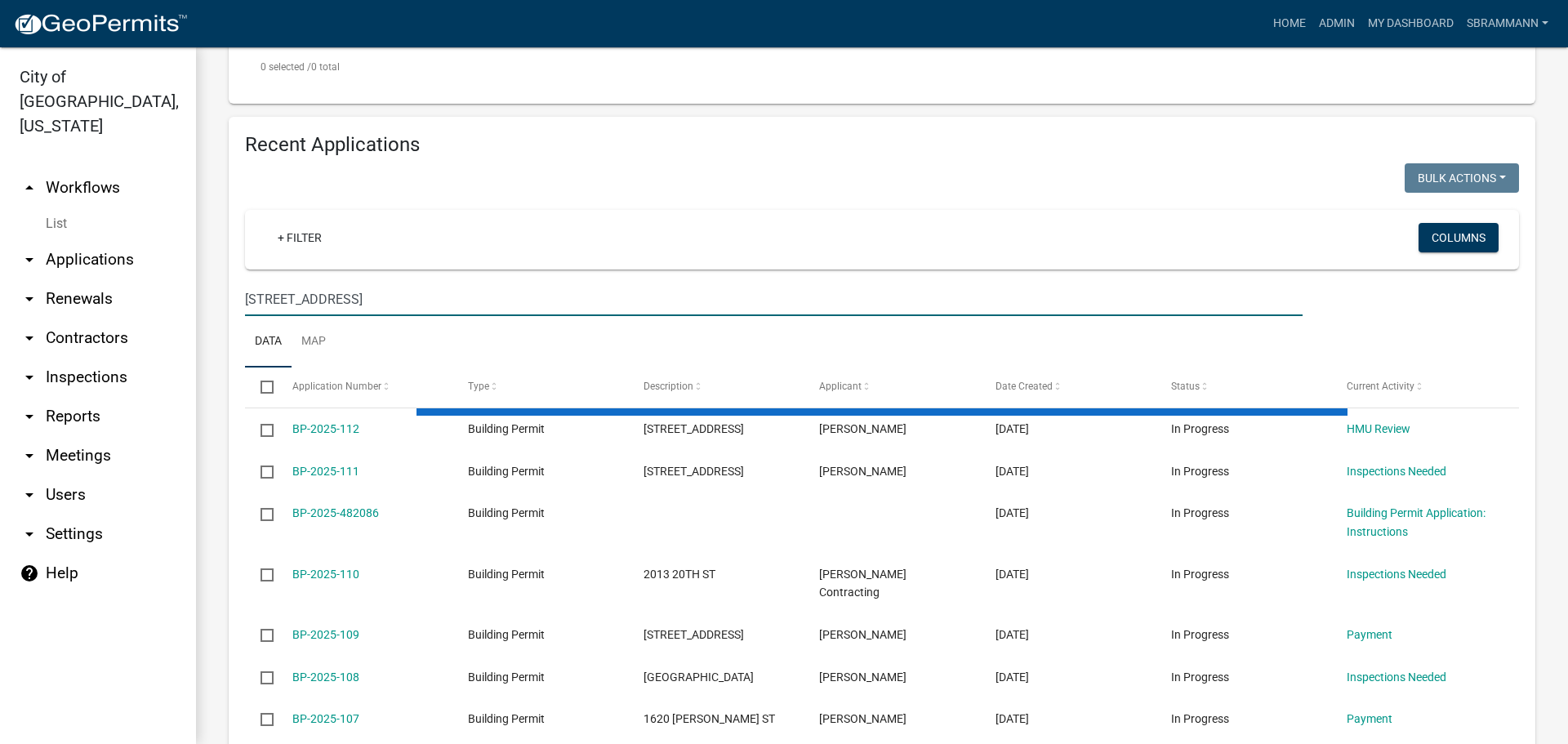
scroll to position [326, 0]
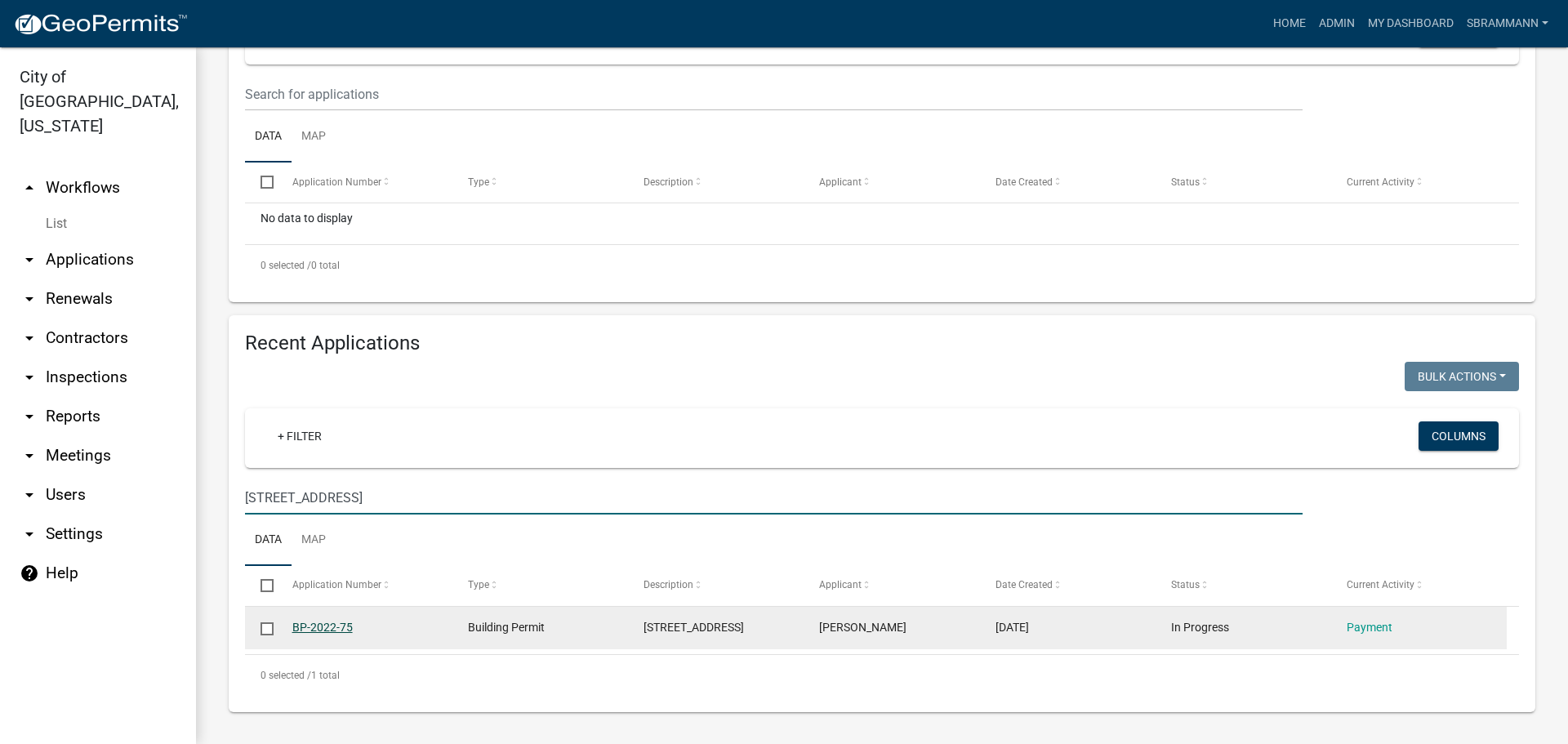
type input "[STREET_ADDRESS]"
click at [319, 623] on link "BP-2022-75" at bounding box center [323, 628] width 61 height 13
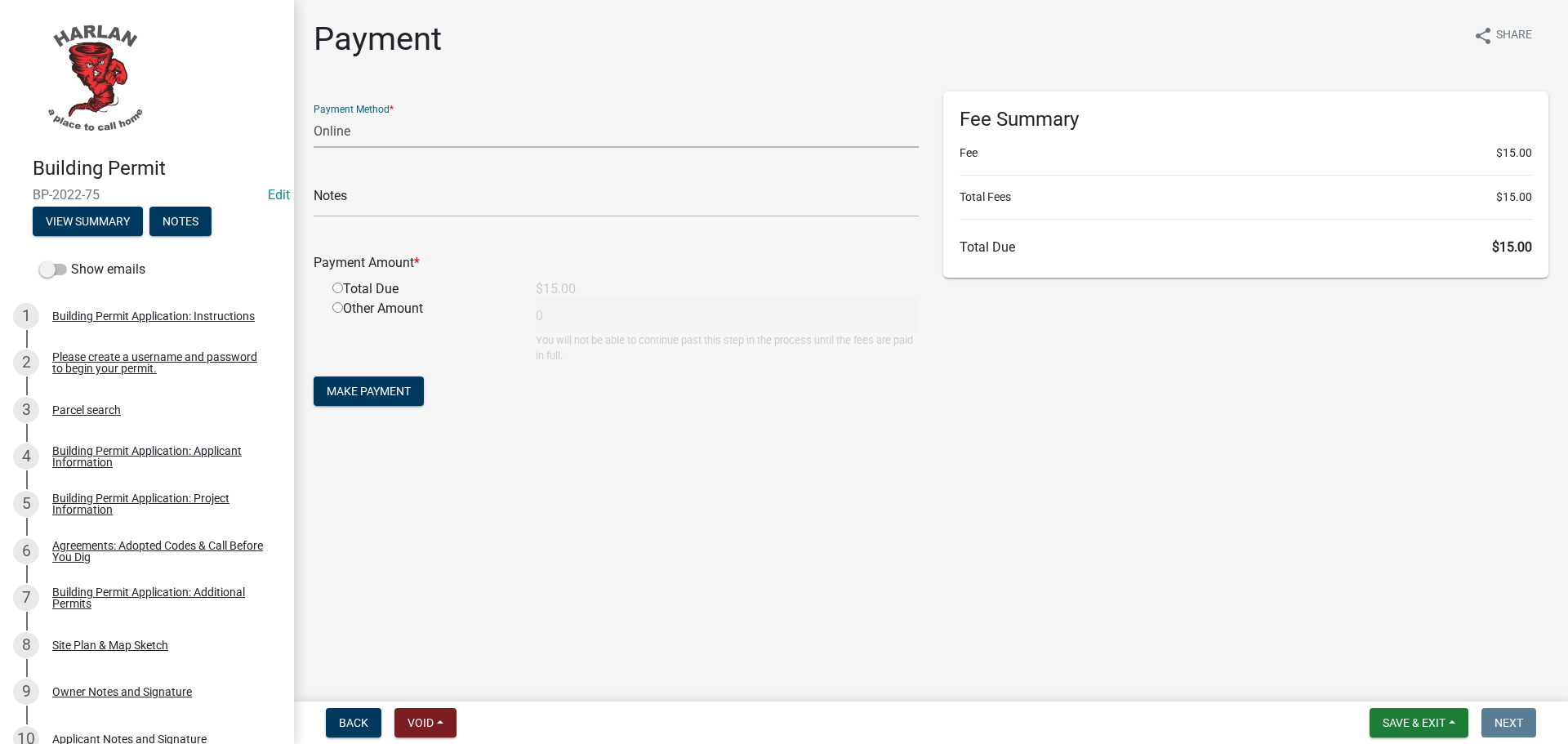
click at [334, 130] on select "Credit Card POS Check Cash Online" at bounding box center [616, 130] width 605 height 34
select select "2: 1"
click at [313, 114] on select "Credit Card POS Check Cash Online" at bounding box center [616, 130] width 605 height 34
click at [335, 287] on input "radio" at bounding box center [337, 288] width 11 height 11
radio input "true"
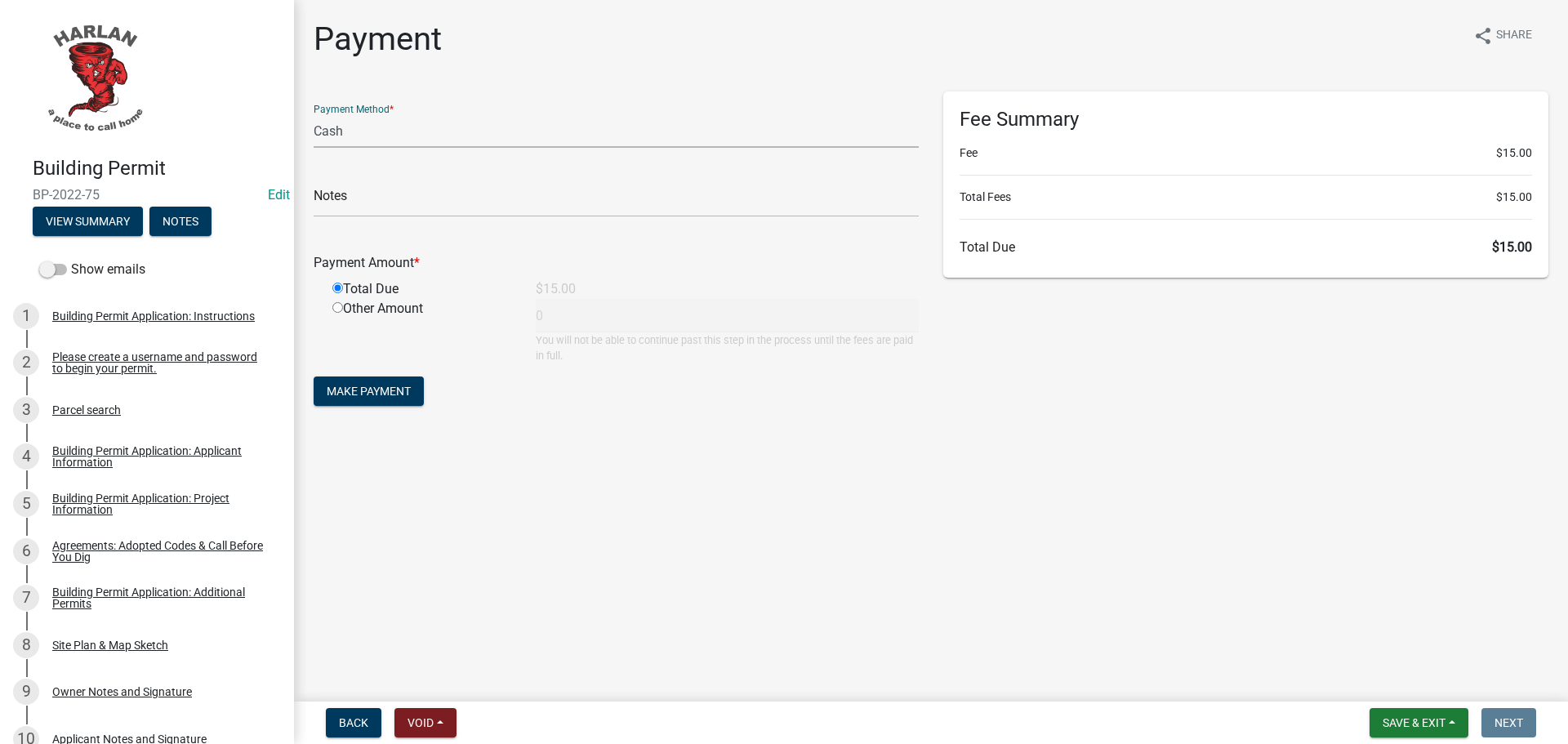
type input "15"
click at [367, 392] on span "Make Payment" at bounding box center [368, 391] width 84 height 13
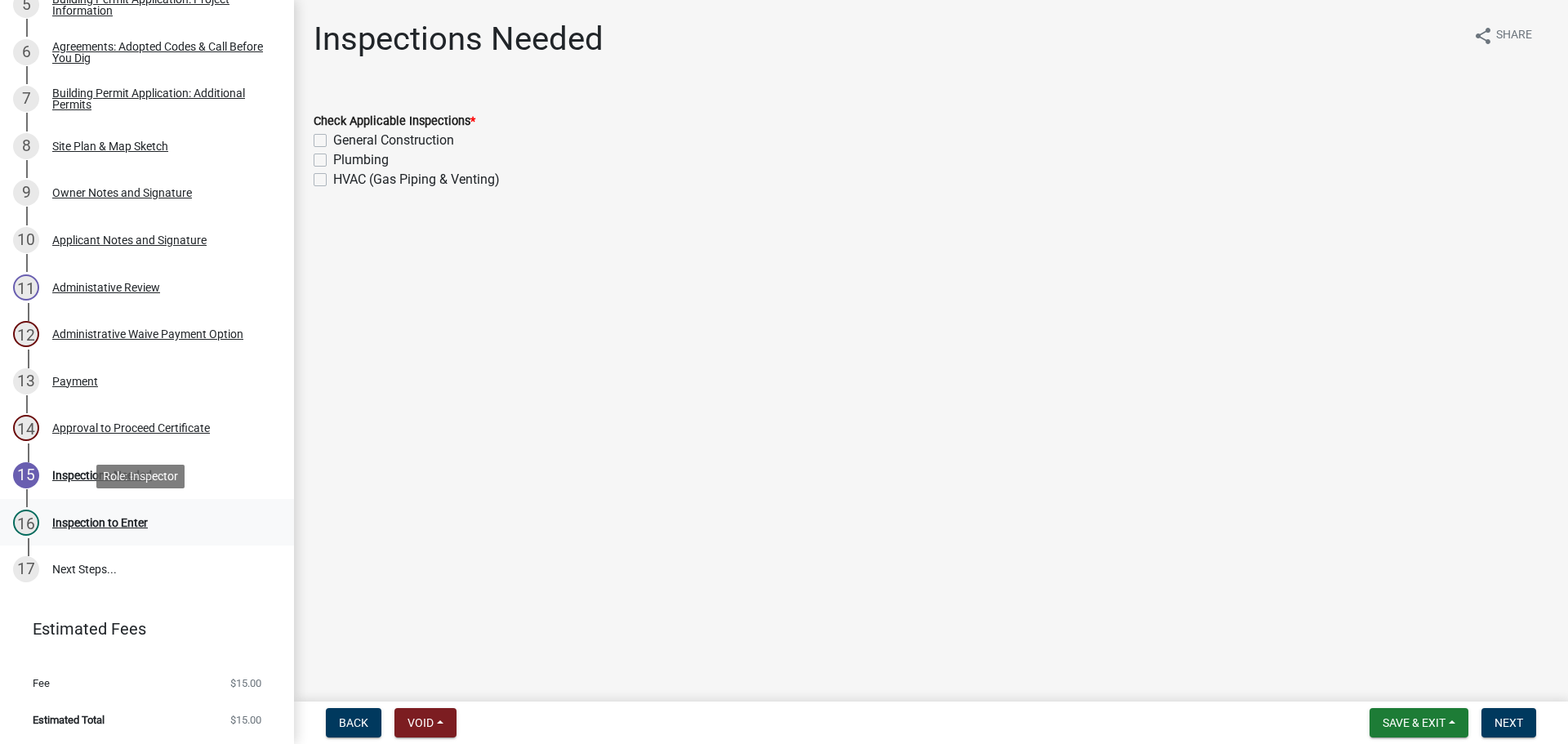
scroll to position [500, 0]
click at [84, 377] on div "Payment" at bounding box center [75, 381] width 46 height 11
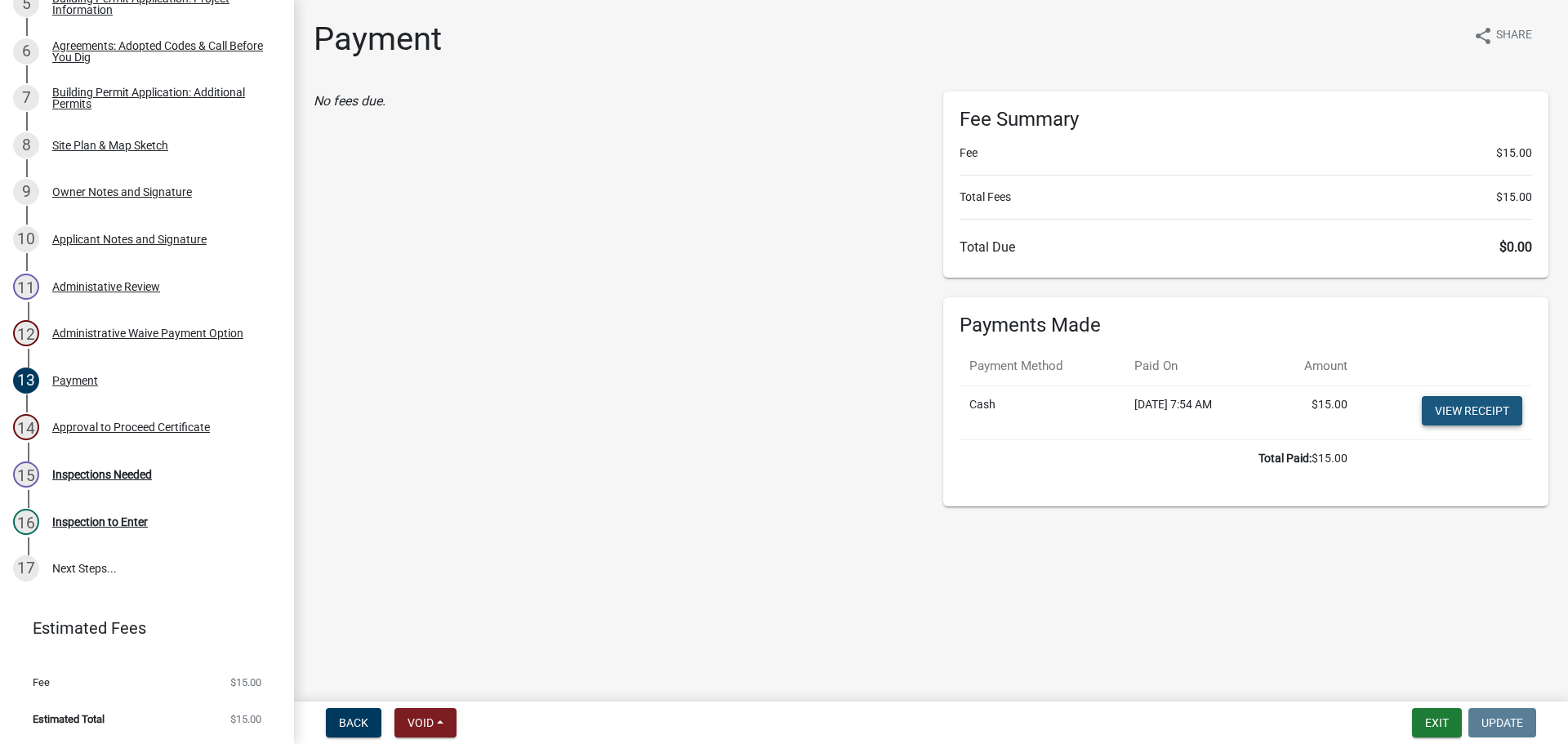
click at [1459, 407] on link "View receipt" at bounding box center [1472, 411] width 100 height 30
